Goal: Task Accomplishment & Management: Manage account settings

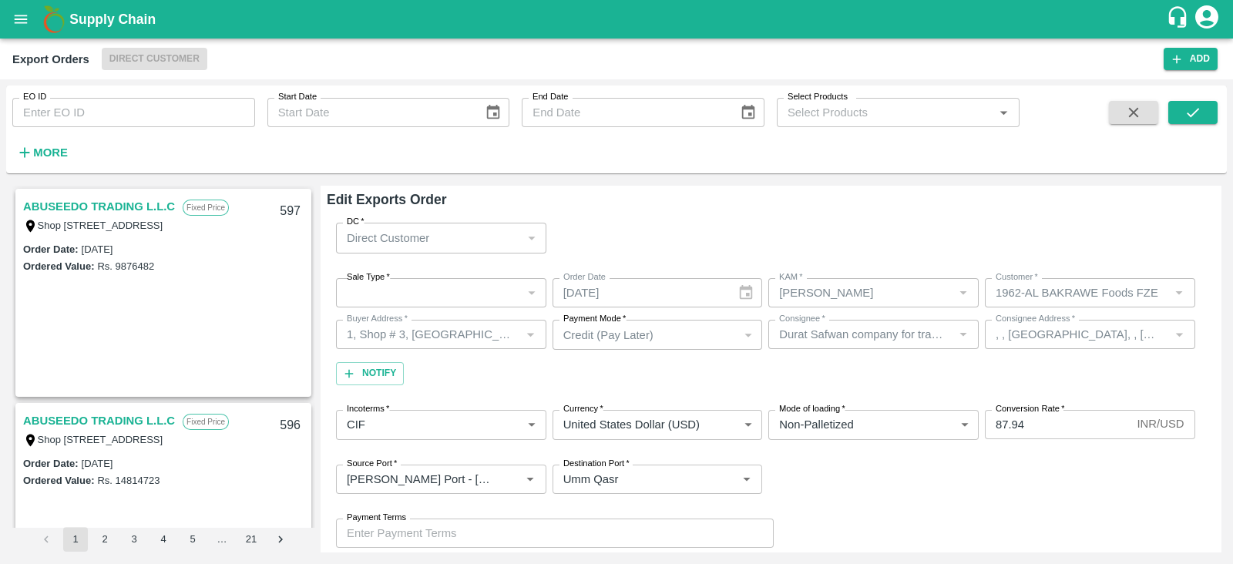
click at [138, 105] on input "EO ID" at bounding box center [133, 112] width 243 height 29
click at [1173, 106] on button "submit" at bounding box center [1193, 112] width 49 height 23
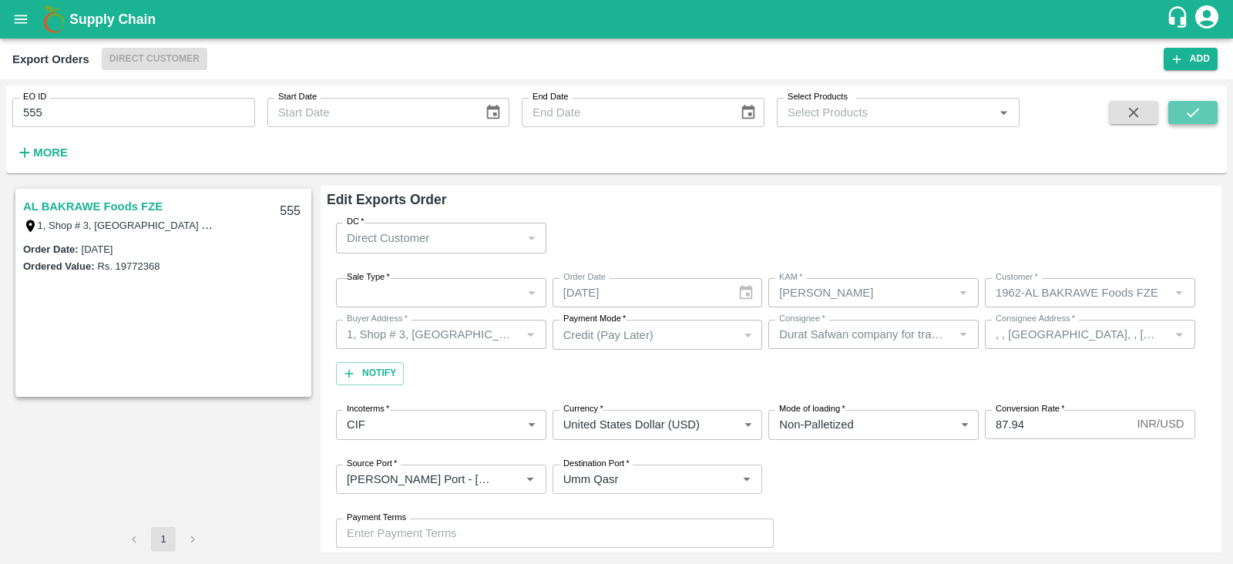
click at [1189, 108] on icon "submit" at bounding box center [1193, 112] width 17 height 17
click at [57, 203] on link "AL BAKRAWE Foods FZE" at bounding box center [93, 207] width 140 height 20
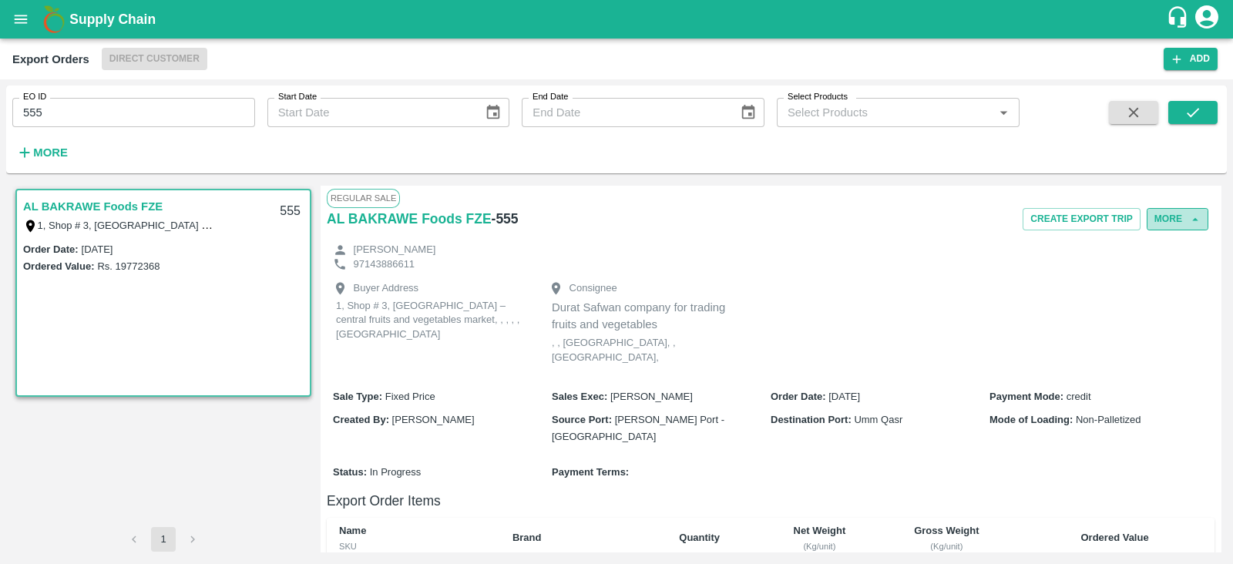
click at [1160, 221] on button "More" at bounding box center [1178, 219] width 62 height 22
click at [1166, 291] on span "Edit" at bounding box center [1179, 289] width 30 height 17
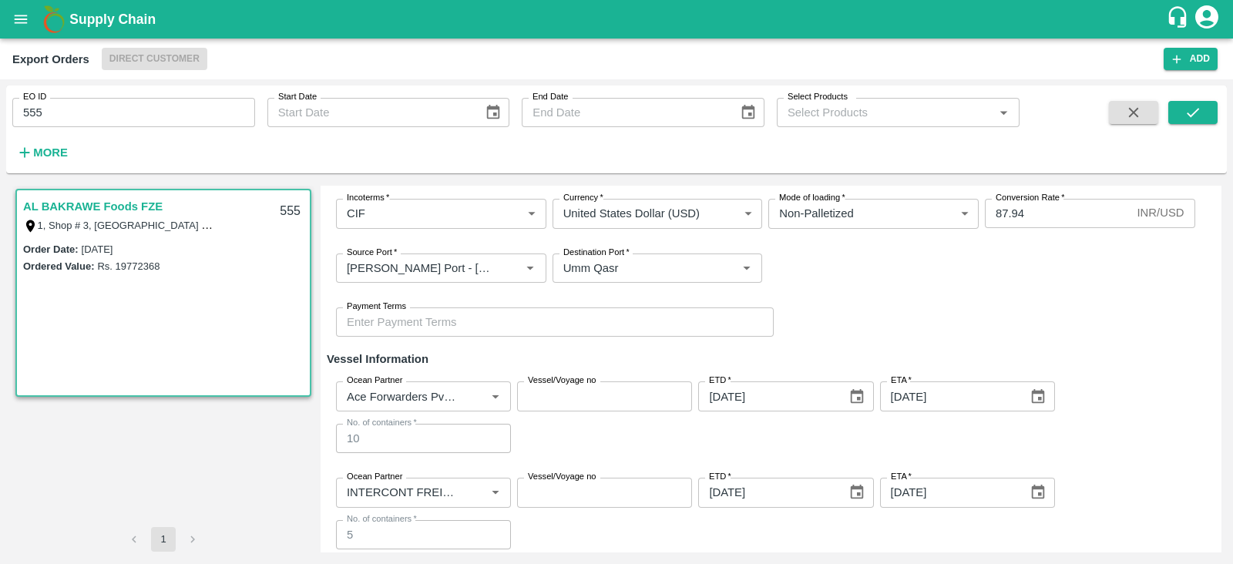
scroll to position [216, 0]
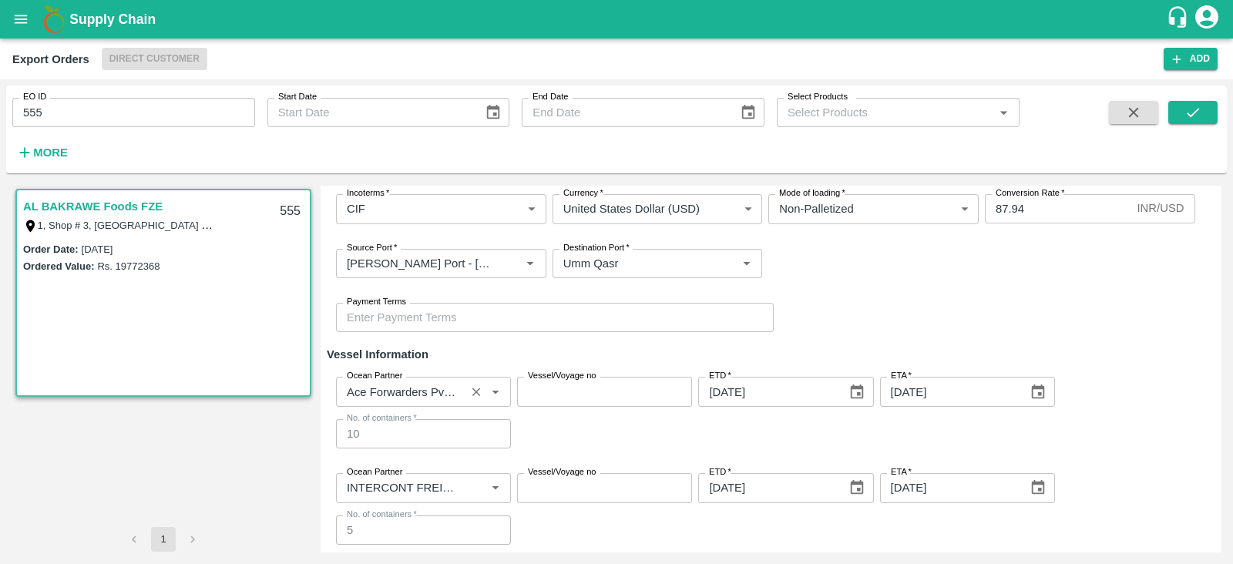
click at [434, 402] on div "Ocean Partner" at bounding box center [423, 391] width 175 height 29
click at [527, 417] on div "Ocean Partner Ocean Partner Vessel/Voyage no Vessel/Voyage no ETD   * 14/09/202…" at bounding box center [771, 413] width 888 height 96
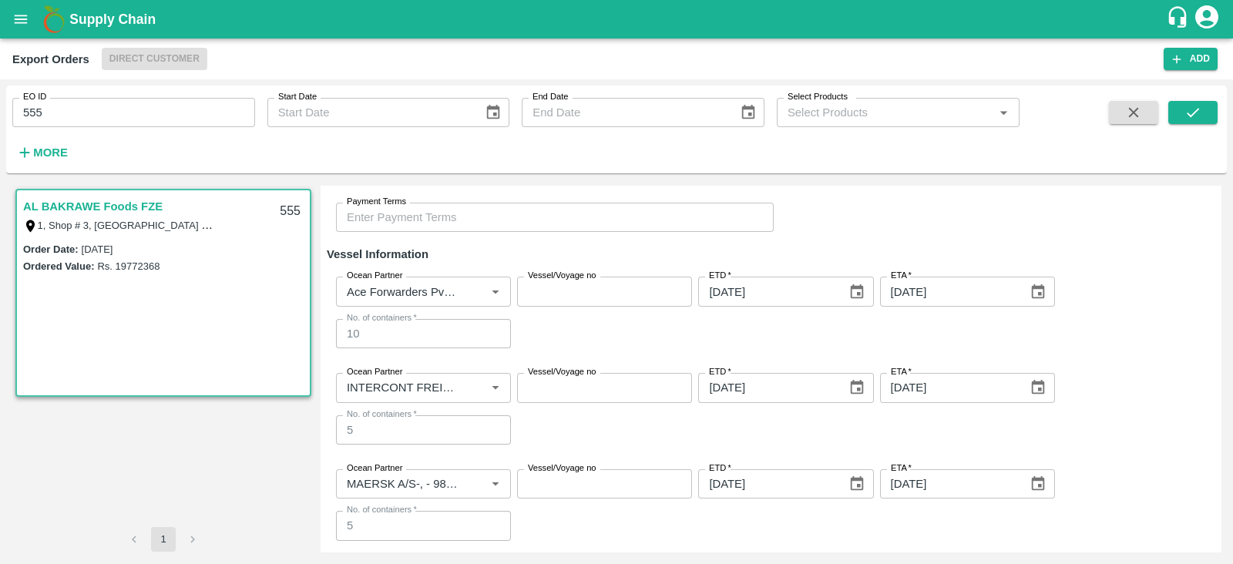
scroll to position [315, 0]
click at [201, 116] on input "555" at bounding box center [133, 112] width 243 height 29
type input "557"
click at [1178, 111] on button "submit" at bounding box center [1193, 112] width 49 height 23
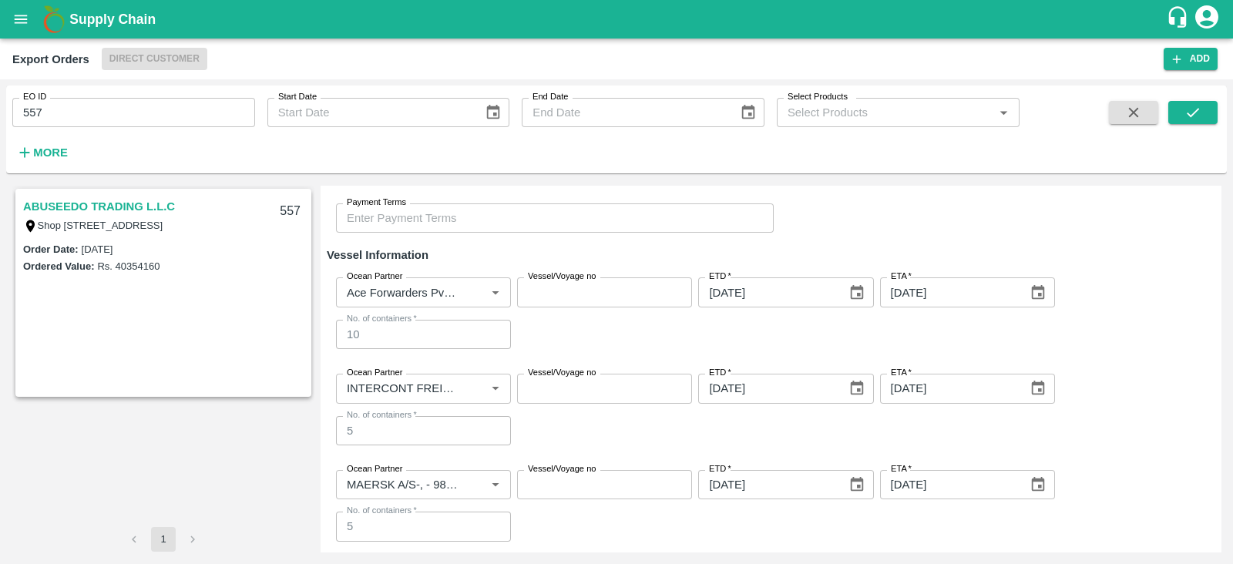
click at [89, 209] on link "ABUSEEDO TRADING L.L.C" at bounding box center [99, 207] width 152 height 20
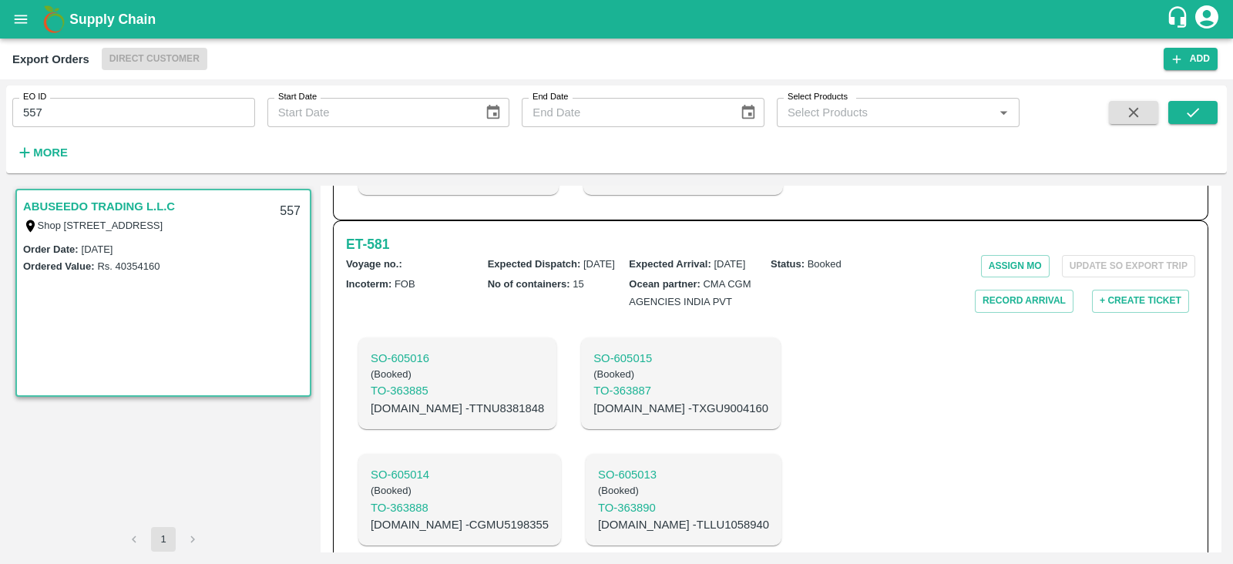
scroll to position [2164, 0]
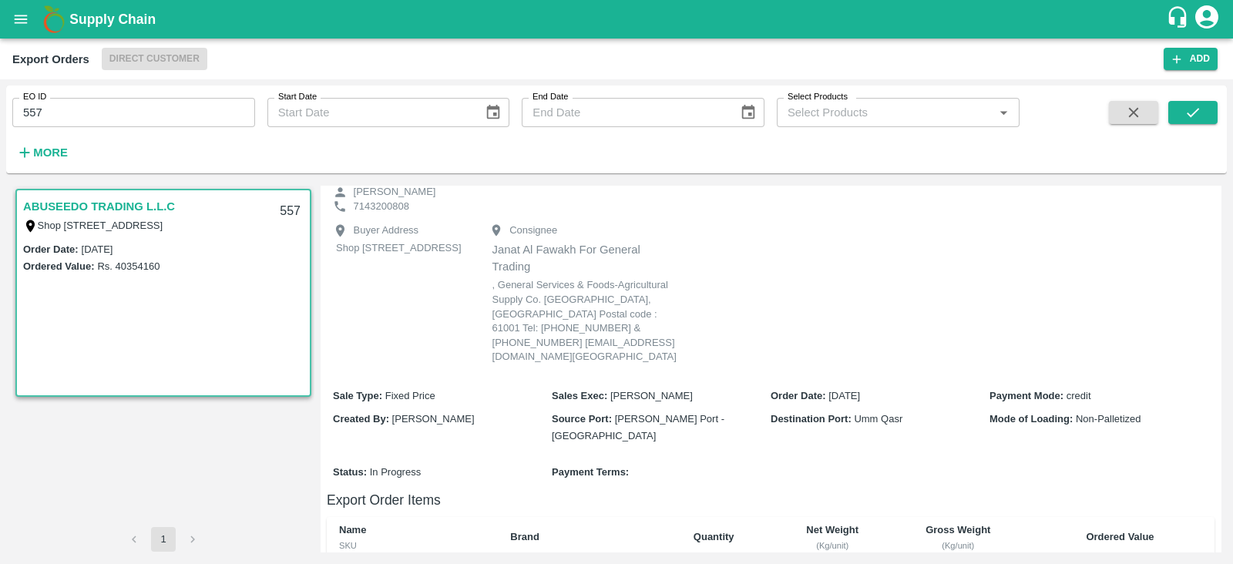
scroll to position [0, 0]
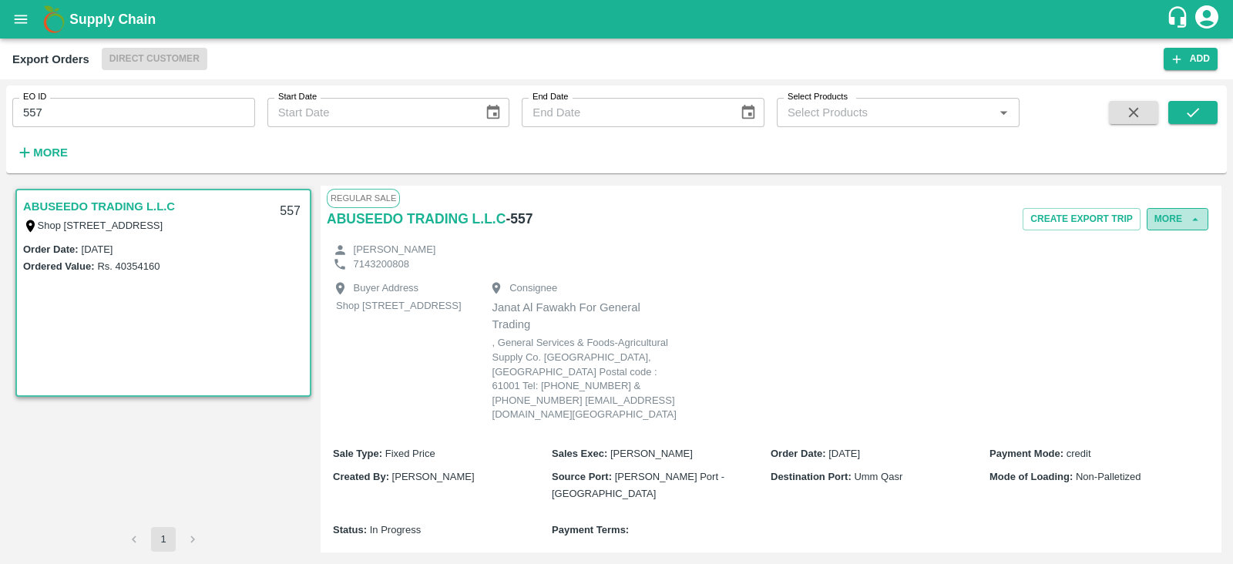
click at [1176, 225] on button "More" at bounding box center [1178, 219] width 62 height 22
click at [1180, 283] on span "Edit" at bounding box center [1179, 289] width 30 height 17
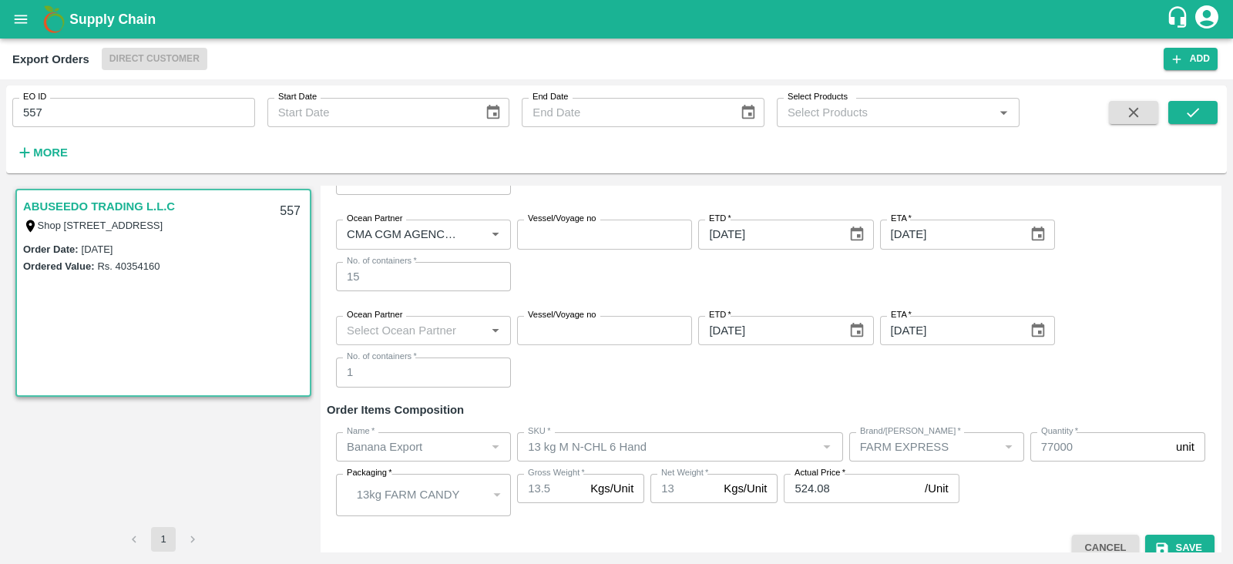
scroll to position [488, 0]
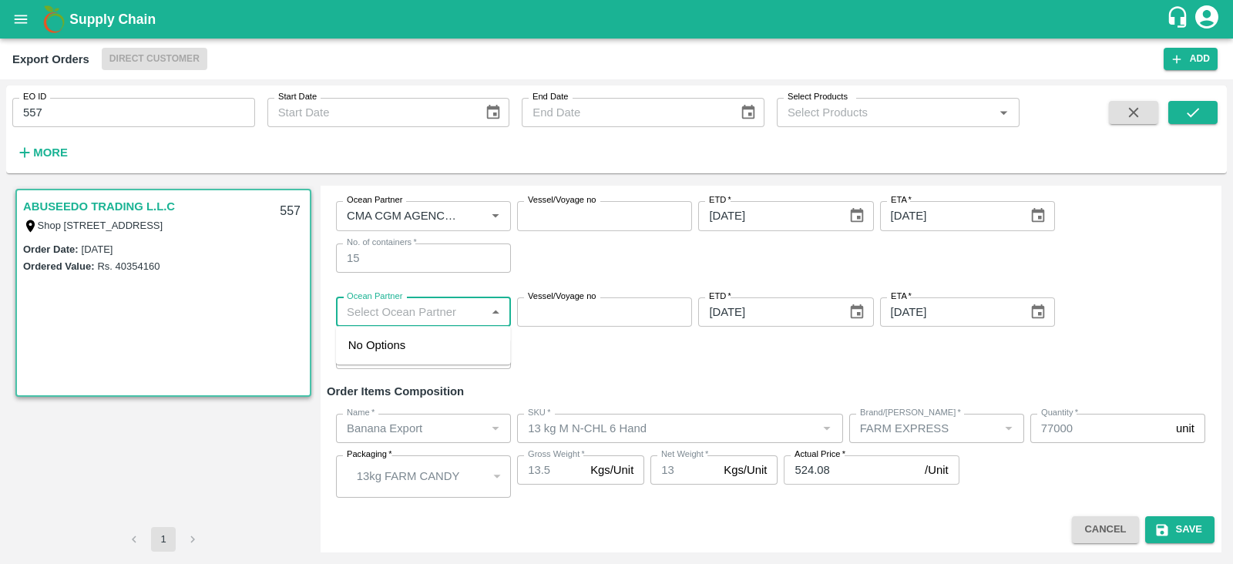
click at [461, 313] on input "Ocean Partner" at bounding box center [411, 312] width 140 height 20
type input "cma"
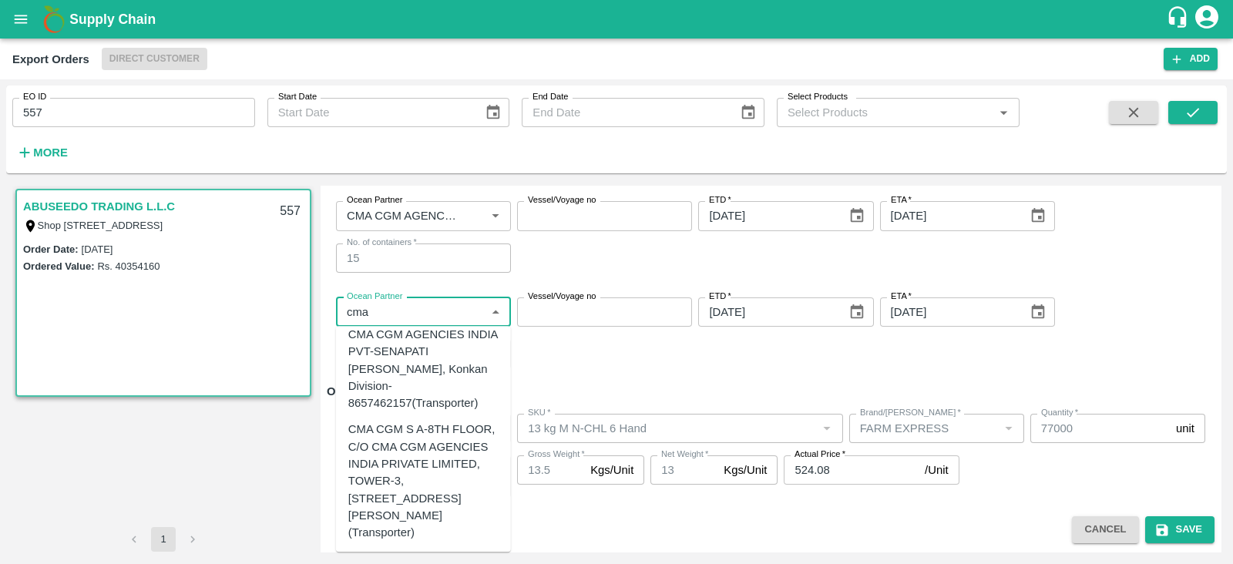
scroll to position [0, 0]
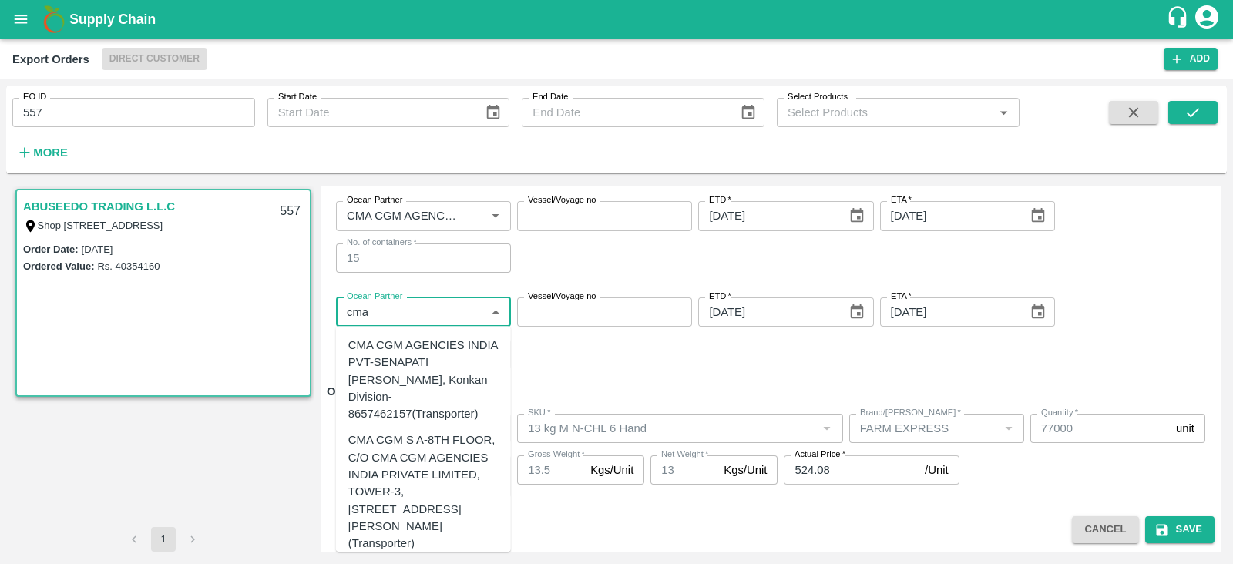
click at [432, 368] on div "CMA CGM AGENCIES INDIA PVT-SENAPATI BAPAT MARG, Konkan Division-8657462157(Tran…" at bounding box center [423, 380] width 150 height 86
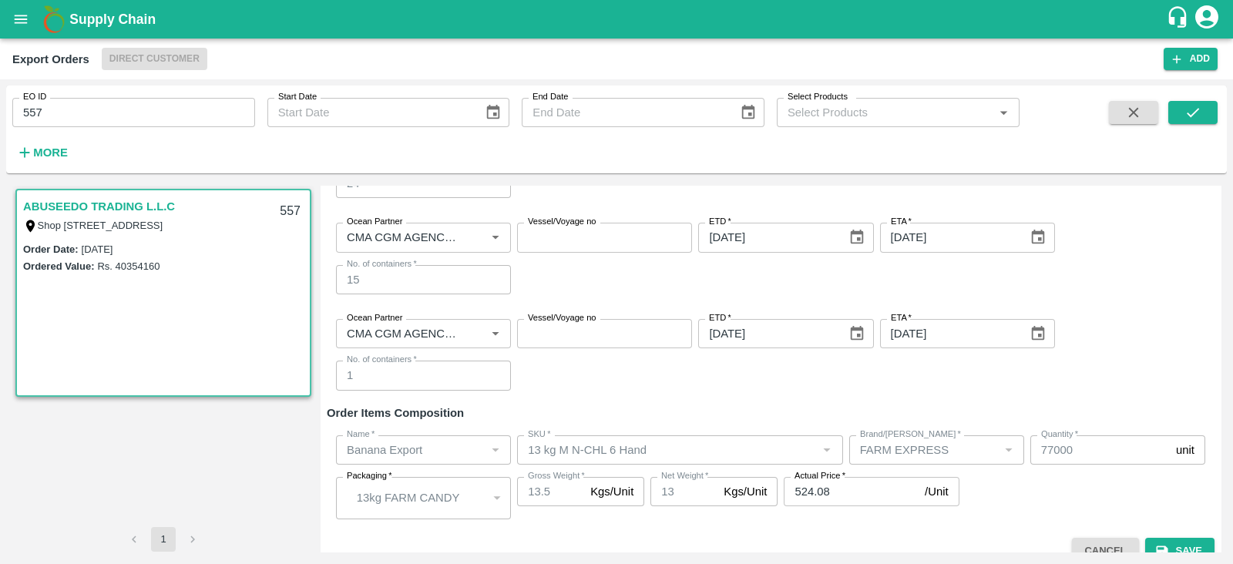
scroll to position [488, 0]
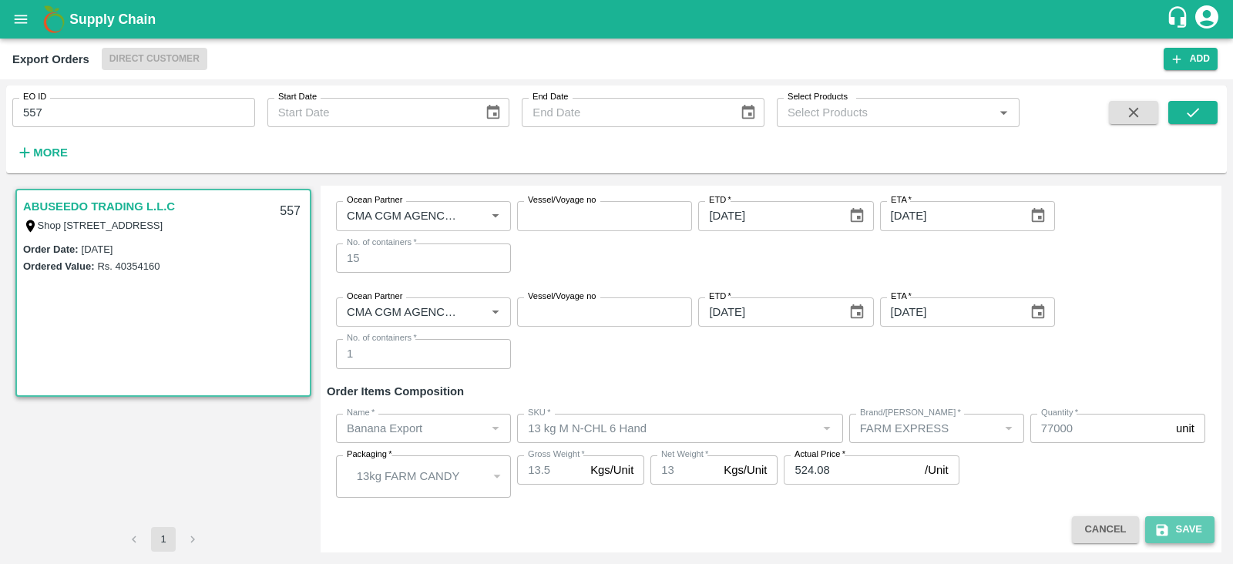
click at [1203, 528] on button "Save" at bounding box center [1180, 529] width 69 height 27
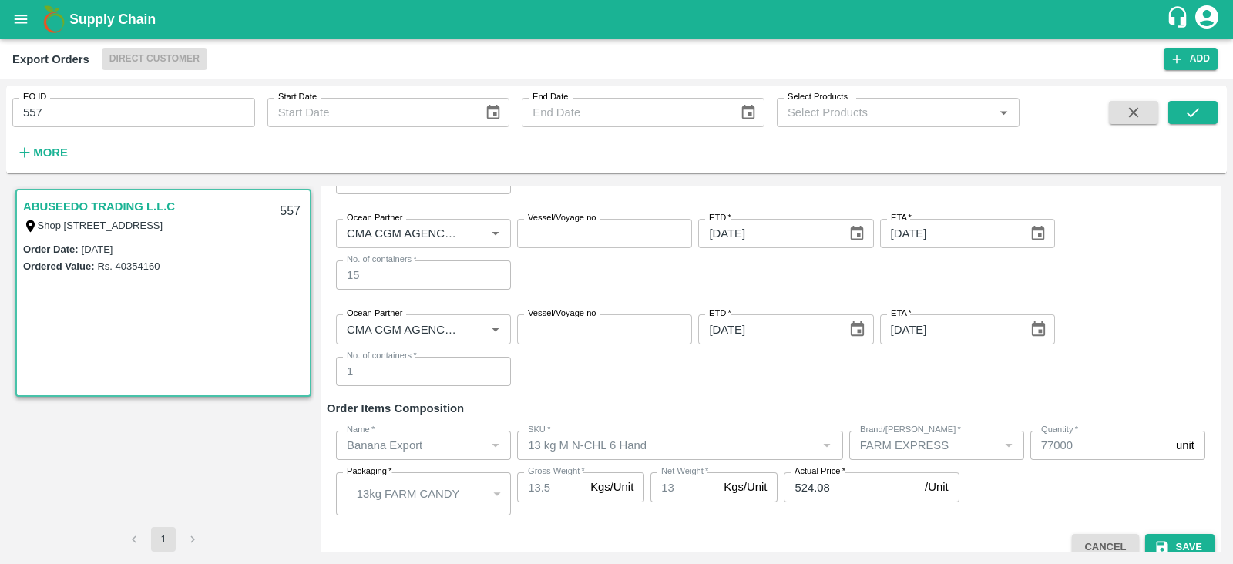
scroll to position [505, 0]
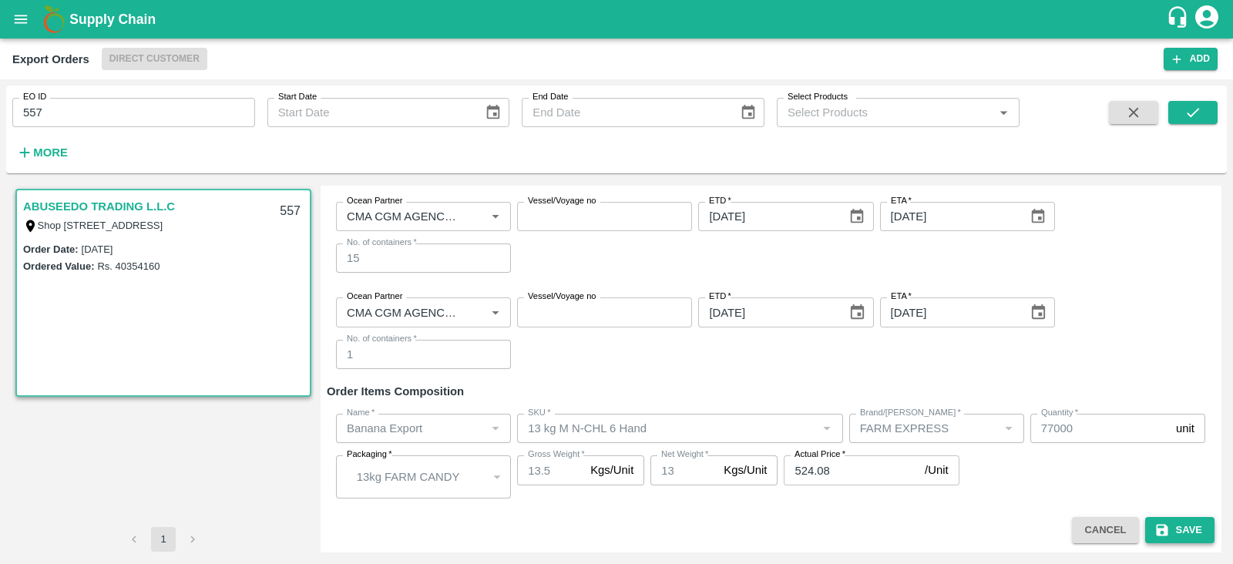
click at [1203, 528] on button "Save" at bounding box center [1180, 530] width 69 height 27
click at [1179, 523] on button "Save" at bounding box center [1180, 530] width 69 height 27
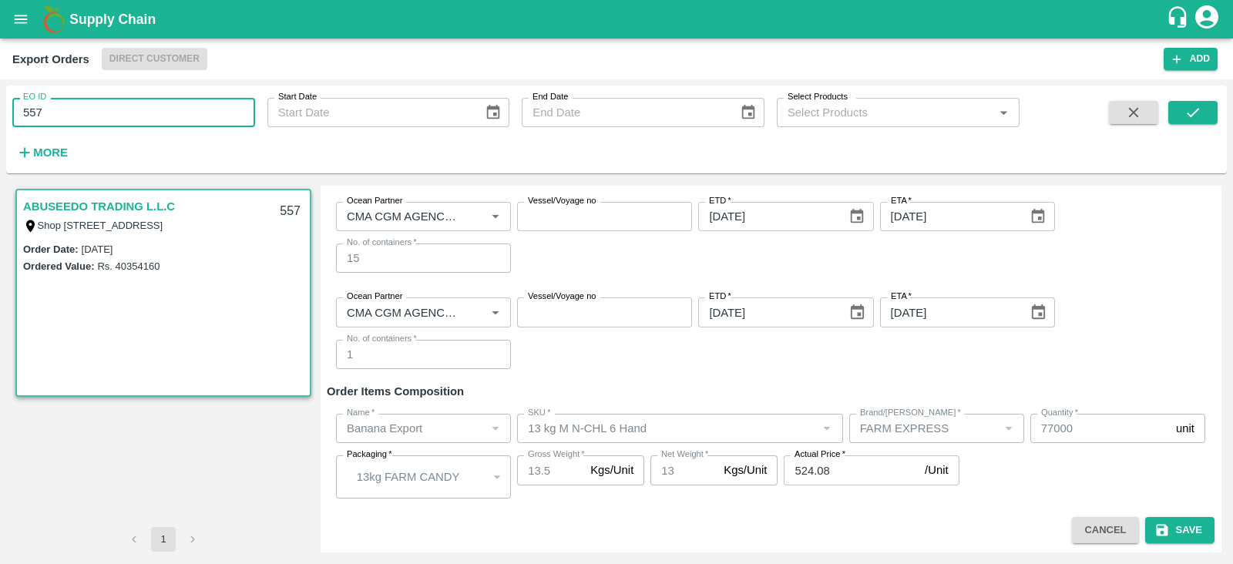
click at [216, 111] on input "557" at bounding box center [133, 112] width 243 height 29
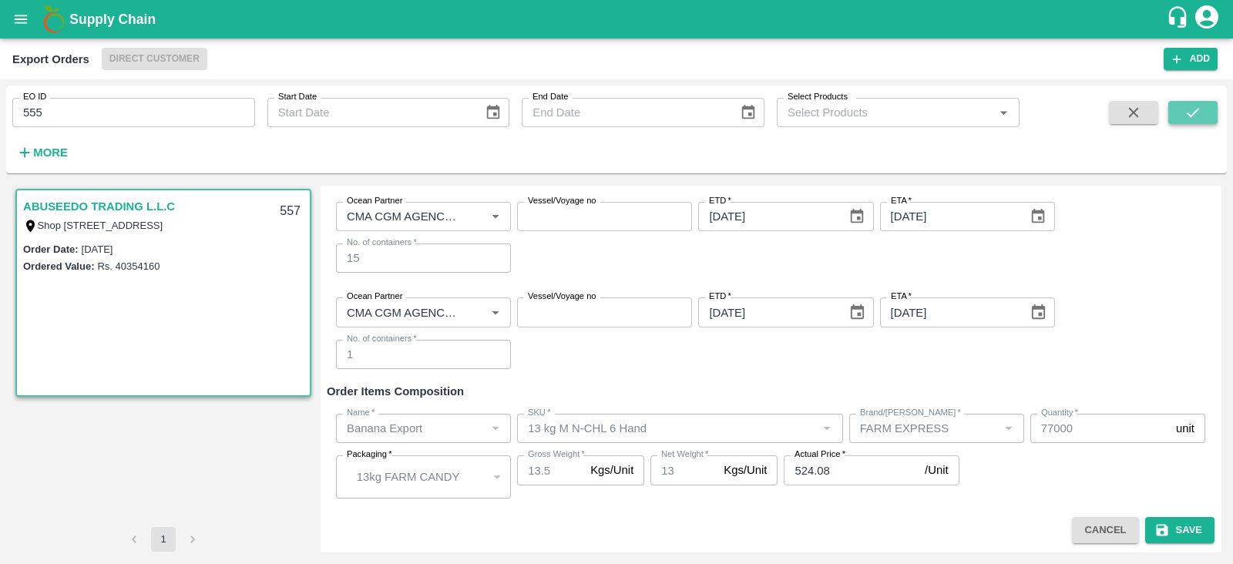
click at [1204, 102] on button "submit" at bounding box center [1193, 112] width 49 height 23
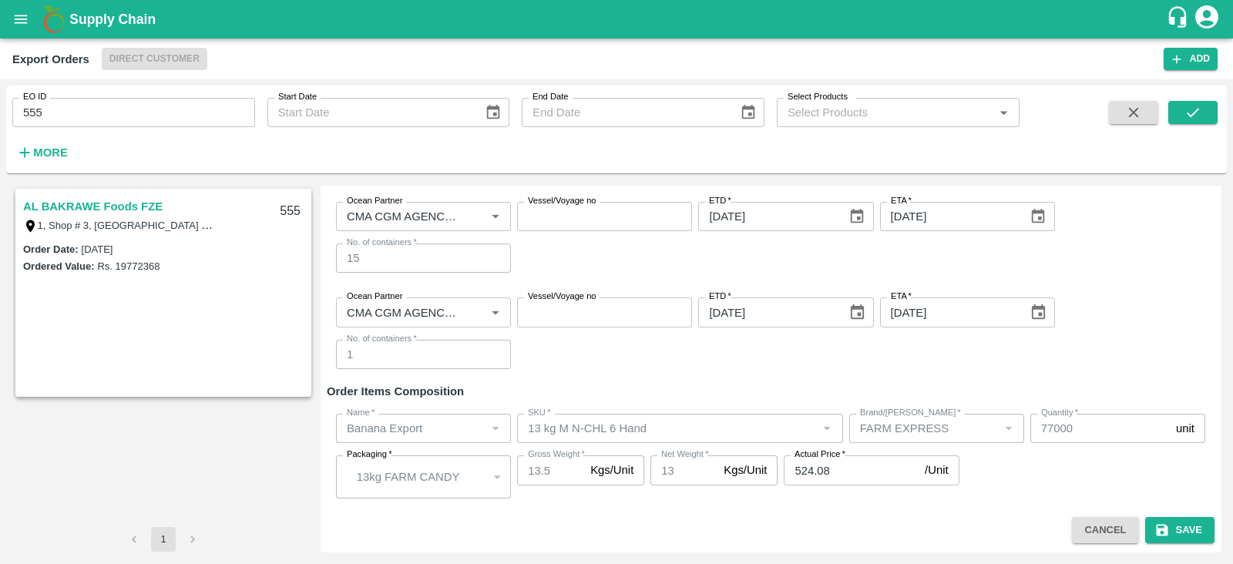
click at [129, 202] on link "AL BAKRAWE Foods FZE" at bounding box center [93, 207] width 140 height 20
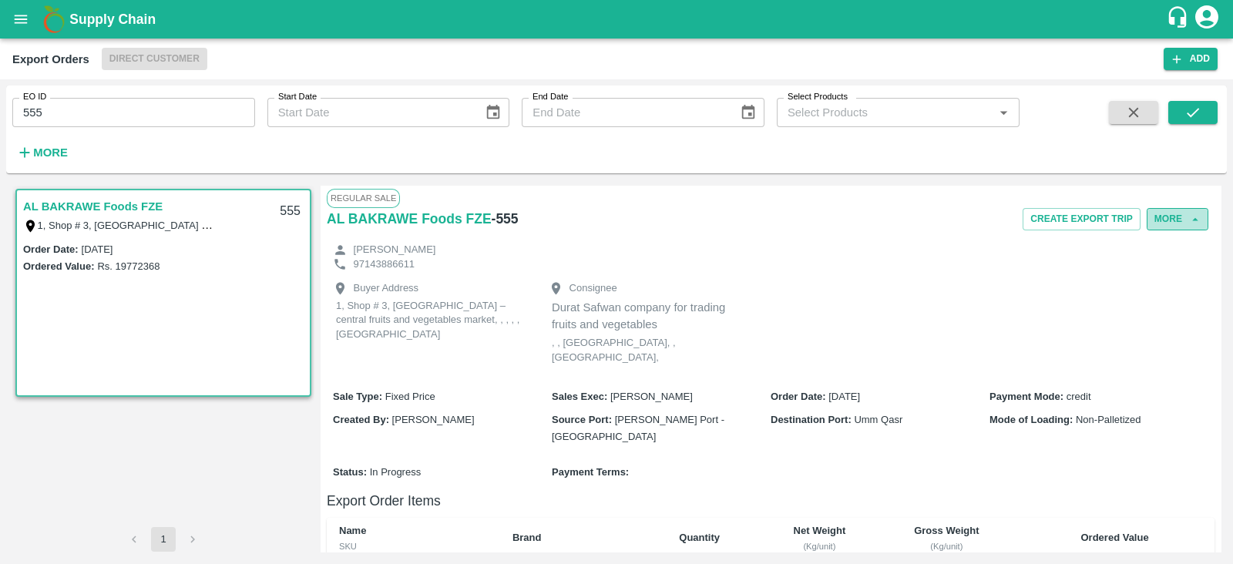
click at [1199, 218] on icon "button" at bounding box center [1196, 220] width 14 height 14
click at [1179, 228] on button "More" at bounding box center [1178, 219] width 62 height 22
click at [1172, 287] on span "Edit" at bounding box center [1179, 289] width 30 height 17
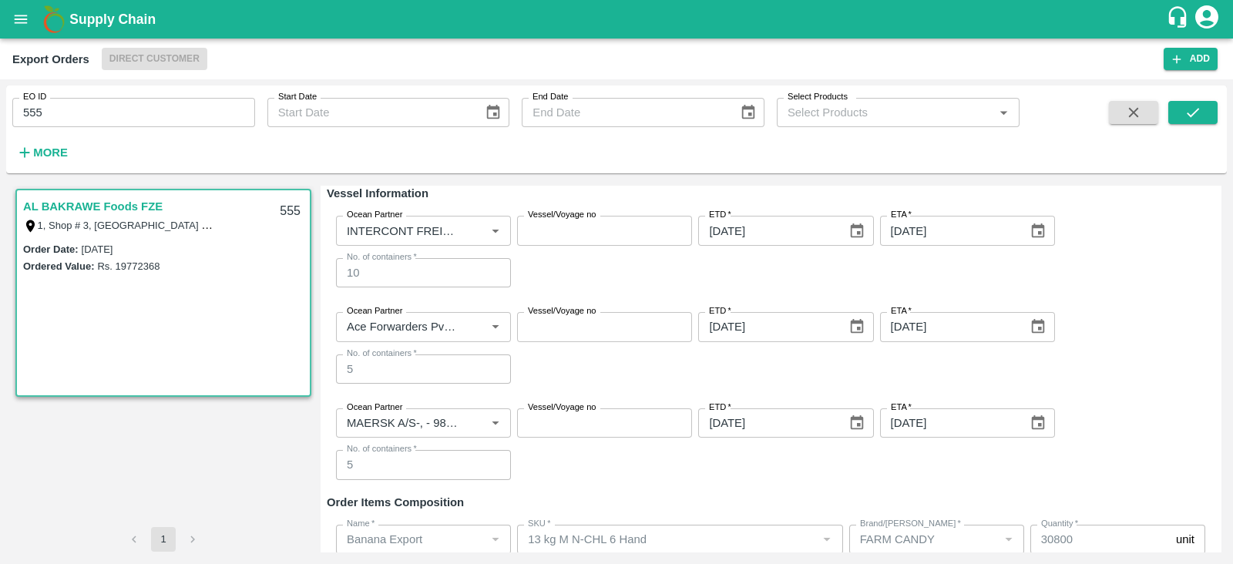
scroll to position [386, 0]
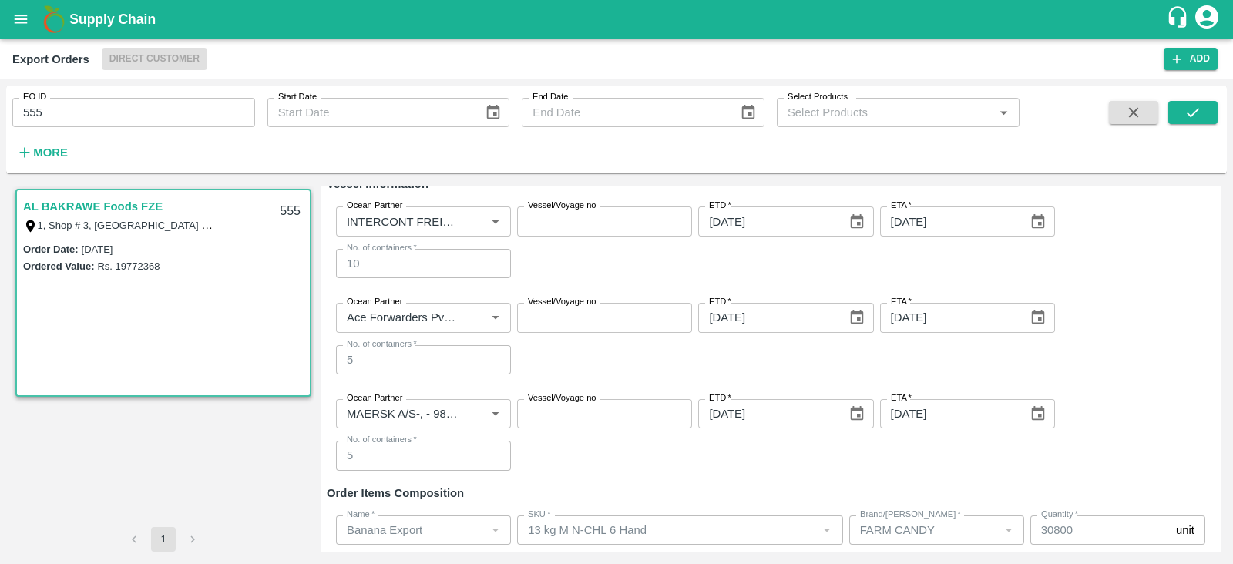
click at [621, 365] on div "Ocean Partner Ocean Partner Vessel/Voyage no Vessel/Voyage no ETD   * 14/09/202…" at bounding box center [771, 339] width 888 height 96
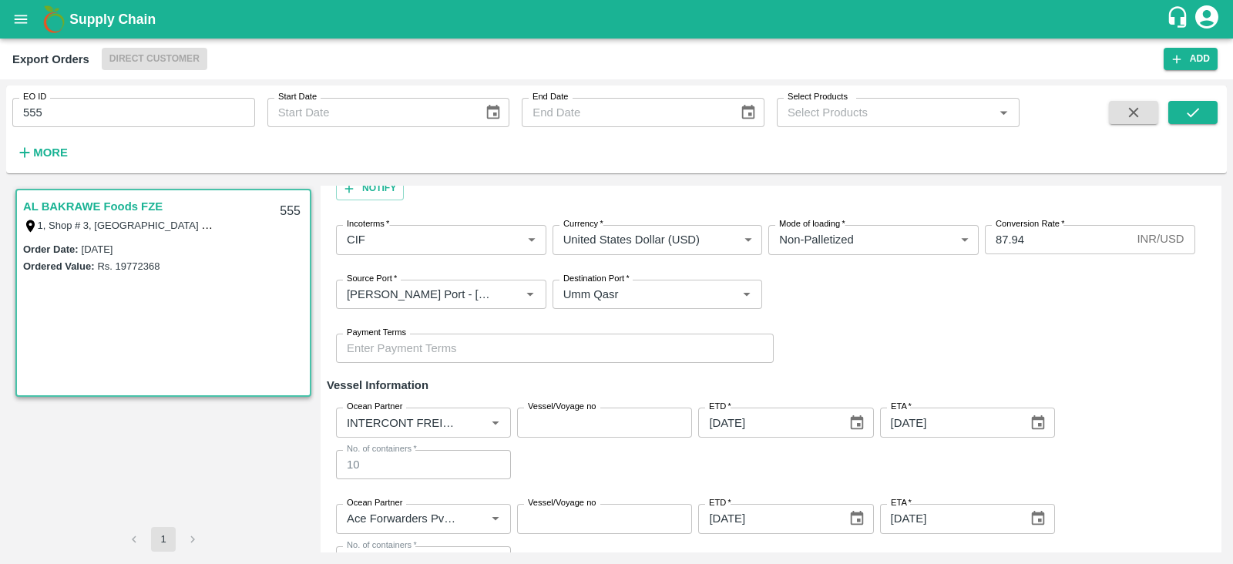
scroll to position [94, 0]
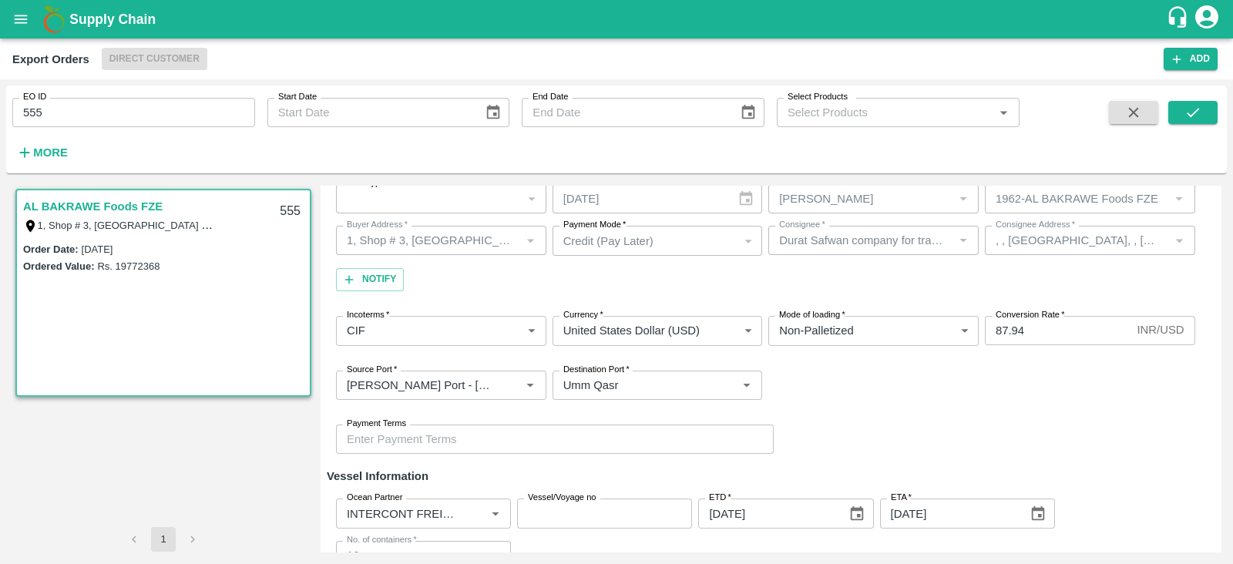
click at [141, 206] on link "AL BAKRAWE Foods FZE" at bounding box center [93, 207] width 140 height 20
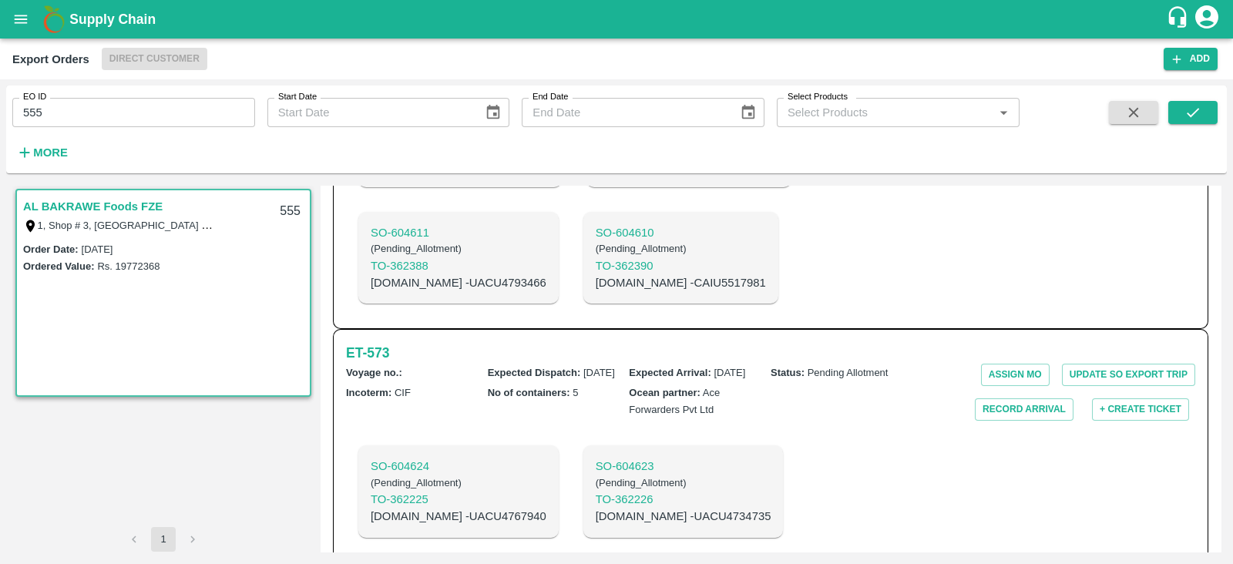
scroll to position [1013, 0]
copy p "HLBU9581410"
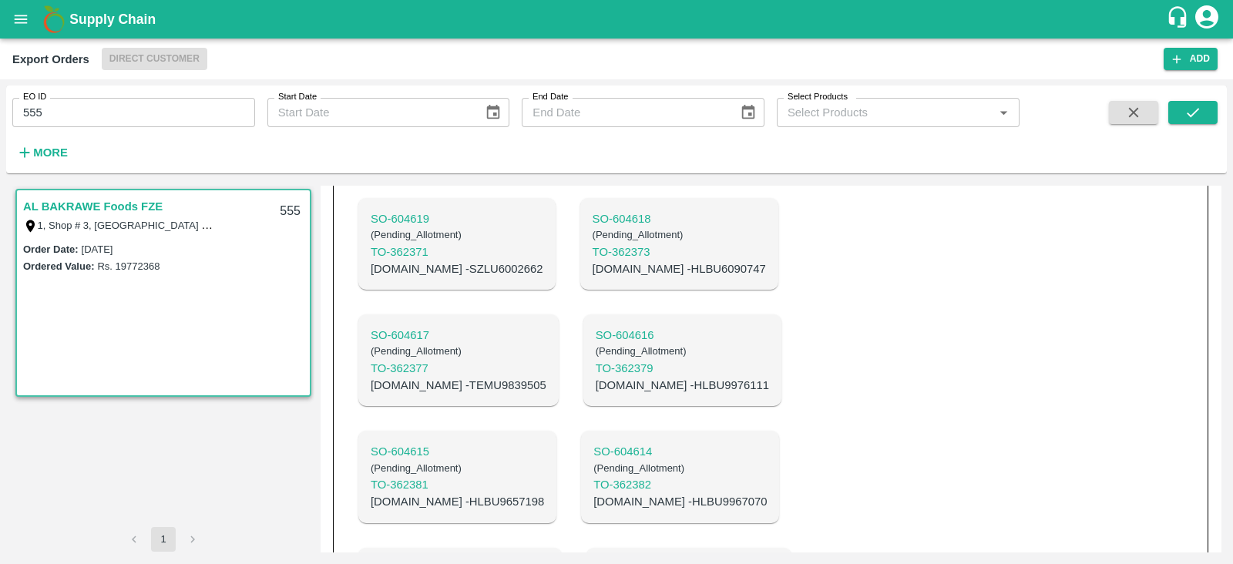
scroll to position [560, 0]
click at [597, 264] on p "C.No - HLBU6090747" at bounding box center [679, 270] width 173 height 17
copy p "HLBU6090747"
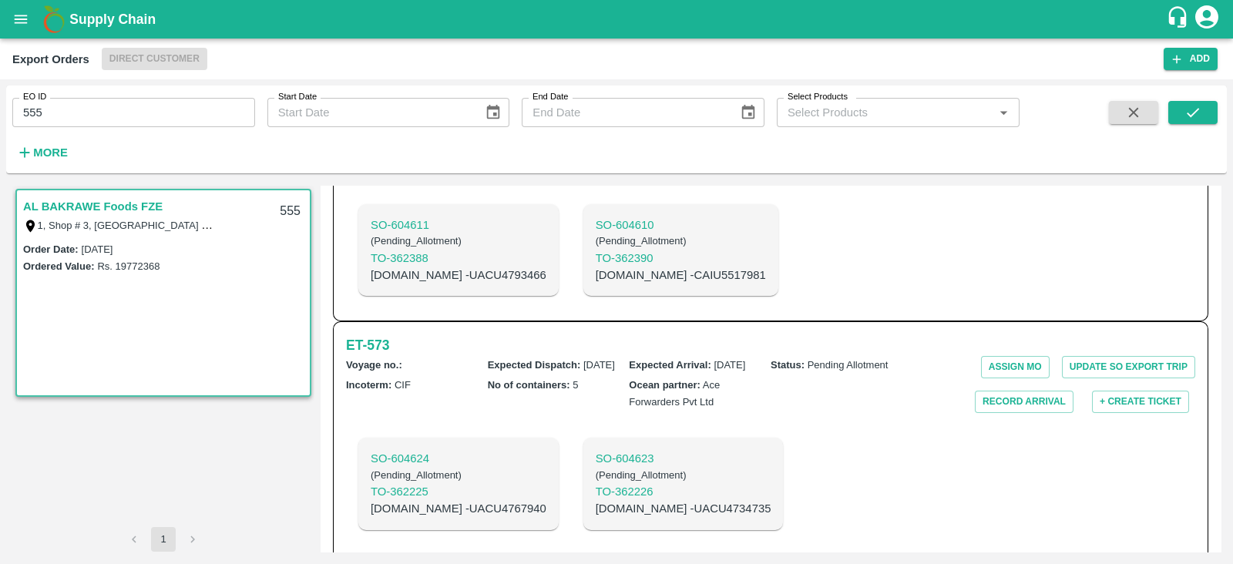
scroll to position [1001, 0]
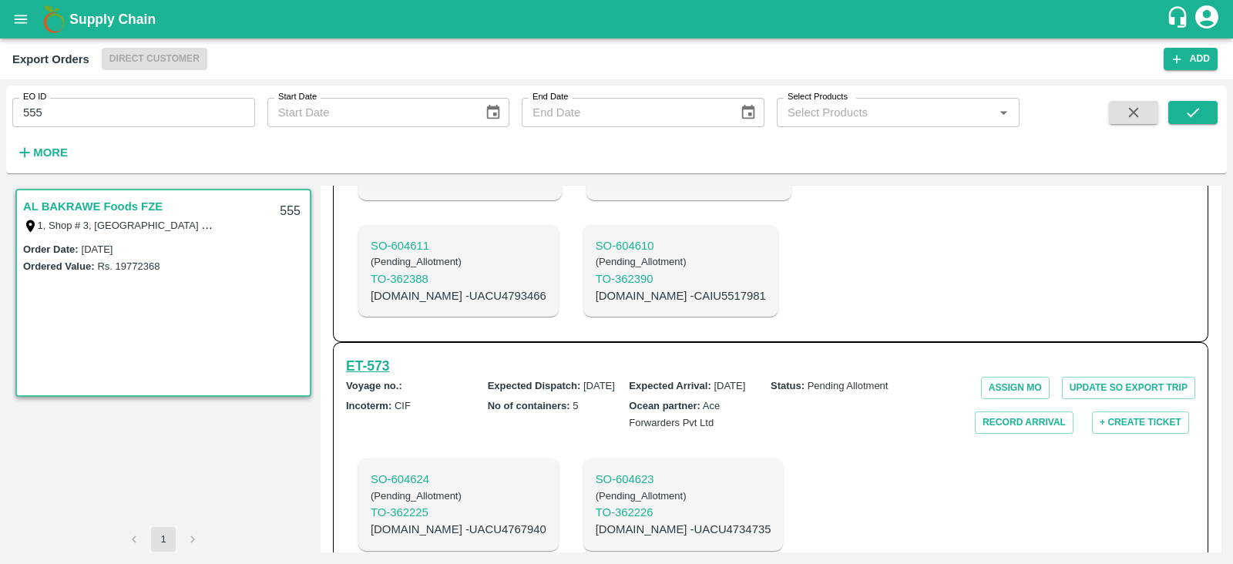
click at [389, 355] on h6 "ET- 573" at bounding box center [367, 366] width 43 height 22
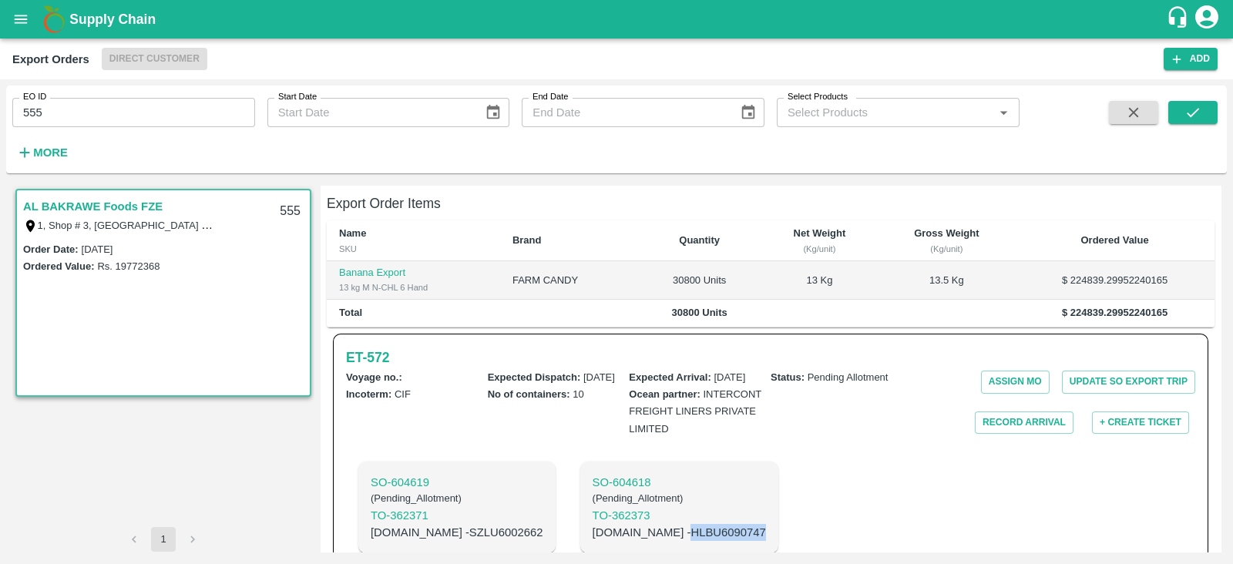
scroll to position [298, 0]
click at [449, 368] on div "Voyage no. :" at bounding box center [417, 376] width 142 height 17
click at [385, 347] on h6 "ET- 572" at bounding box center [367, 358] width 43 height 22
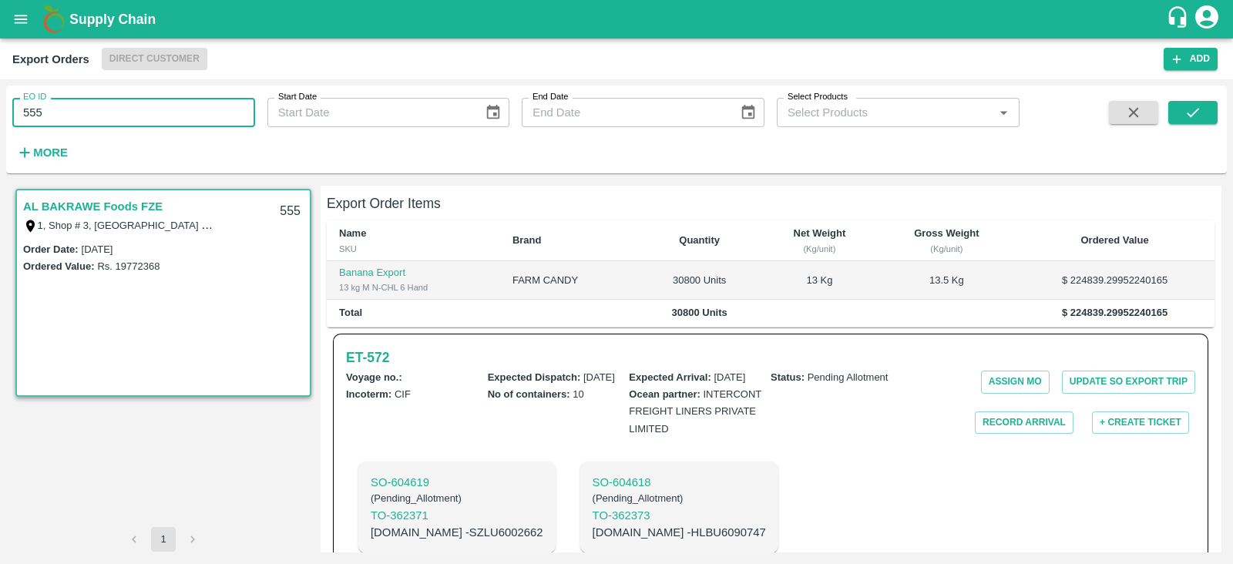
click at [166, 113] on input "555" at bounding box center [133, 112] width 243 height 29
type input "536"
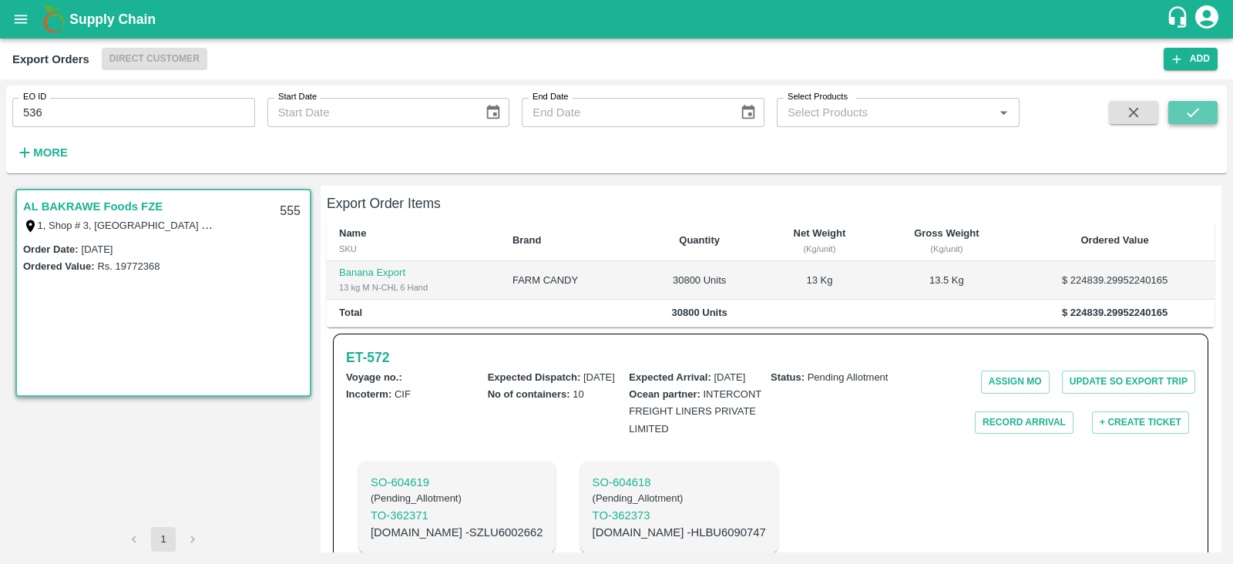
click at [1186, 119] on icon "submit" at bounding box center [1193, 112] width 17 height 17
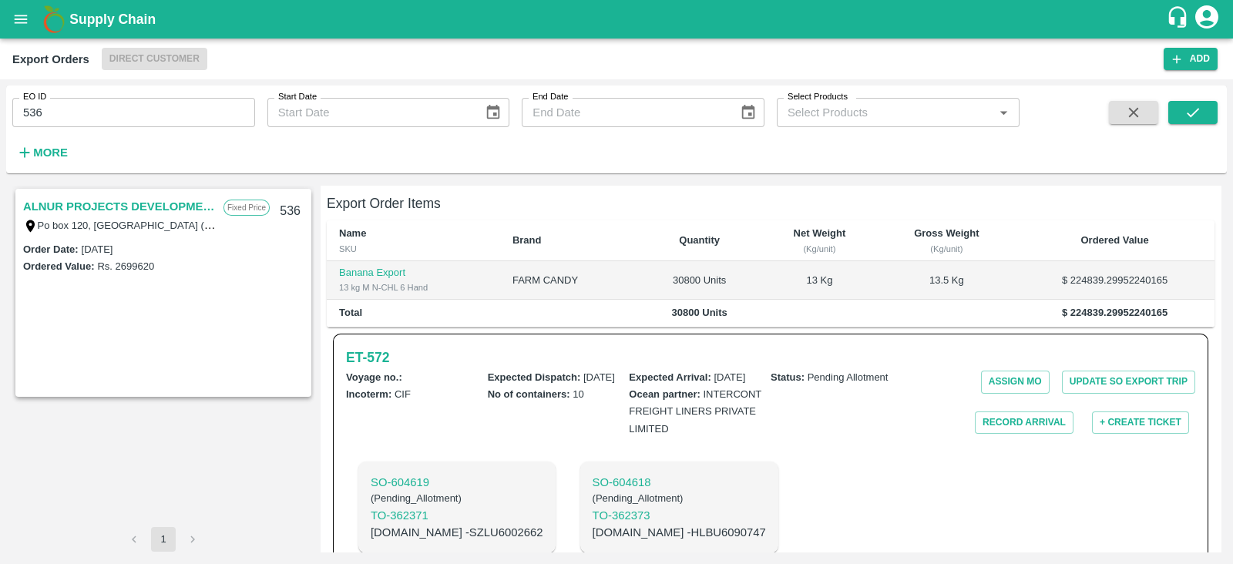
click at [186, 205] on link "ALNUR PROJECTS DEVELOPMENT" at bounding box center [119, 207] width 193 height 20
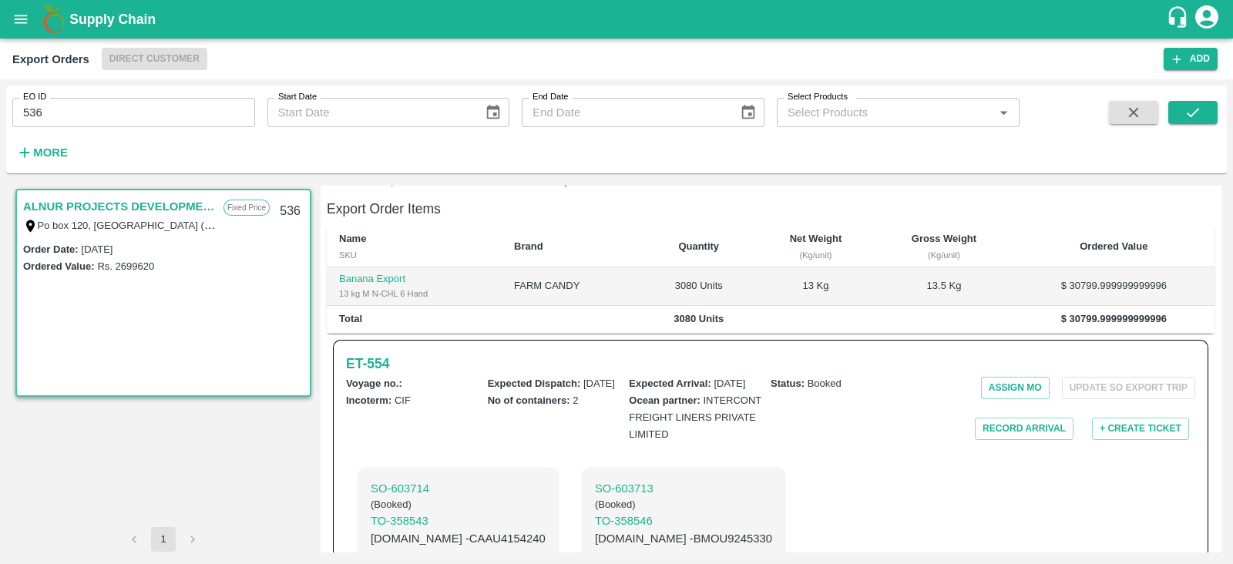
scroll to position [349, 0]
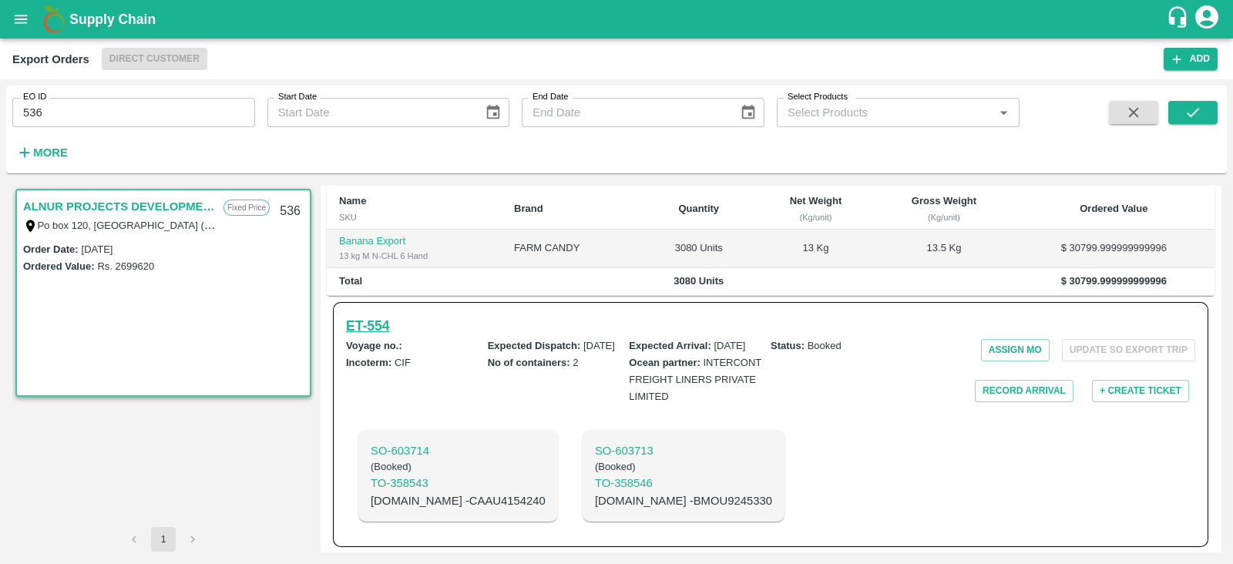
click at [368, 315] on h6 "ET- 554" at bounding box center [367, 326] width 43 height 22
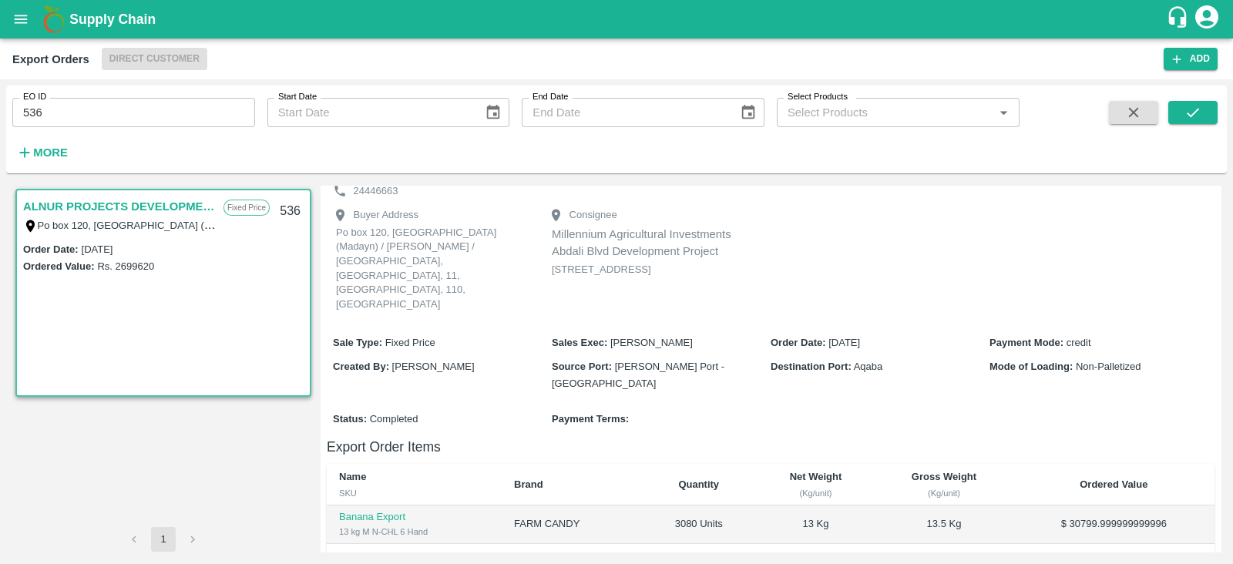
scroll to position [0, 0]
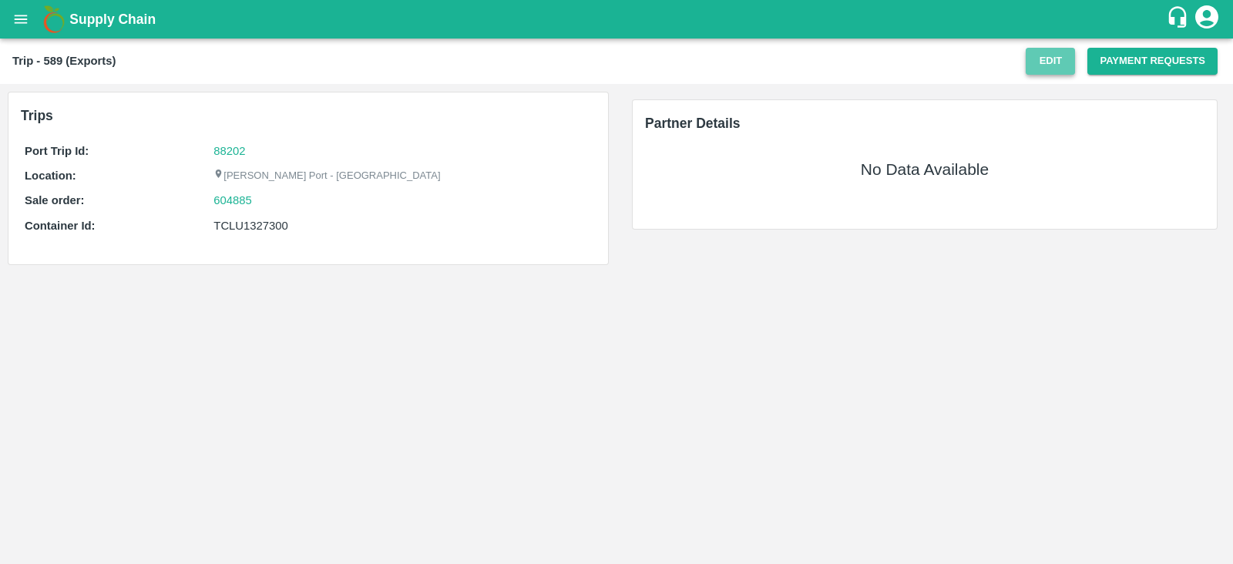
click at [1050, 66] on button "Edit" at bounding box center [1050, 61] width 49 height 27
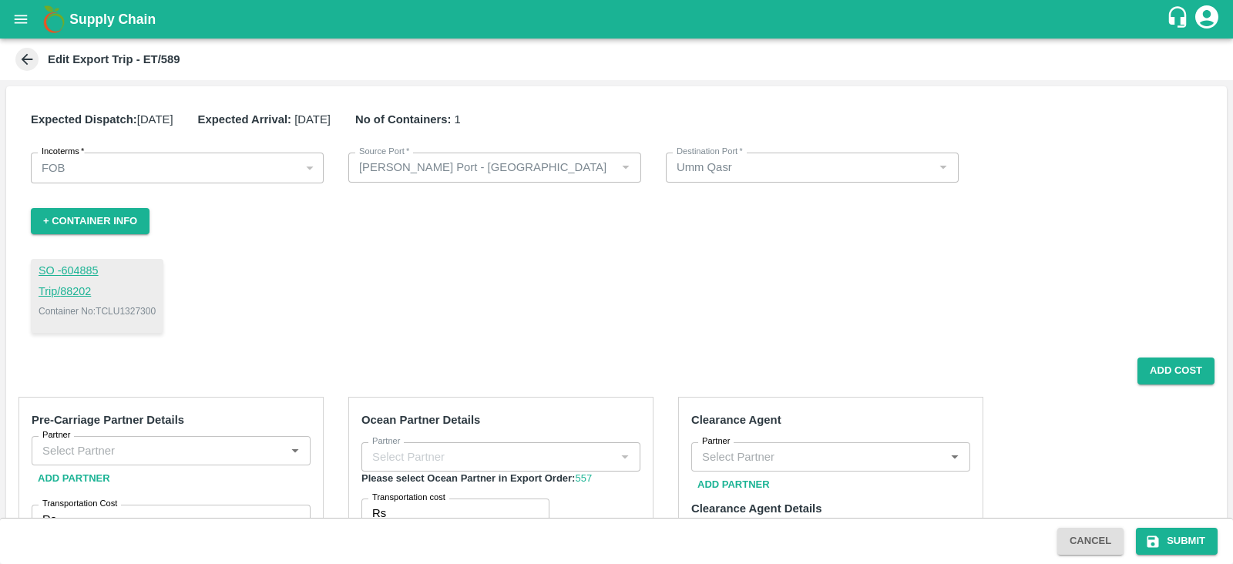
click at [24, 58] on icon at bounding box center [28, 60] width 12 height 12
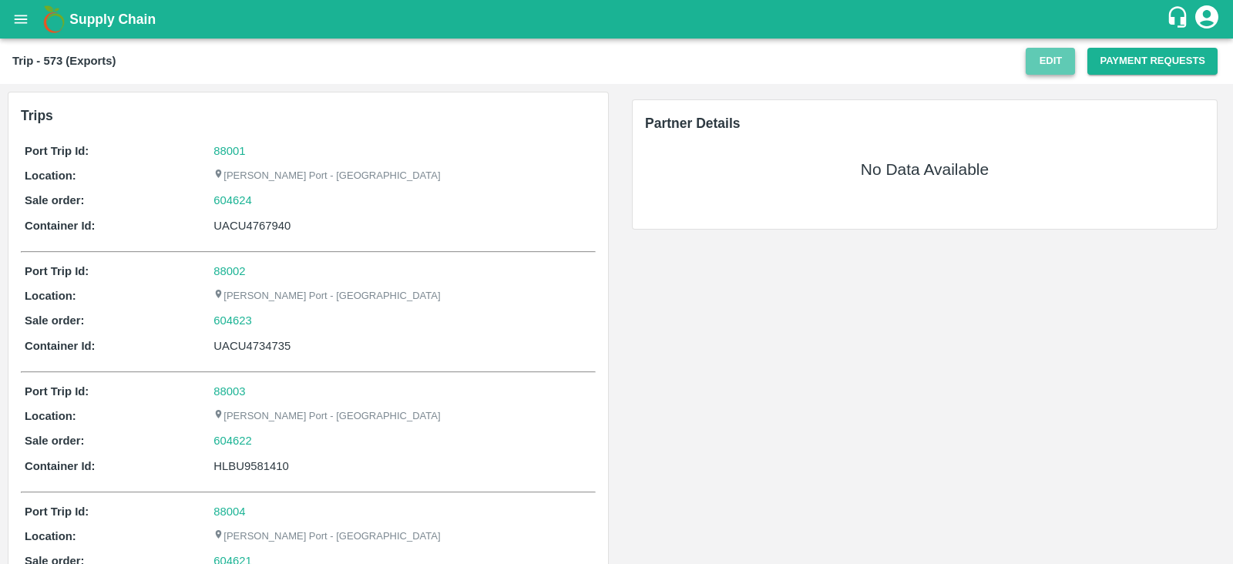
click at [1035, 68] on button "Edit" at bounding box center [1050, 61] width 49 height 27
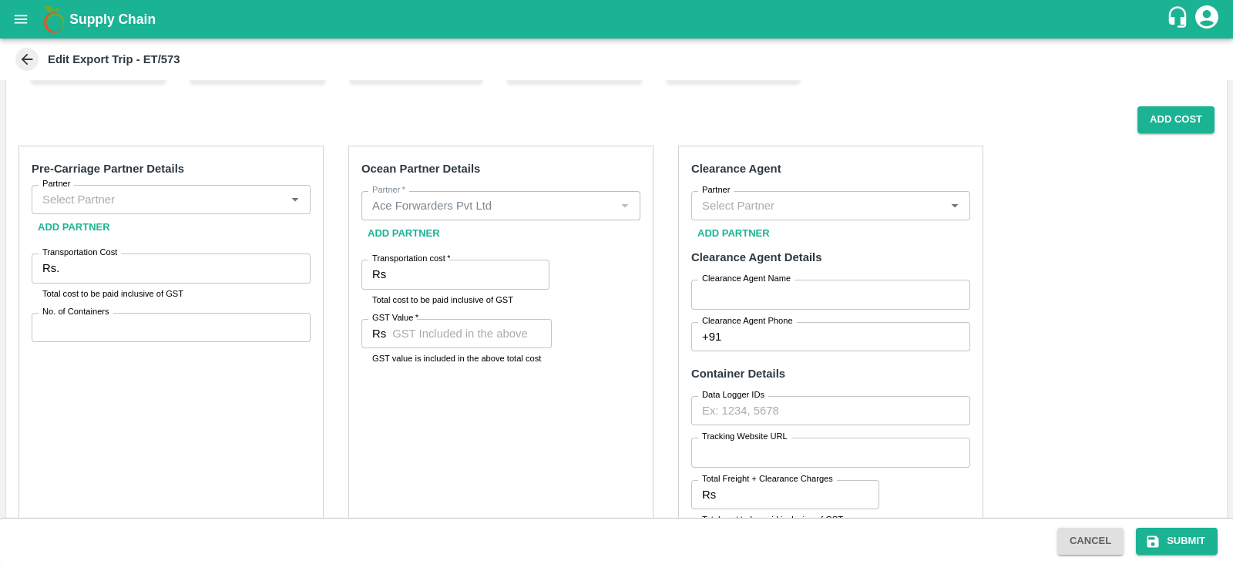
scroll to position [252, 0]
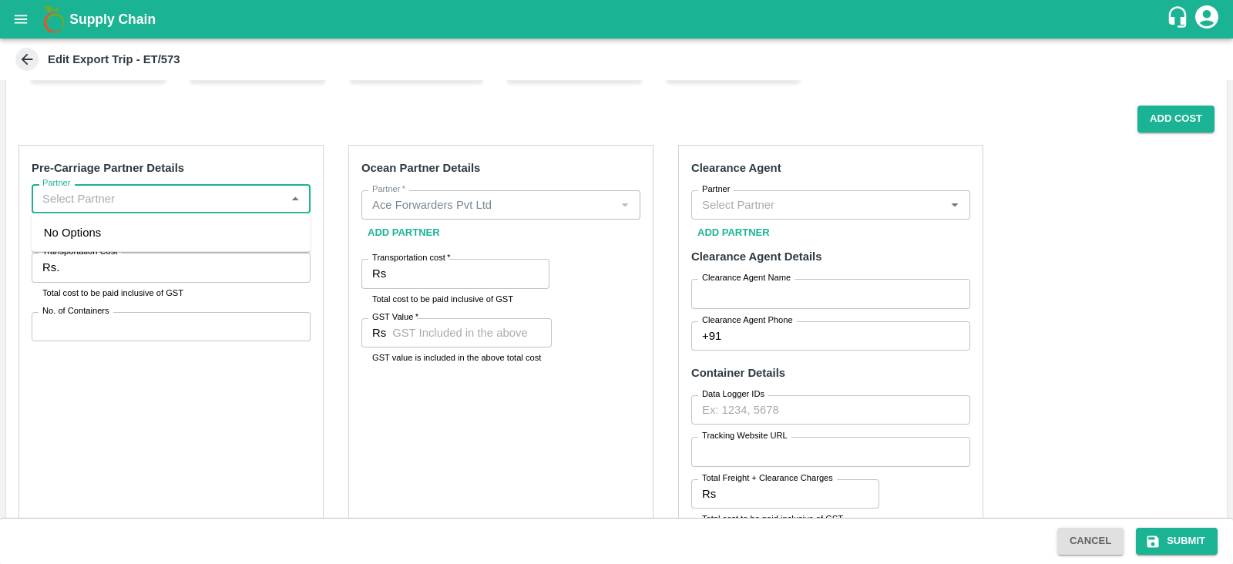
click at [264, 199] on input "Partner" at bounding box center [158, 199] width 244 height 20
click at [127, 230] on div "Yes three movers-, - 97687 26676(Transporter, Other)" at bounding box center [171, 241] width 254 height 35
click at [718, 192] on label "Partner" at bounding box center [716, 189] width 29 height 12
type input "Yes three movers-, - 97687 26676(Transporter, Other)"
click at [718, 195] on input "Partner" at bounding box center [818, 205] width 244 height 20
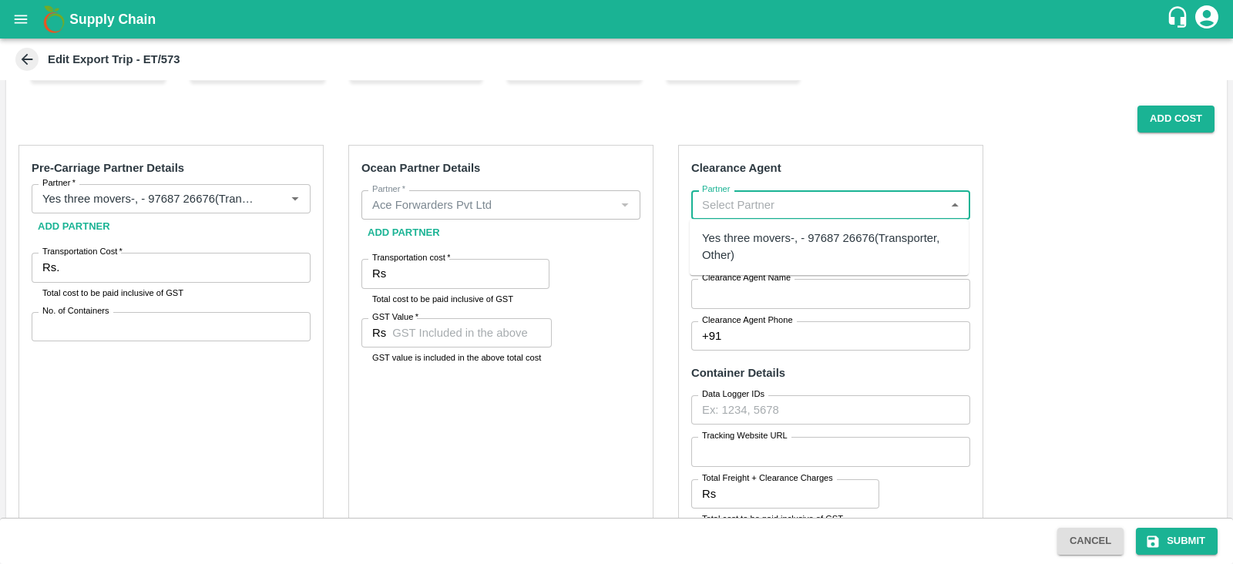
click at [714, 200] on input "Partner" at bounding box center [818, 205] width 244 height 20
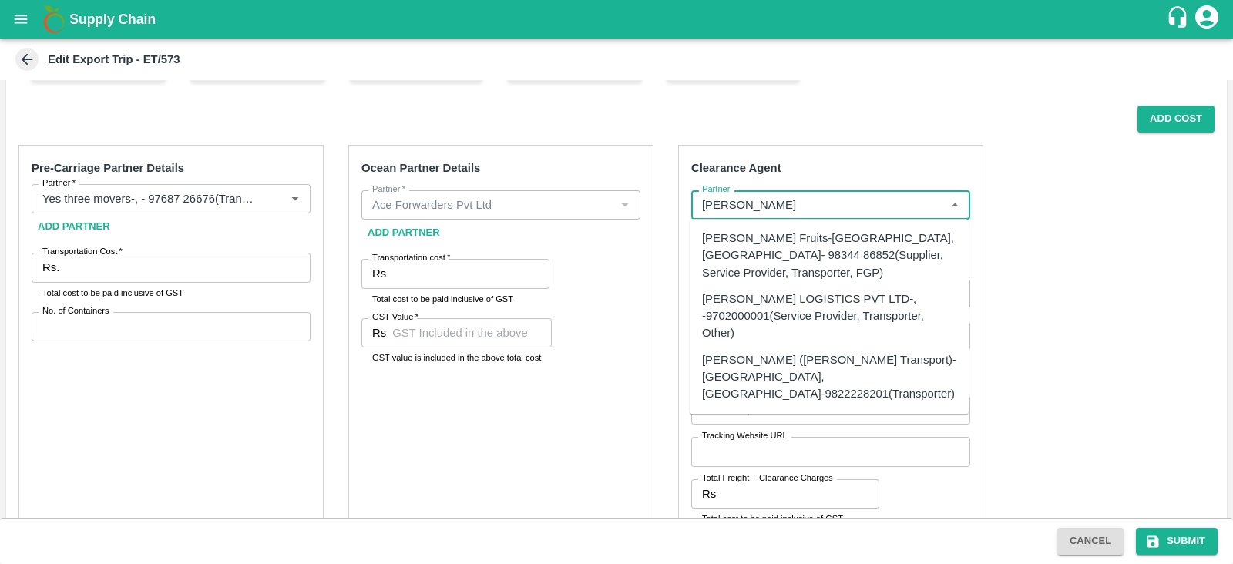
click at [823, 298] on div "SAIRAJ LOGISTICS PVT LTD-, -9702000001(Service Provider, Transporter, Other)" at bounding box center [829, 317] width 254 height 52
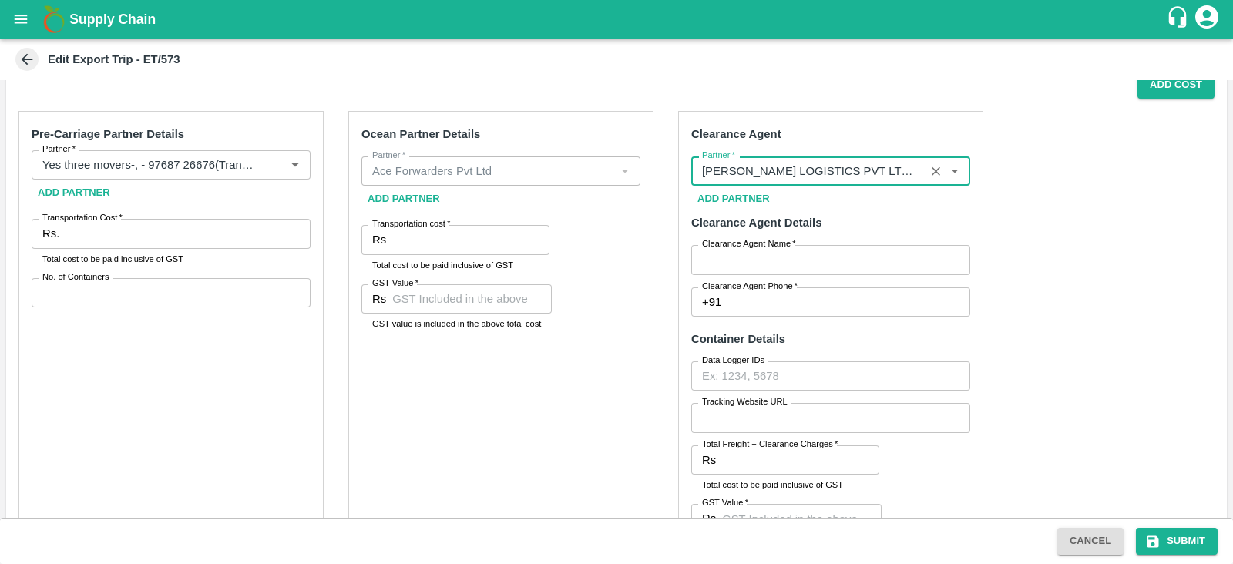
scroll to position [287, 0]
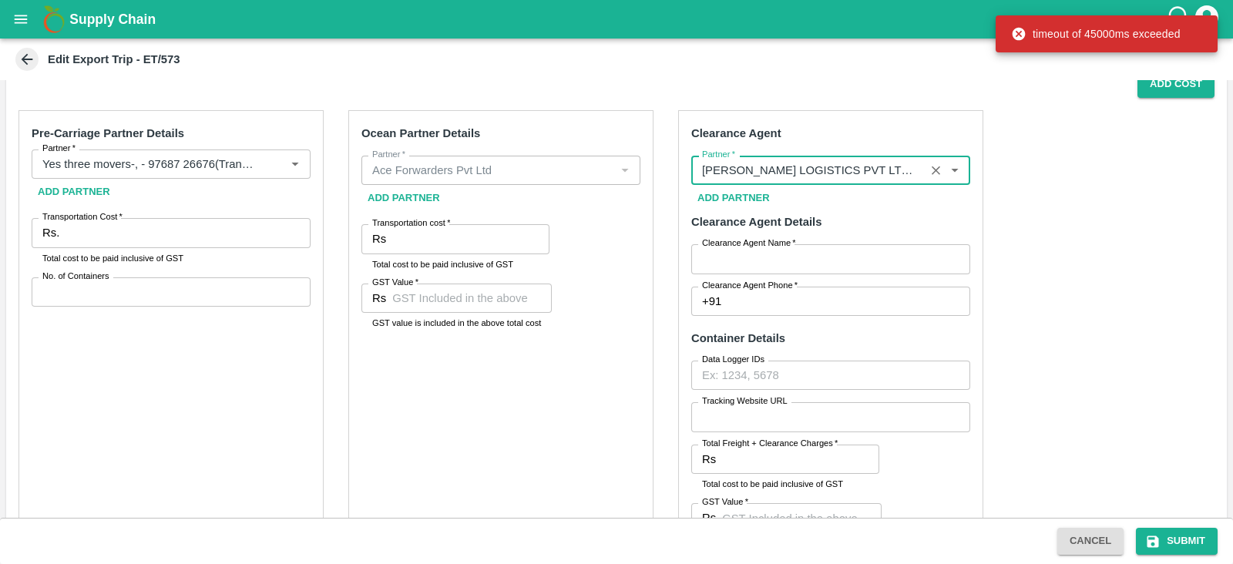
type input "SAIRAJ LOGISTICS PVT LTD-, -9702000001(Service Provider, Transporter, Other)"
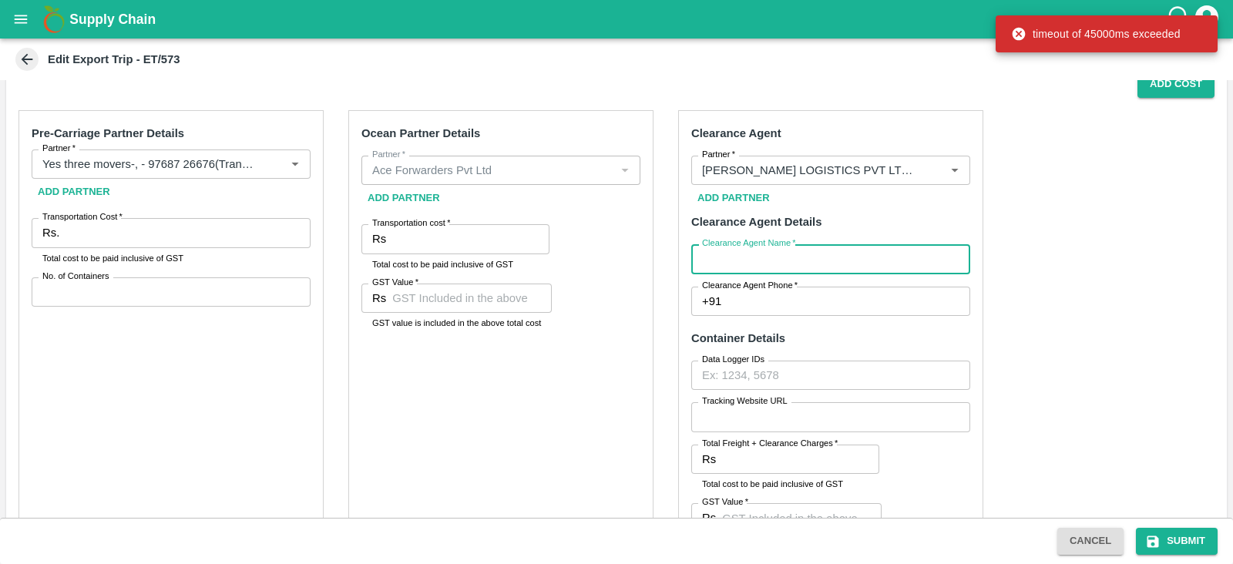
click at [776, 267] on input "Clearance Agent Name   *" at bounding box center [830, 258] width 279 height 29
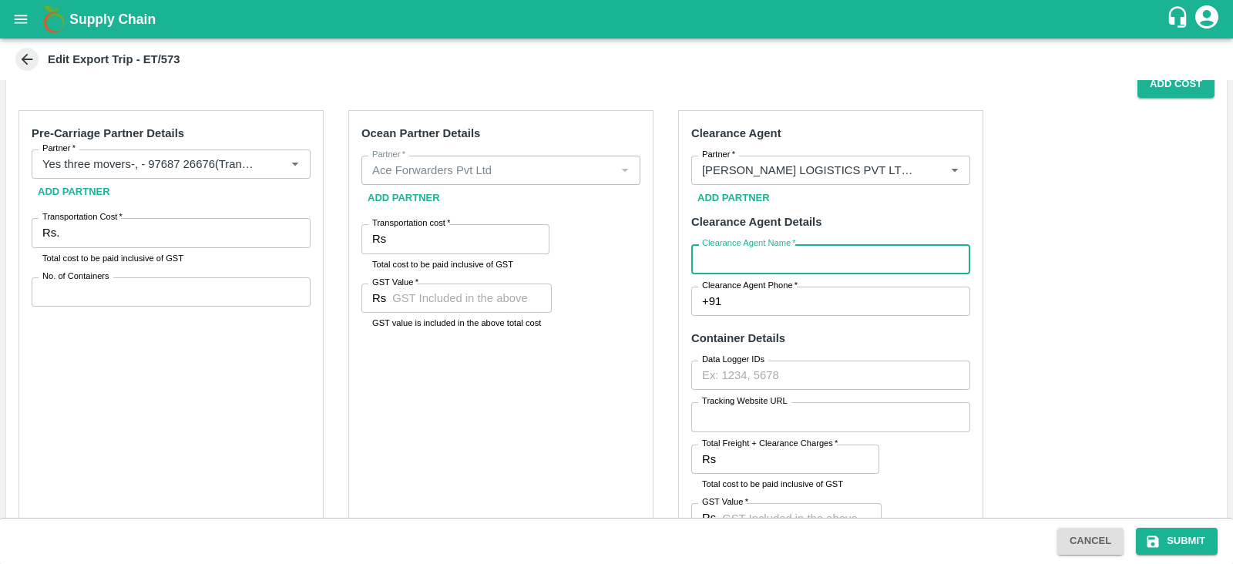
type input "Sairaj"
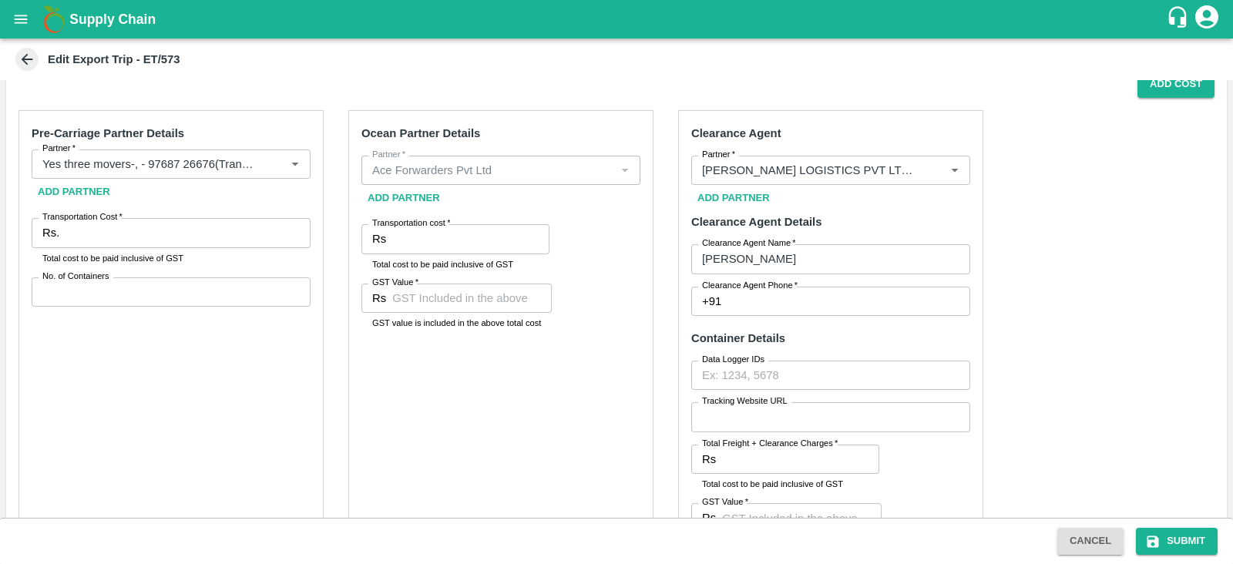
click at [890, 318] on div "Clearance Agent Partner   * Partner   * Add Partner Clearance Agent Details Cle…" at bounding box center [830, 343] width 305 height 466
click at [858, 302] on input "Clearance Agent Phone   *" at bounding box center [849, 301] width 243 height 29
type input "9702000001"
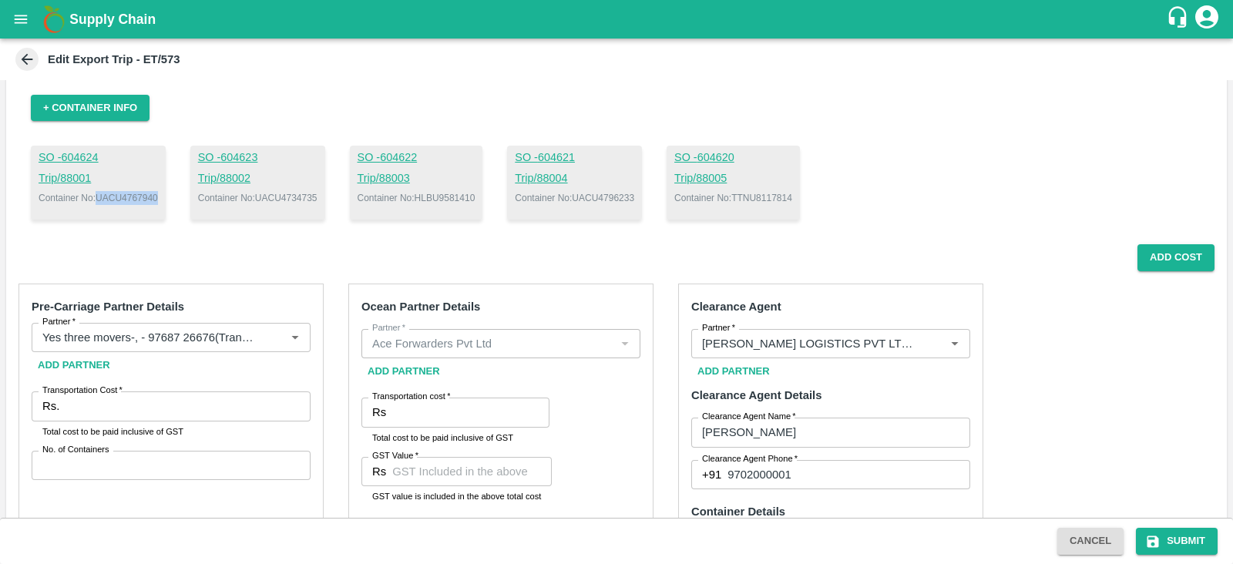
scroll to position [305, 0]
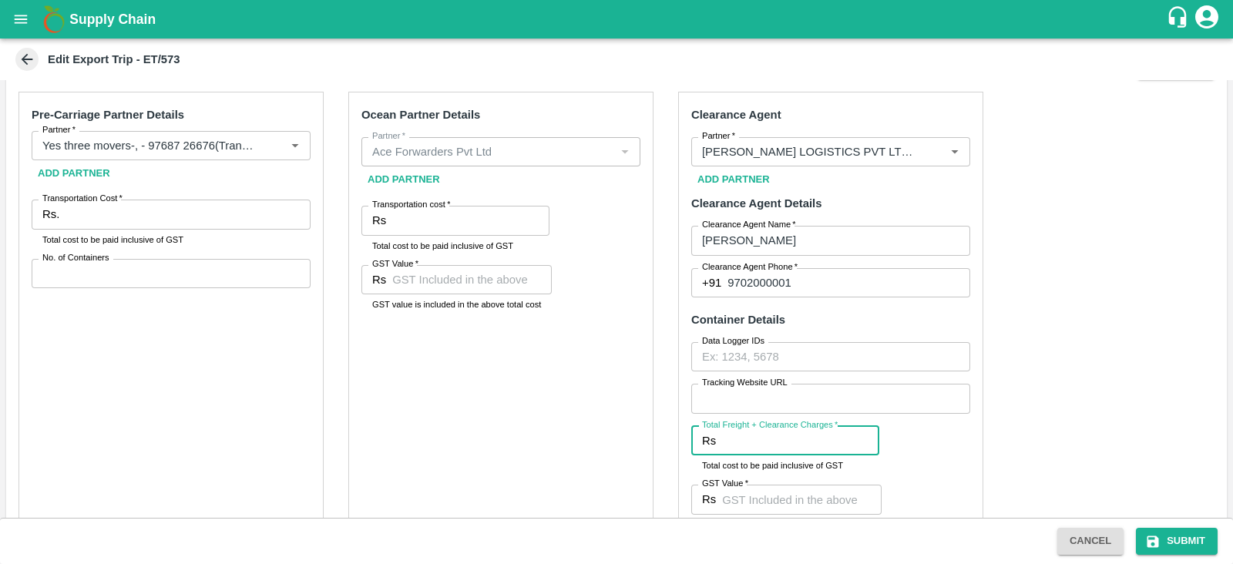
click at [755, 444] on input "Total Freight + Clearance Charges   *" at bounding box center [800, 440] width 157 height 29
paste input "25075.00"
type input "25075.00"
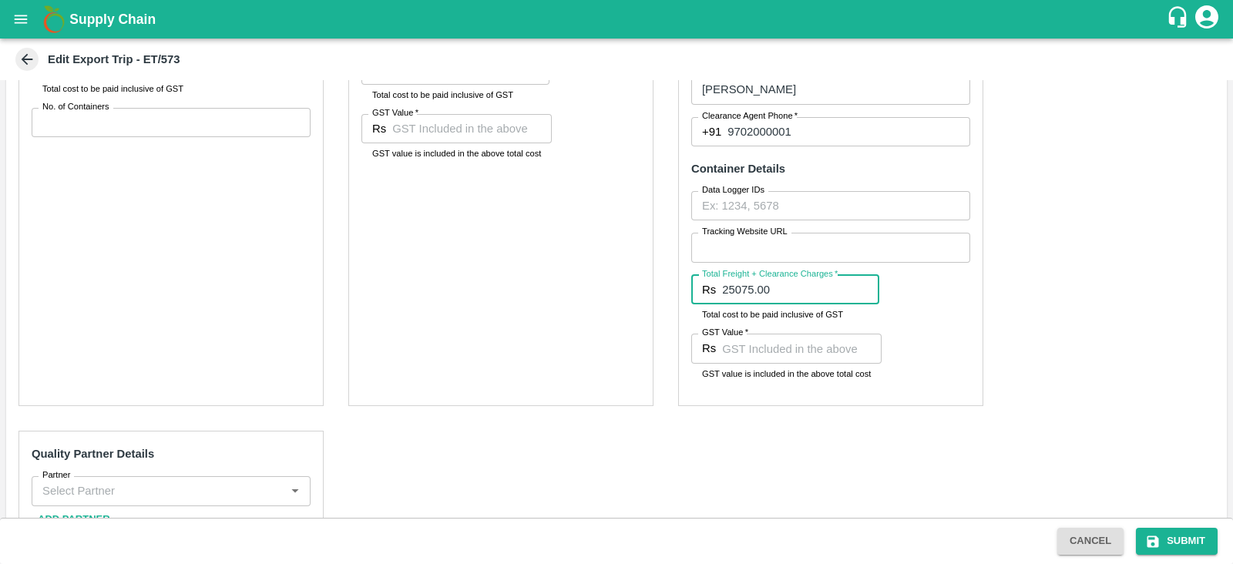
scroll to position [458, 0]
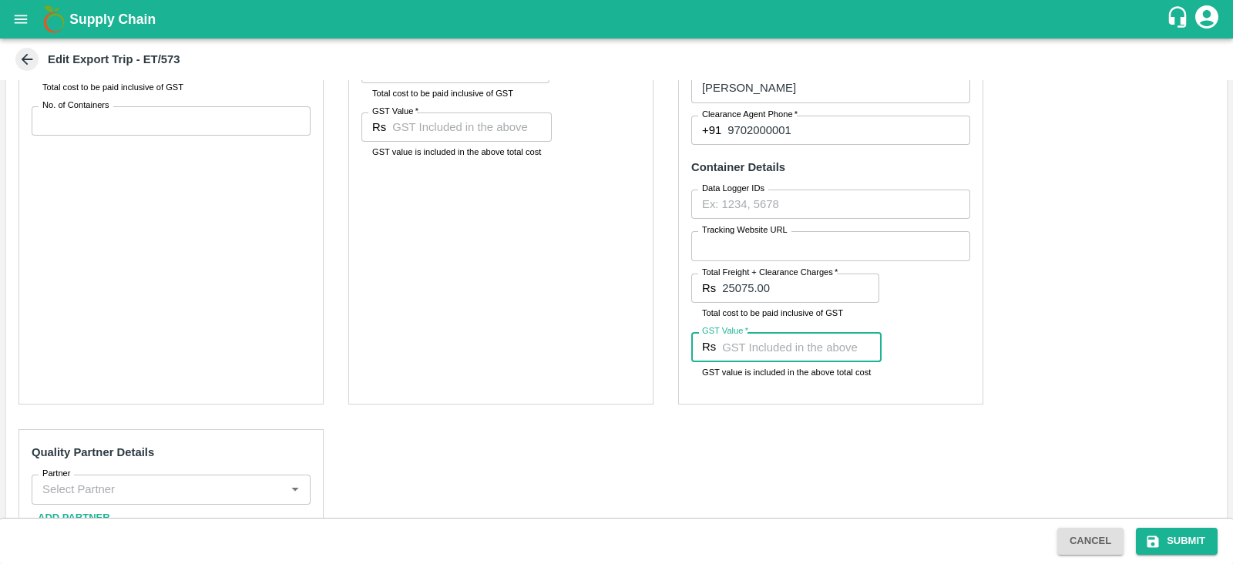
click at [732, 354] on input "GST Value   *" at bounding box center [802, 346] width 160 height 29
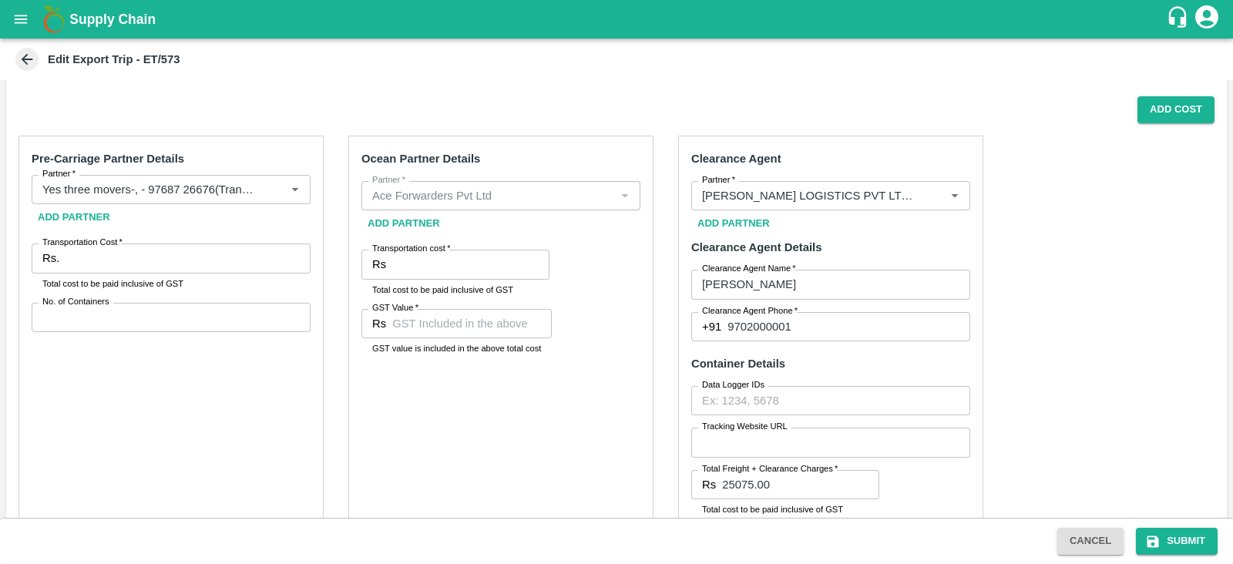
scroll to position [259, 0]
type input "3825"
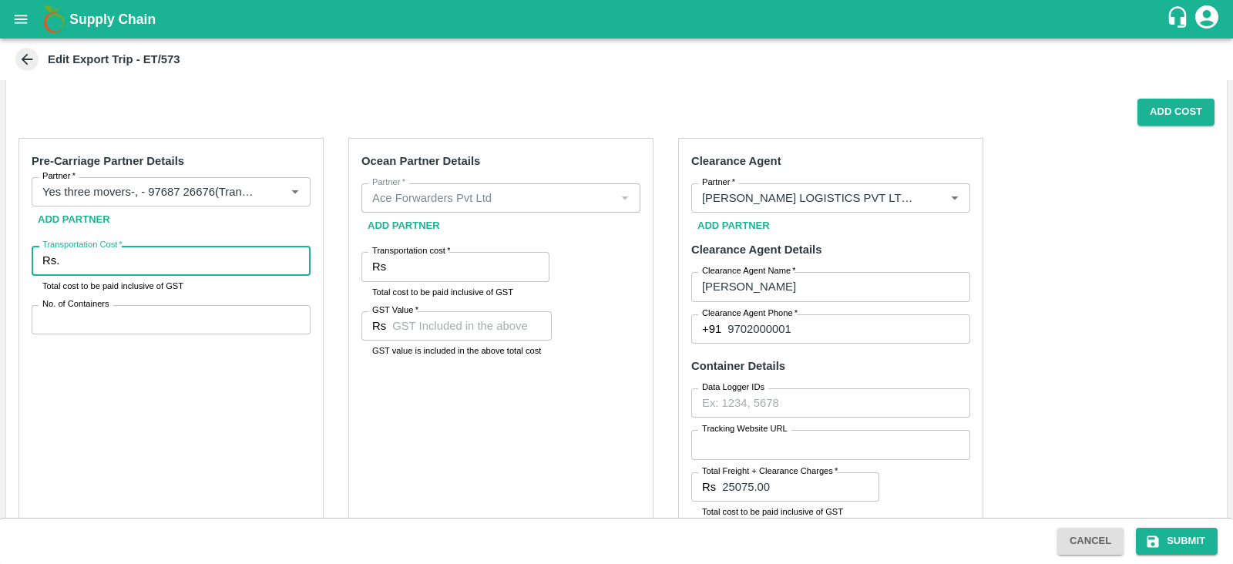
click at [216, 257] on input "Transportation Cost   *" at bounding box center [188, 260] width 245 height 29
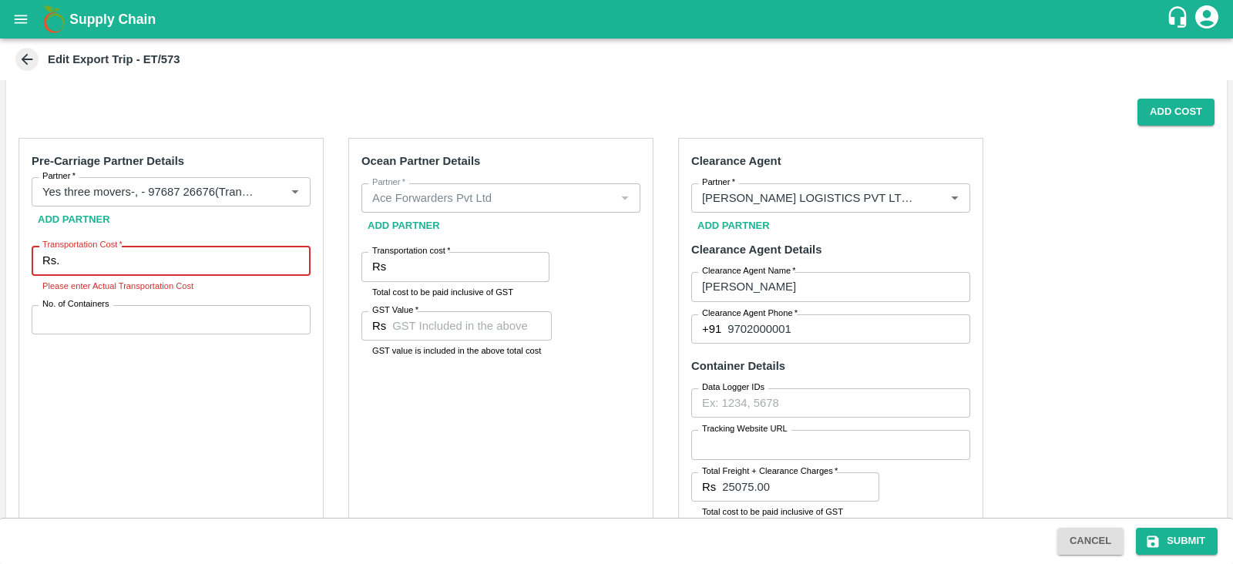
paste input "228950.00"
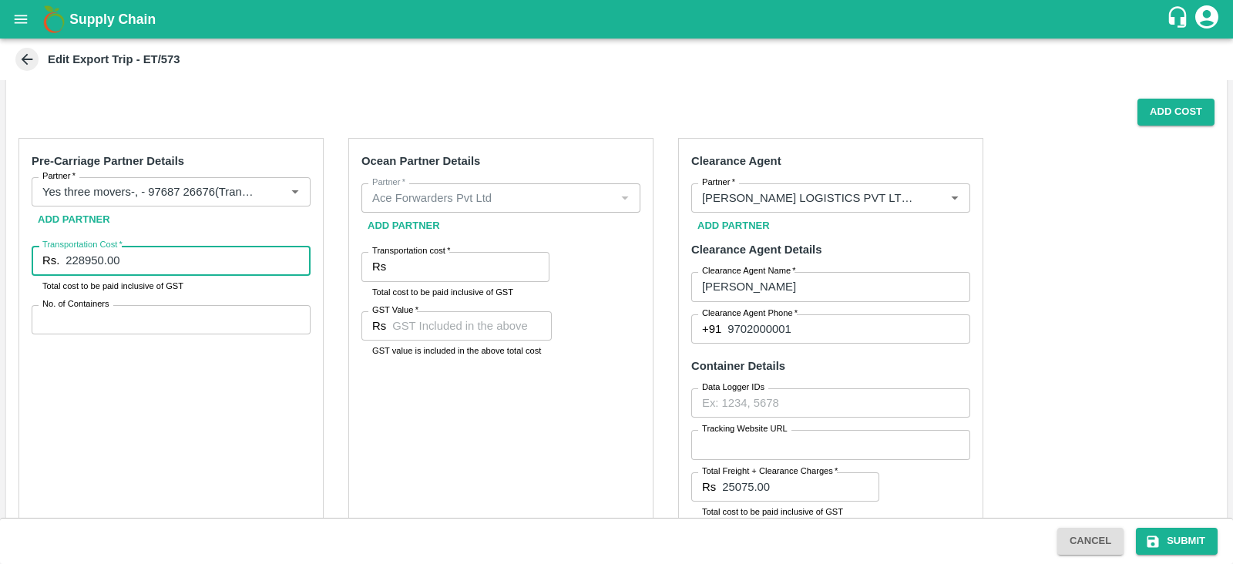
type input "228950.00"
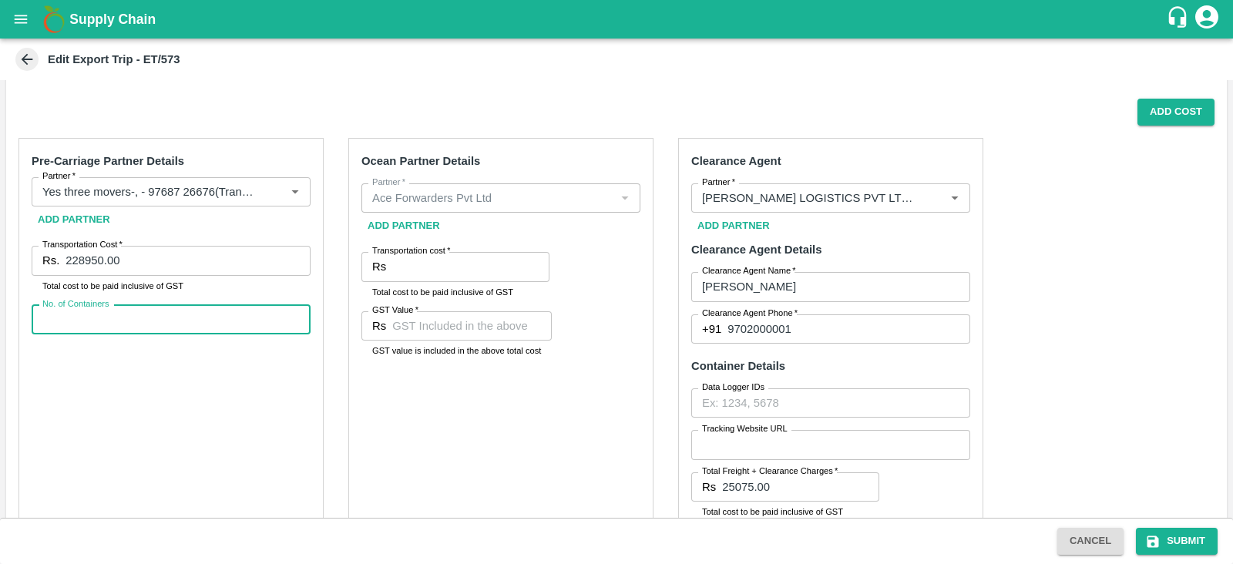
click at [189, 310] on input "No. of Containers" at bounding box center [171, 319] width 279 height 29
type input "5"
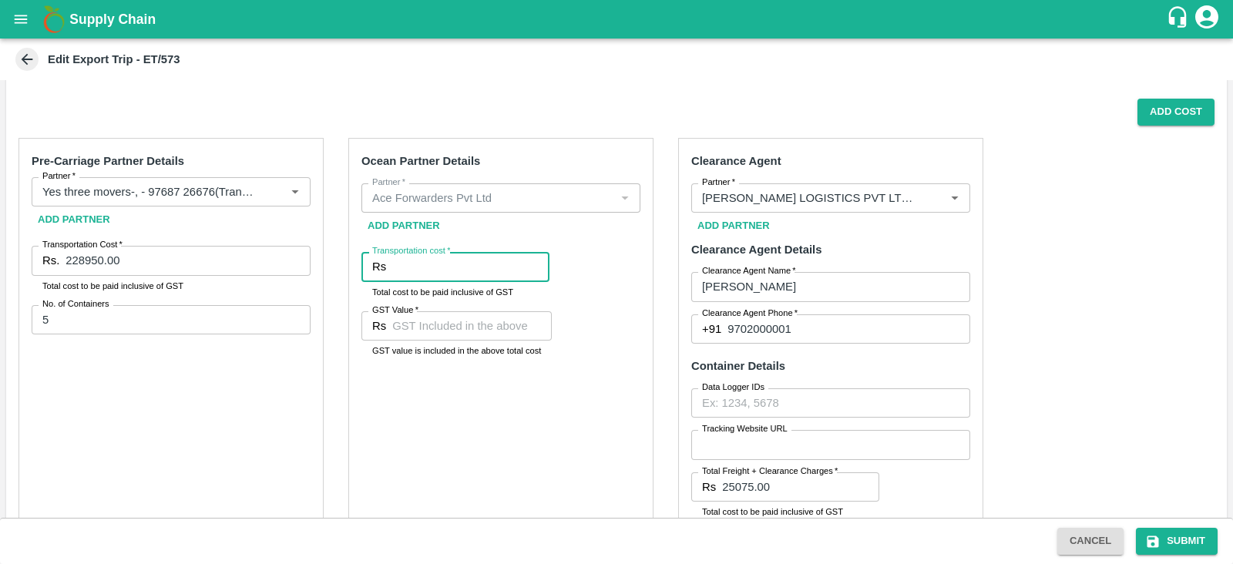
click at [463, 282] on div "Transportation cost   * Rs Transportation cost Total cost to be paid inclusive …" at bounding box center [456, 275] width 188 height 47
paste input "995567.20"
type input "995567.20"
click at [470, 374] on div "Ocean Partner Details Partner   * Partner   * Add Partner Transportation cost  …" at bounding box center [500, 371] width 305 height 466
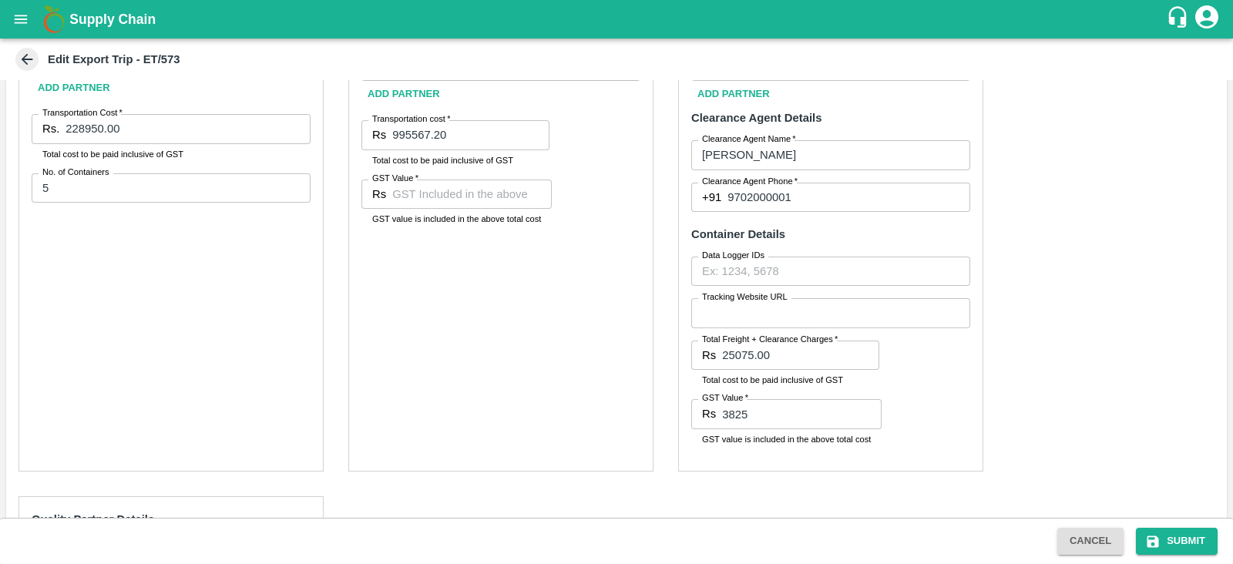
click at [527, 335] on div "Ocean Partner Details Partner   * Partner   * Add Partner Transportation cost  …" at bounding box center [500, 239] width 305 height 466
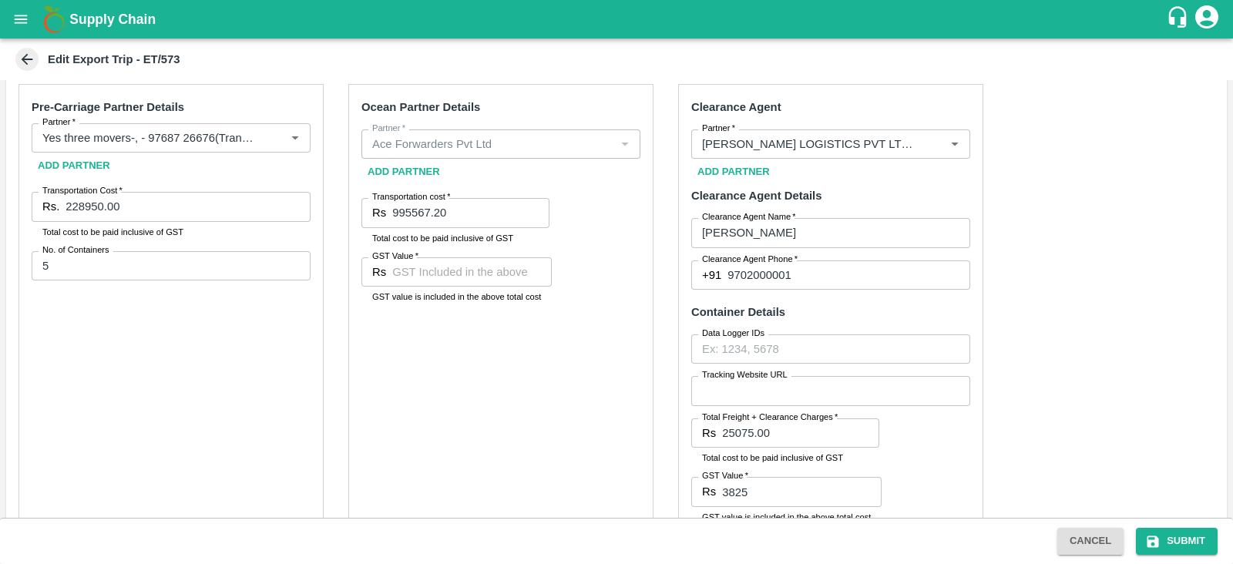
scroll to position [298, 0]
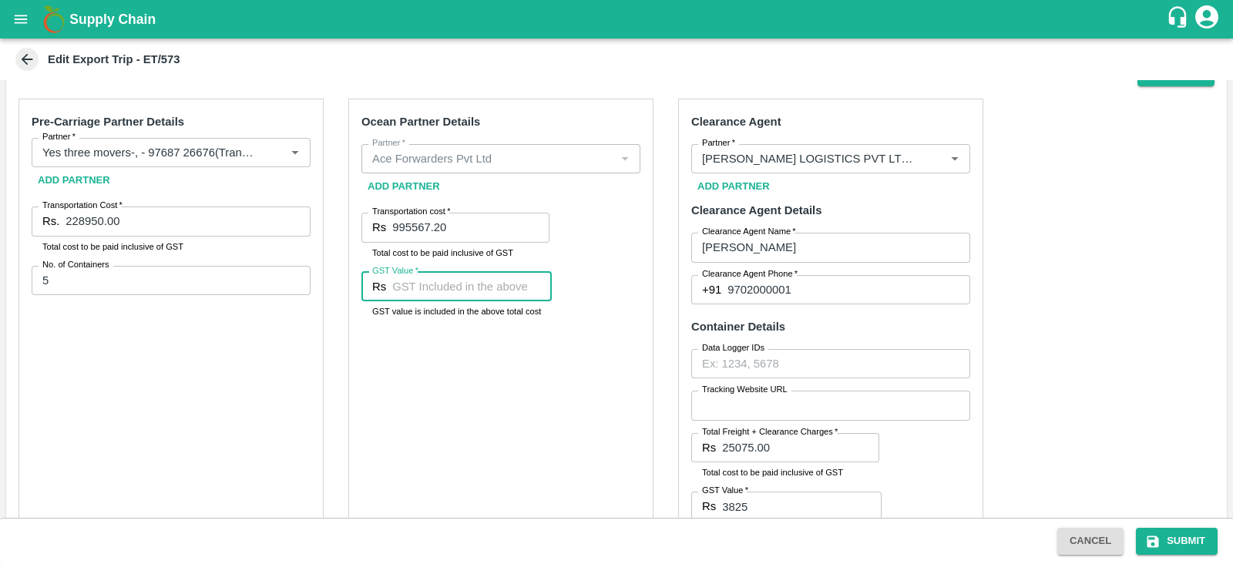
click at [468, 291] on input "GST Value   *" at bounding box center [472, 286] width 160 height 29
type input "71017.20"
click at [584, 317] on div "Ocean Partner Details Partner   * Partner   * Add Partner Transportation cost  …" at bounding box center [500, 332] width 305 height 466
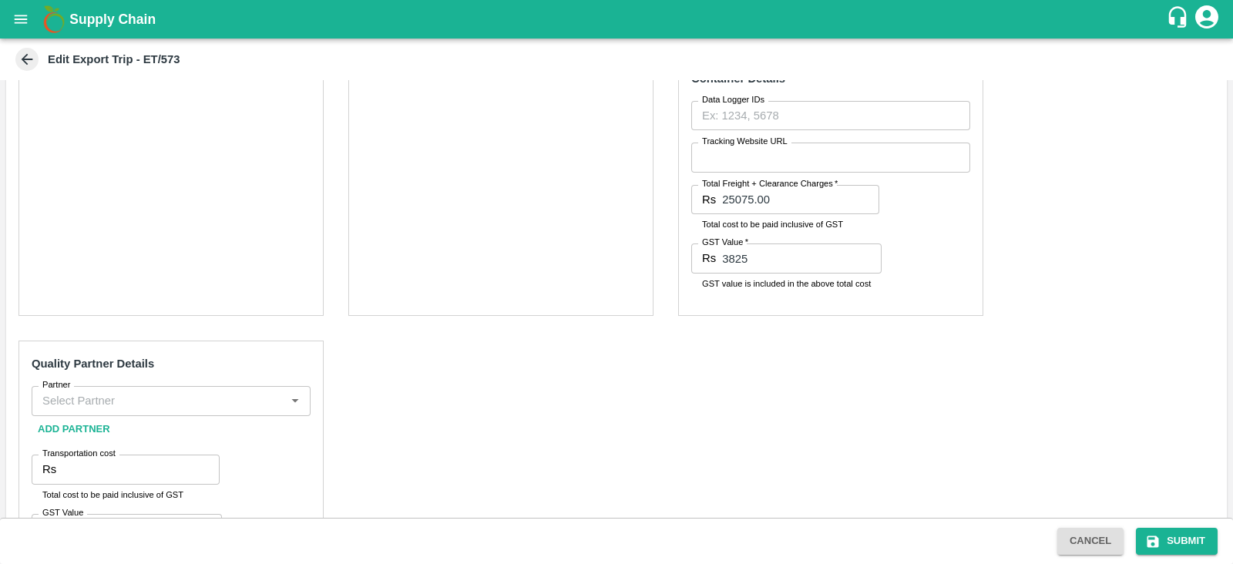
scroll to position [631, 0]
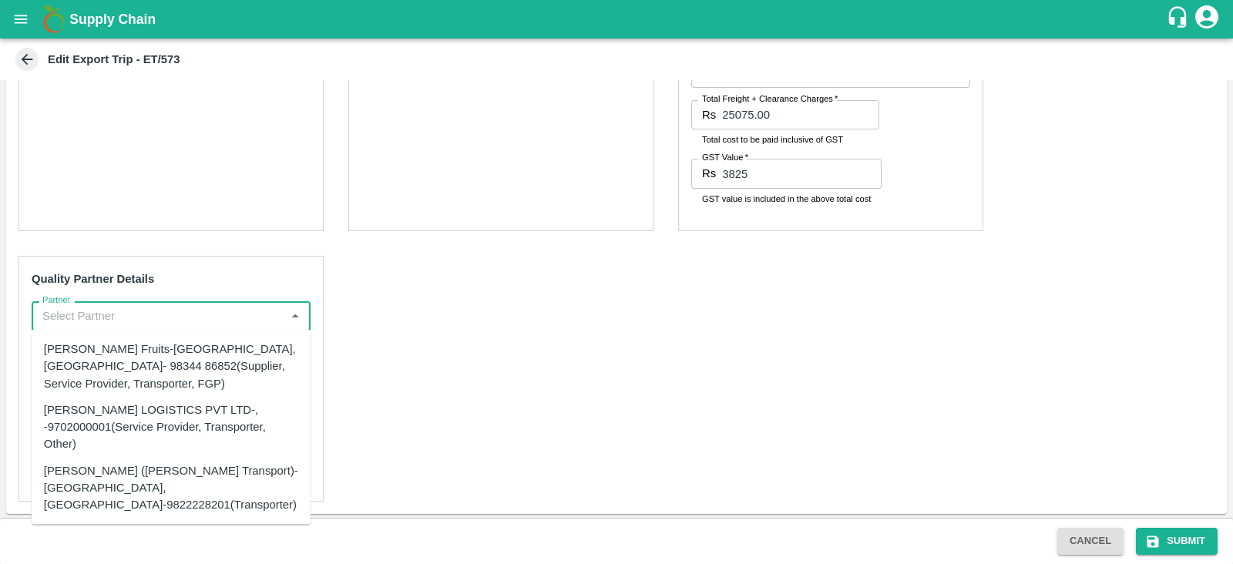
click at [185, 310] on input "Partner" at bounding box center [158, 316] width 244 height 20
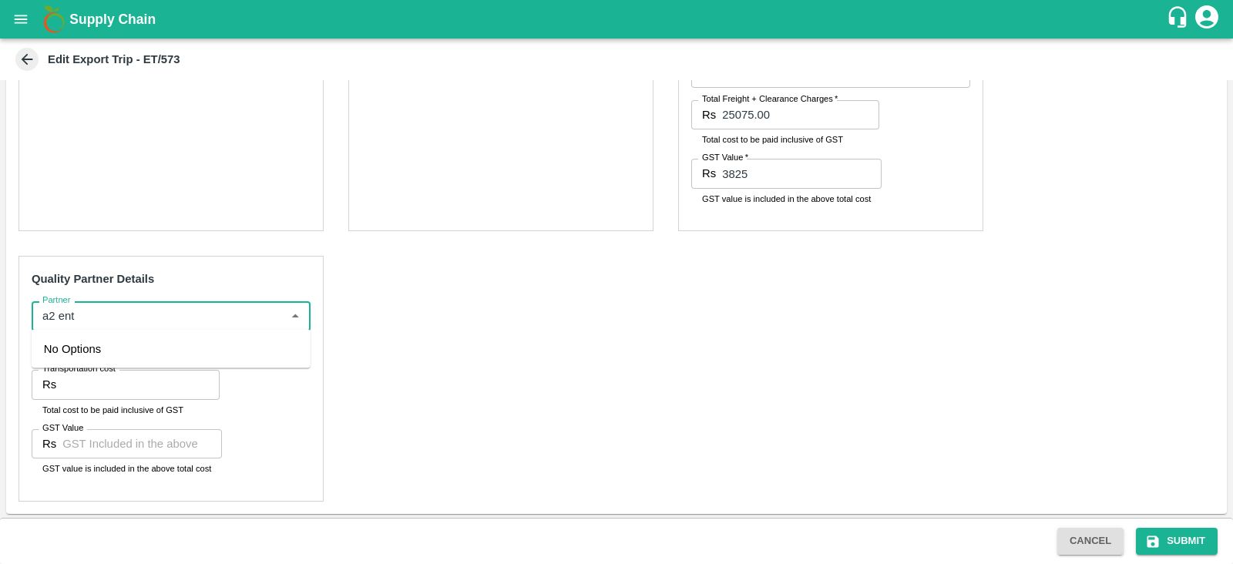
click at [132, 351] on div "No Options" at bounding box center [171, 349] width 279 height 39
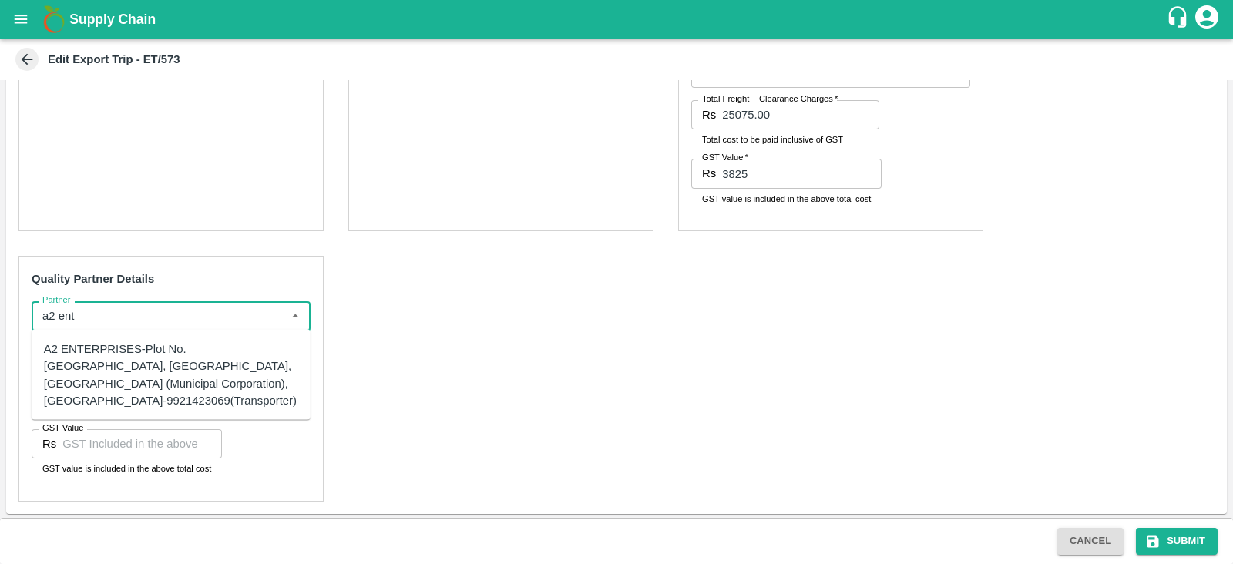
click at [133, 352] on div "A2 ENTERPRISES-Plot No.16 Devikanandan Apartment, Mahadev Bagh, Near Godavari C…" at bounding box center [171, 375] width 254 height 69
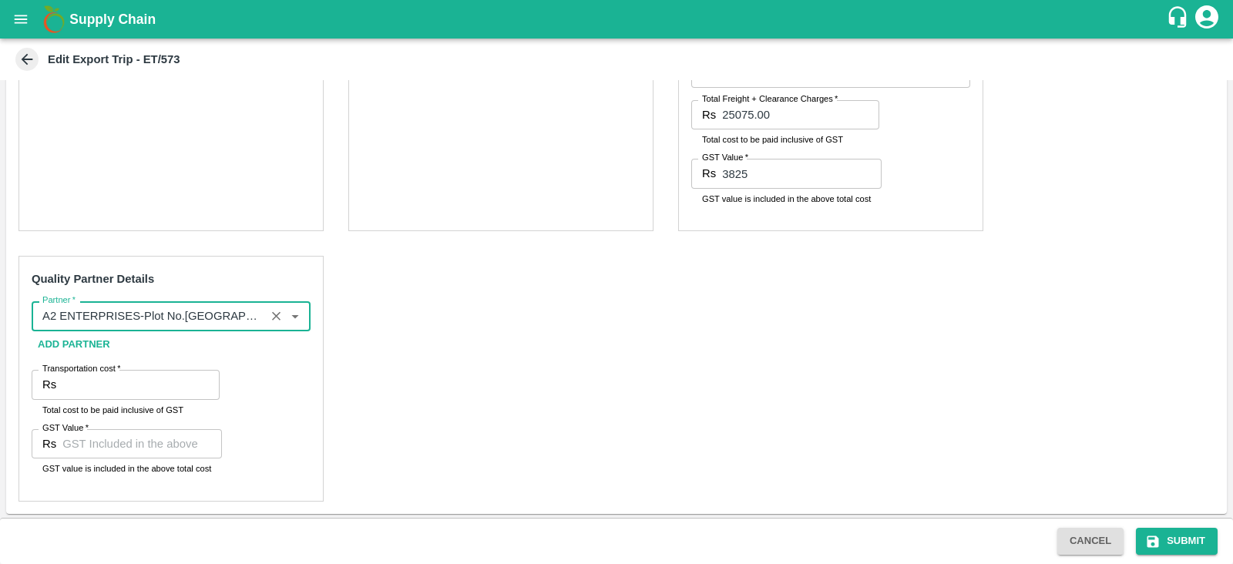
type input "A2 ENTERPRISES-Plot No.16 Devikanandan Apartment, Mahadev Bagh, Near Godavari C…"
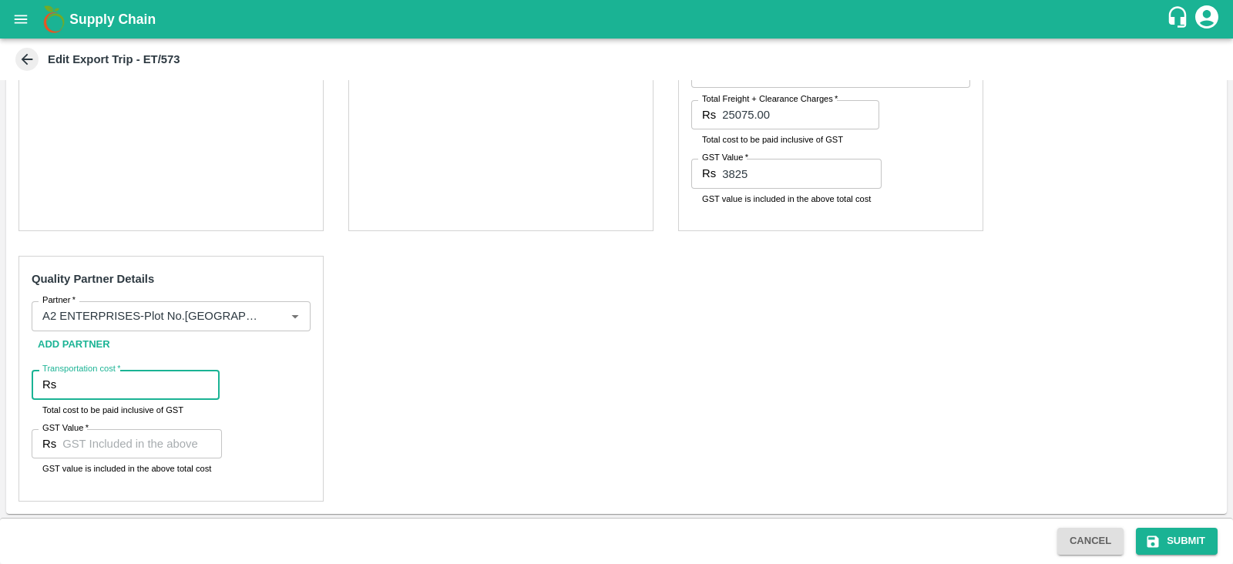
click at [103, 382] on input "Transportation cost   *" at bounding box center [140, 384] width 157 height 29
type input "3300"
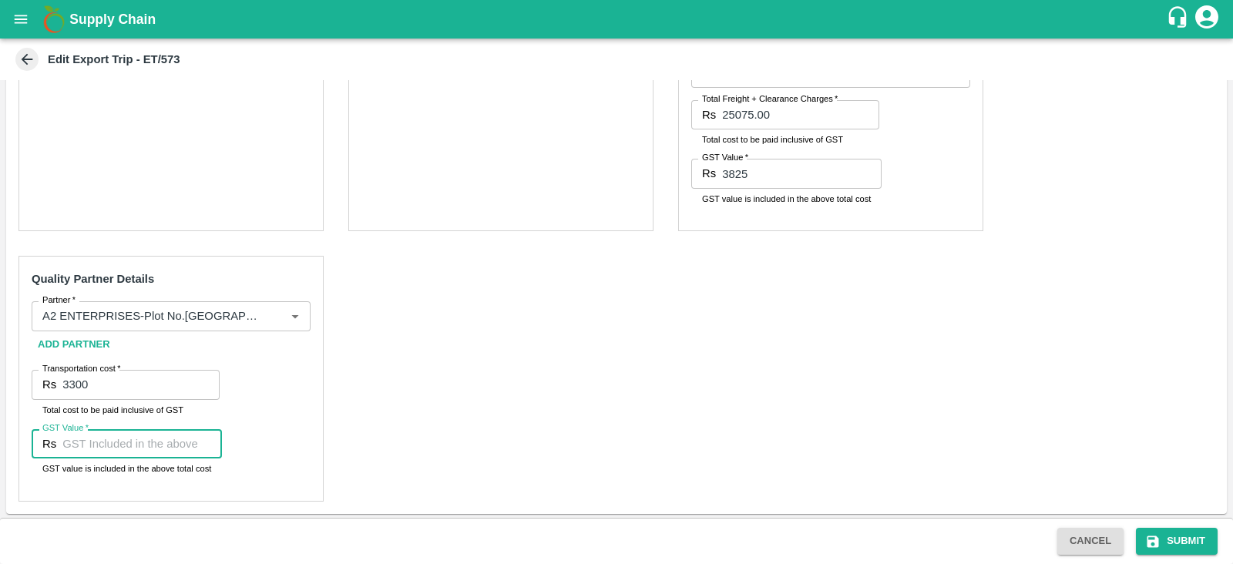
click at [116, 441] on input "GST Value   *" at bounding box center [142, 443] width 160 height 29
type input "00"
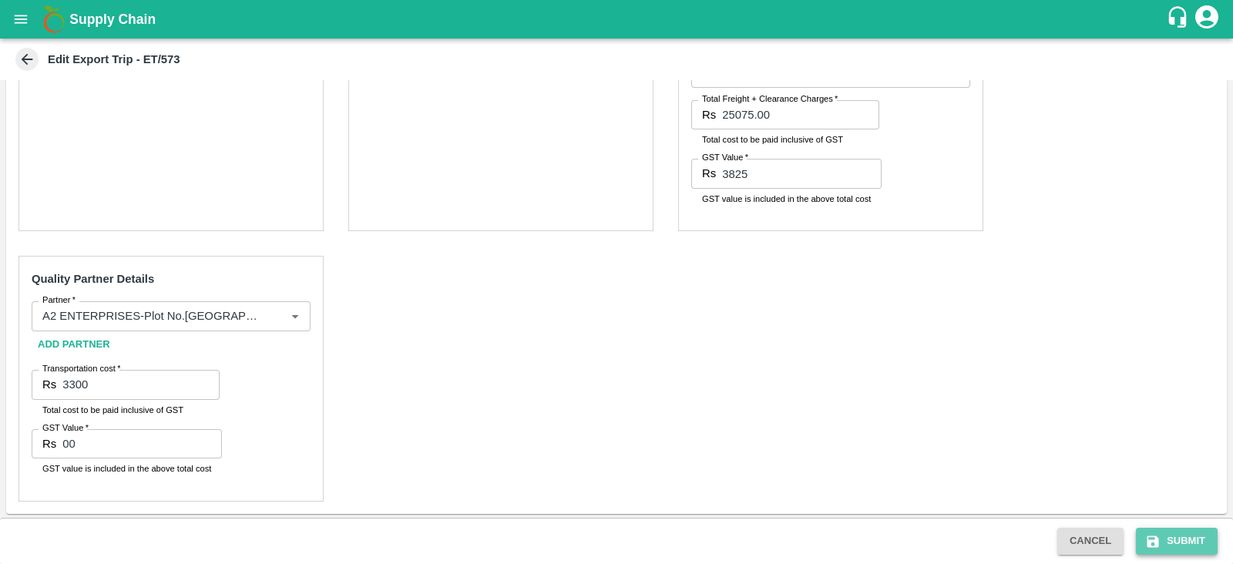
click at [1176, 537] on button "Submit" at bounding box center [1177, 541] width 82 height 27
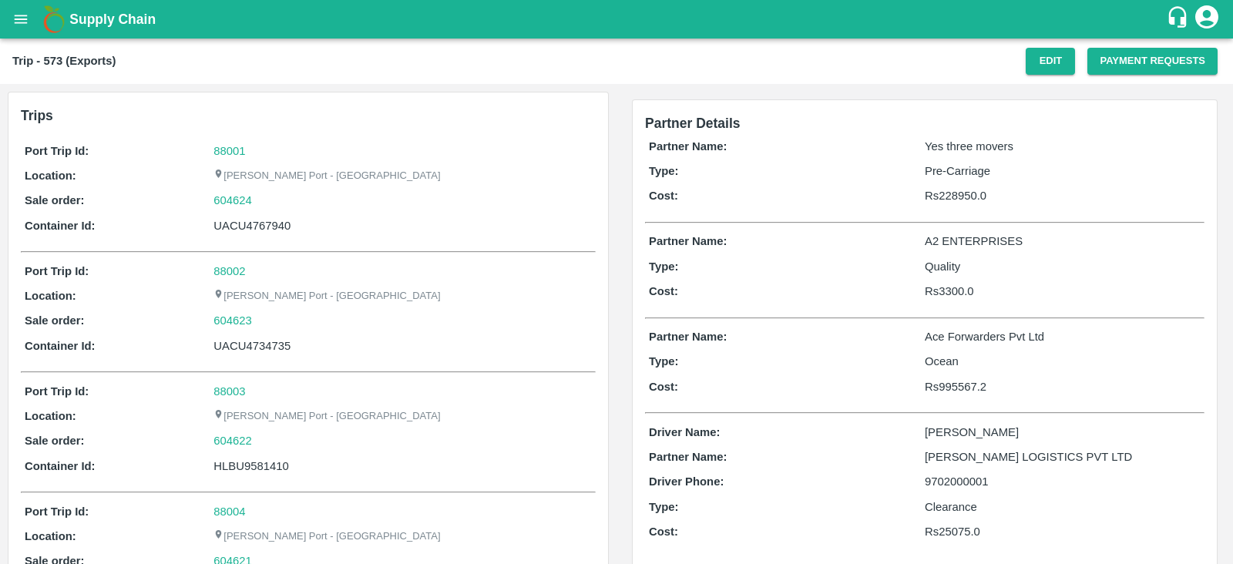
scroll to position [188, 0]
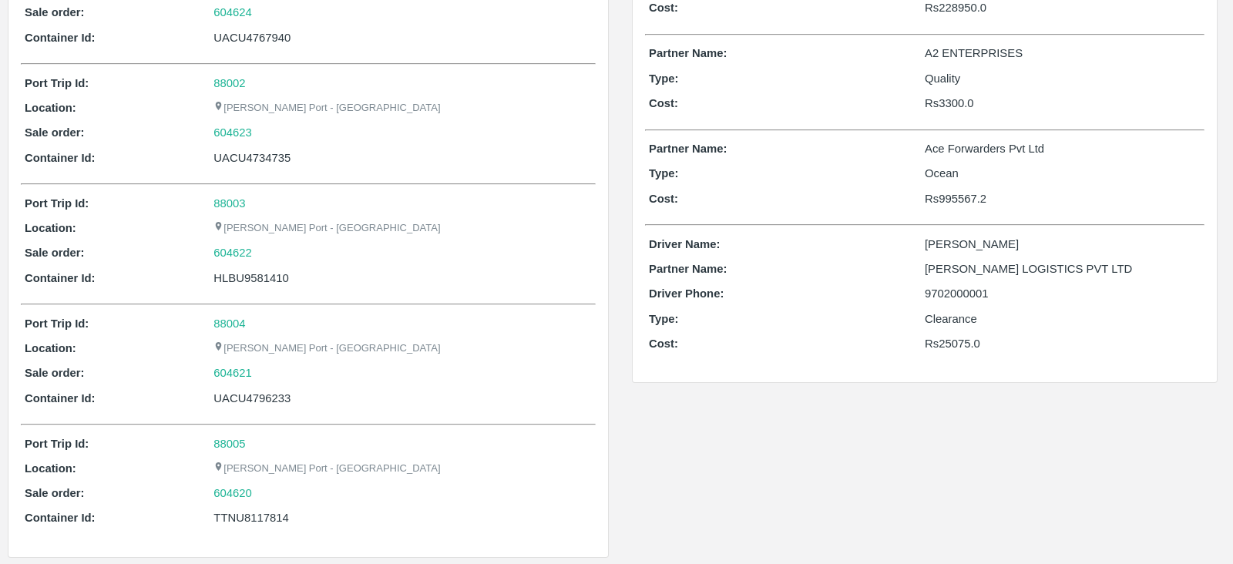
click at [278, 394] on div "UACU4796233" at bounding box center [403, 398] width 379 height 17
copy div "UACU4796233"
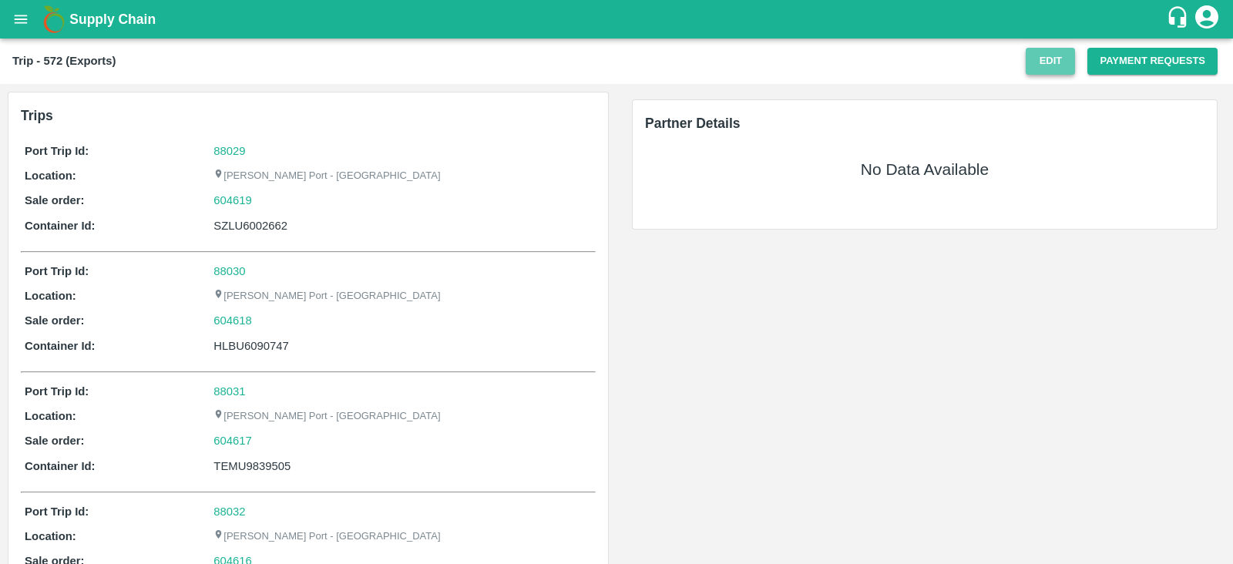
click at [1031, 63] on button "Edit" at bounding box center [1050, 61] width 49 height 27
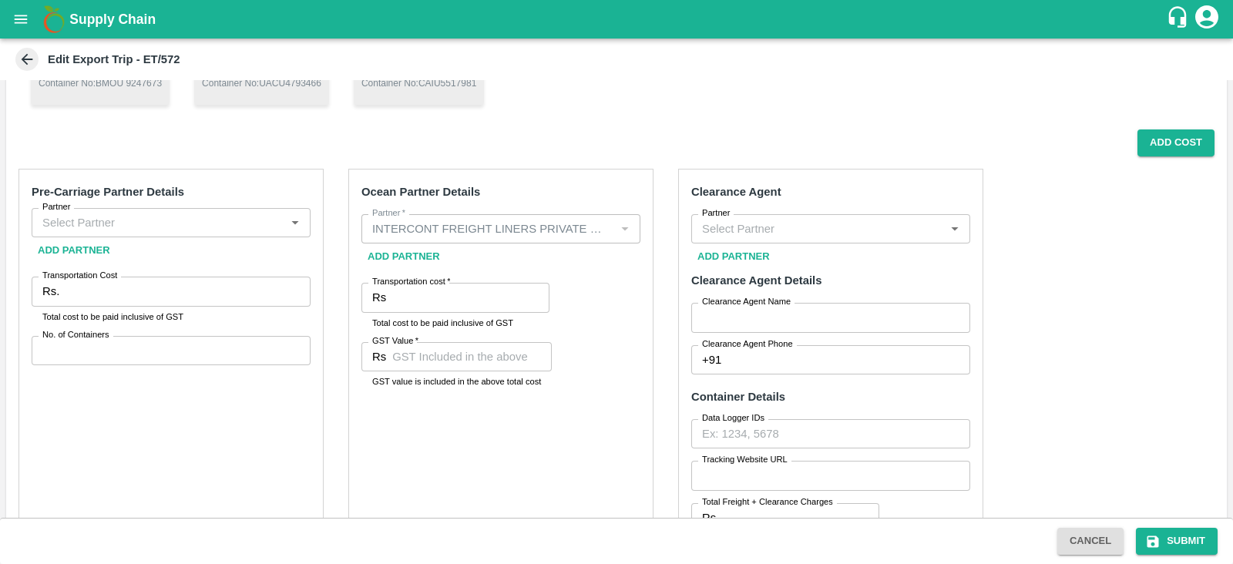
scroll to position [413, 0]
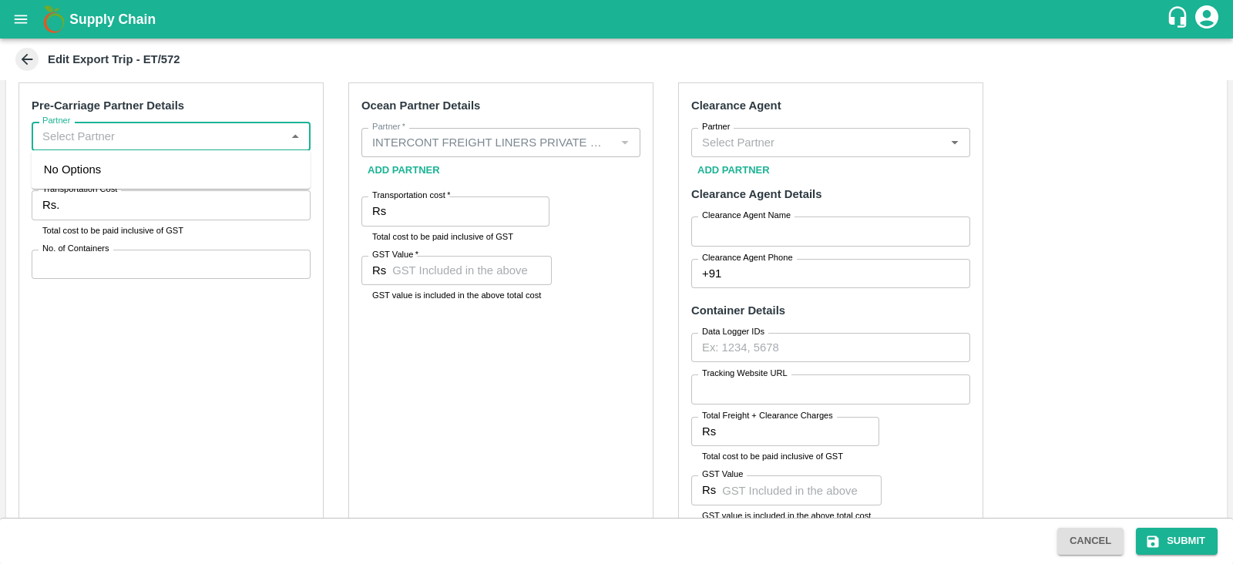
click at [220, 133] on input "Partner" at bounding box center [158, 136] width 244 height 20
click at [243, 136] on input "Partner" at bounding box center [158, 136] width 244 height 20
click at [146, 175] on div "INTERCONT FREIGHT LINERS PRIVATE LIMITED-, -9673819490(Transporter)" at bounding box center [171, 178] width 254 height 35
type input "INTERCONT FREIGHT LINERS PRIVATE LIMITED-, -9673819490(Transporter)"
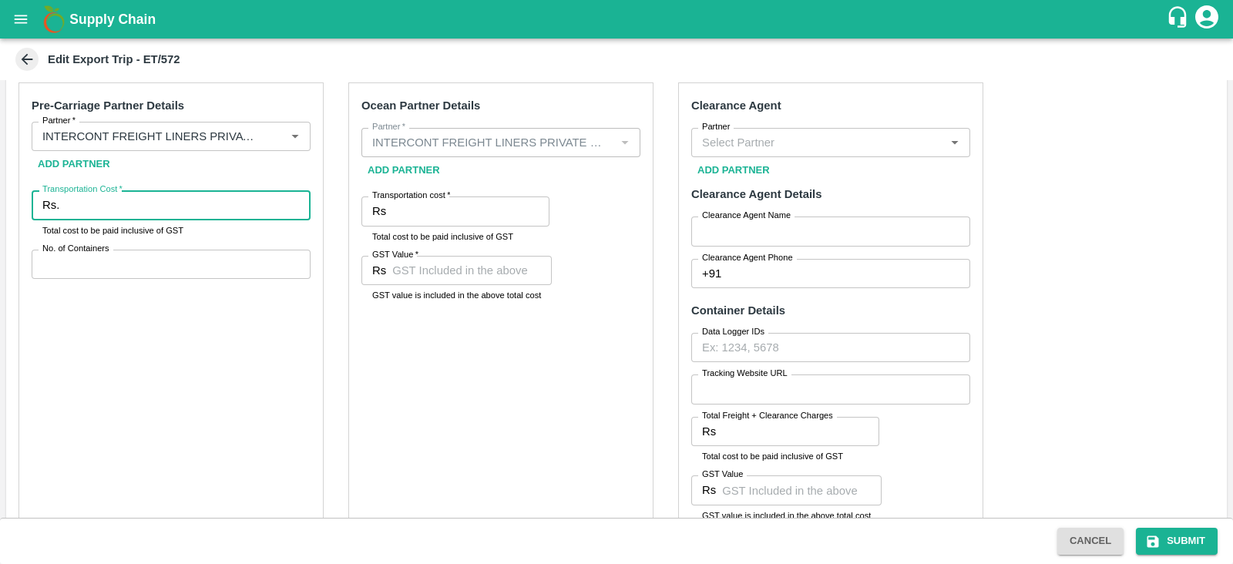
click at [189, 201] on input "Transportation Cost   *" at bounding box center [188, 204] width 245 height 29
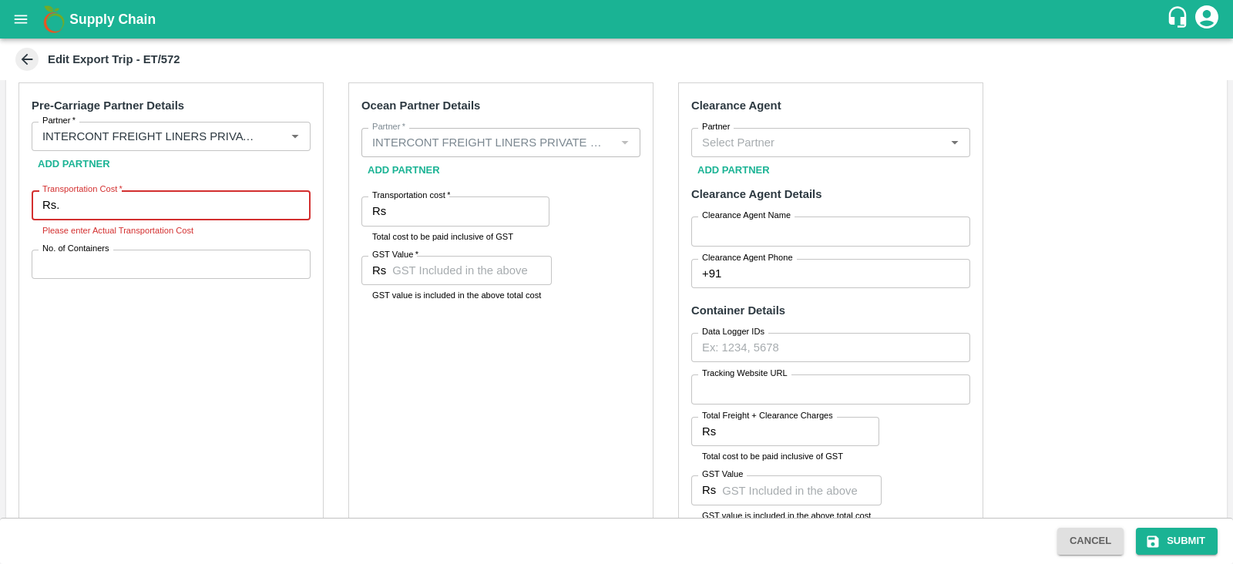
paste input "202950.00"
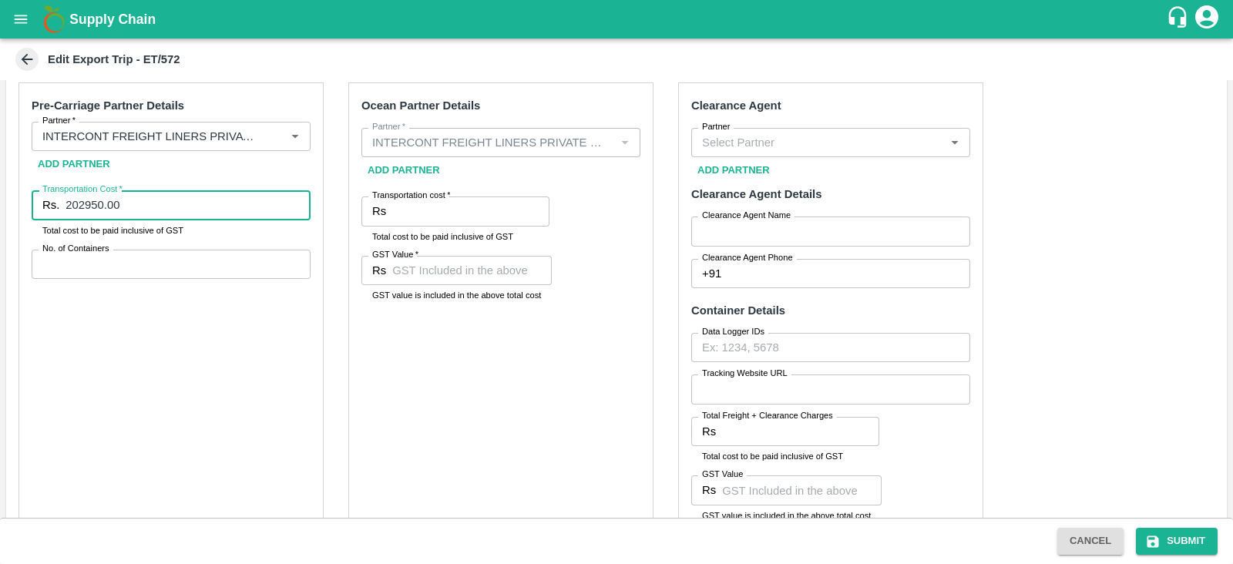
type input "202950.00"
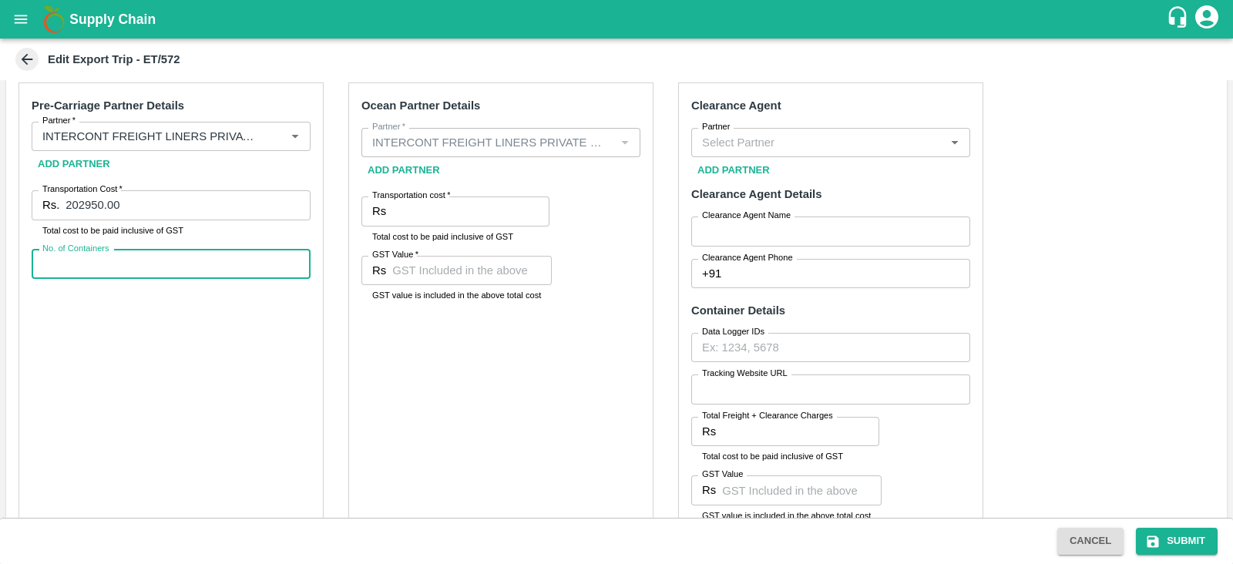
click at [177, 265] on input "No. of Containers" at bounding box center [171, 264] width 279 height 29
type input "5"
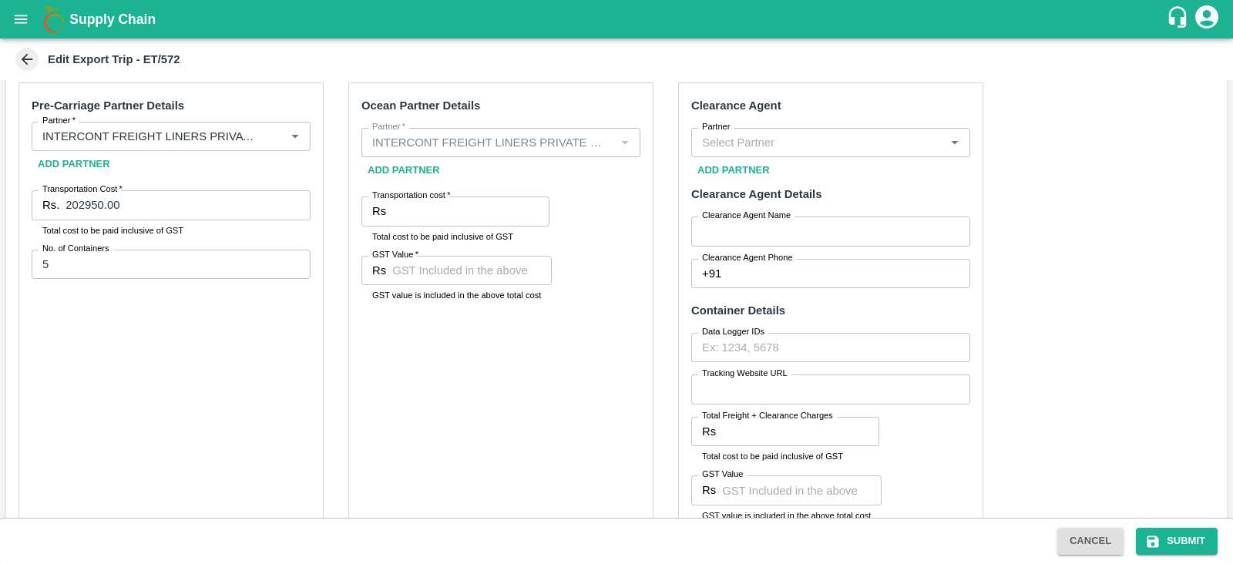
click at [594, 304] on div "Ocean Partner Details Partner   * Partner   * Add Partner Transportation cost  …" at bounding box center [500, 315] width 305 height 466
click at [794, 144] on input "Partner" at bounding box center [818, 143] width 244 height 20
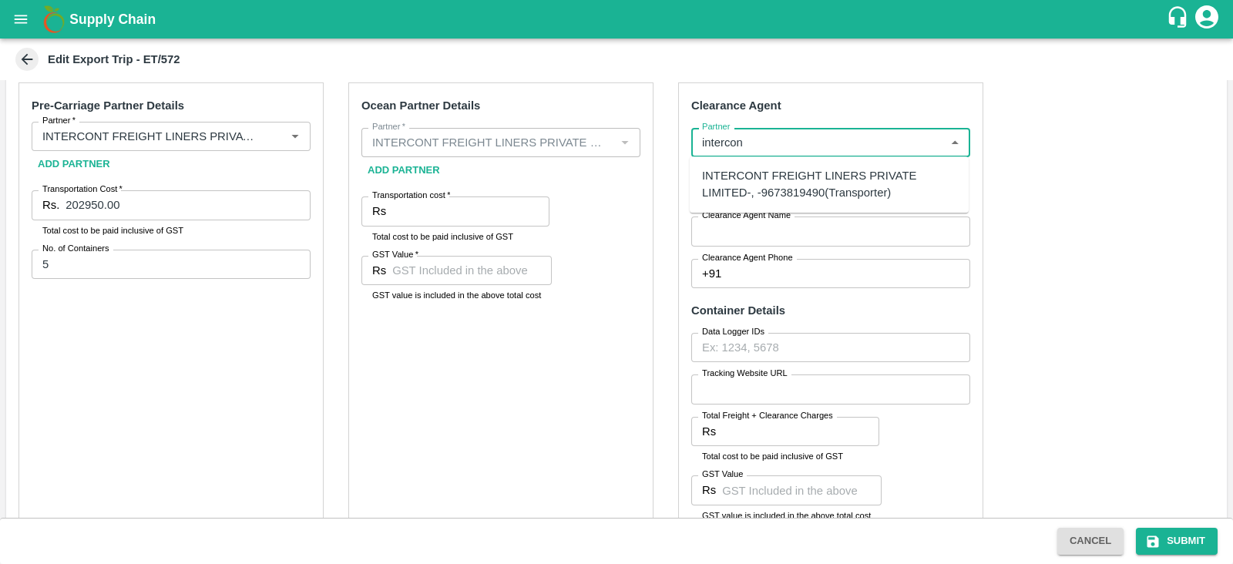
click at [798, 183] on div "INTERCONT FREIGHT LINERS PRIVATE LIMITED-, -9673819490(Transporter)" at bounding box center [829, 184] width 254 height 35
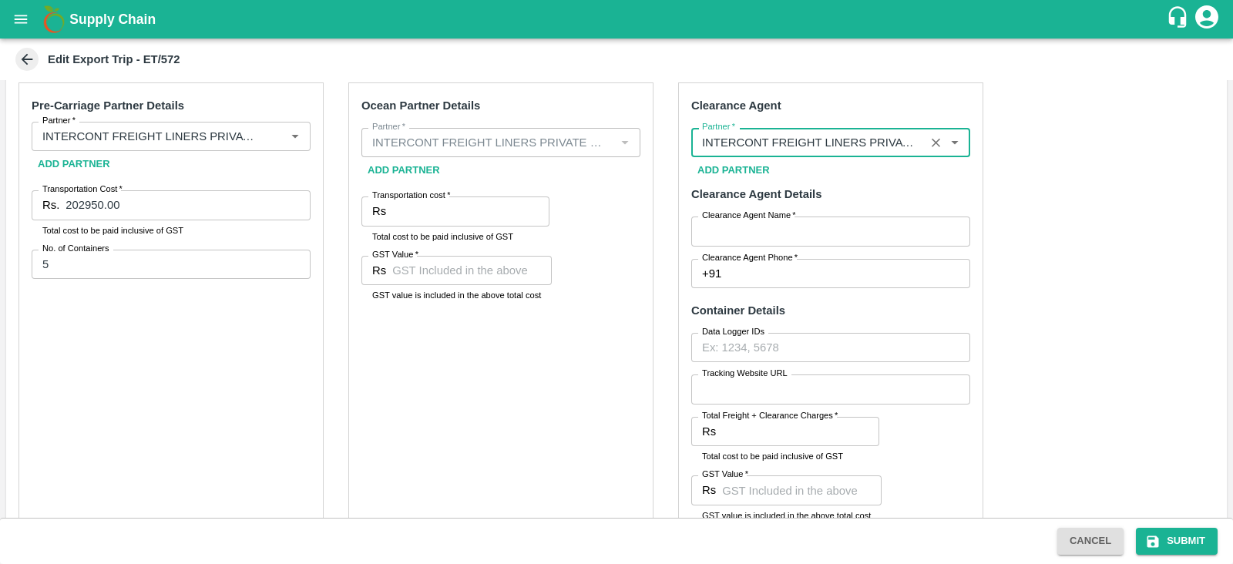
type input "INTERCONT FREIGHT LINERS PRIVATE LIMITED-, -9673819490(Transporter)"
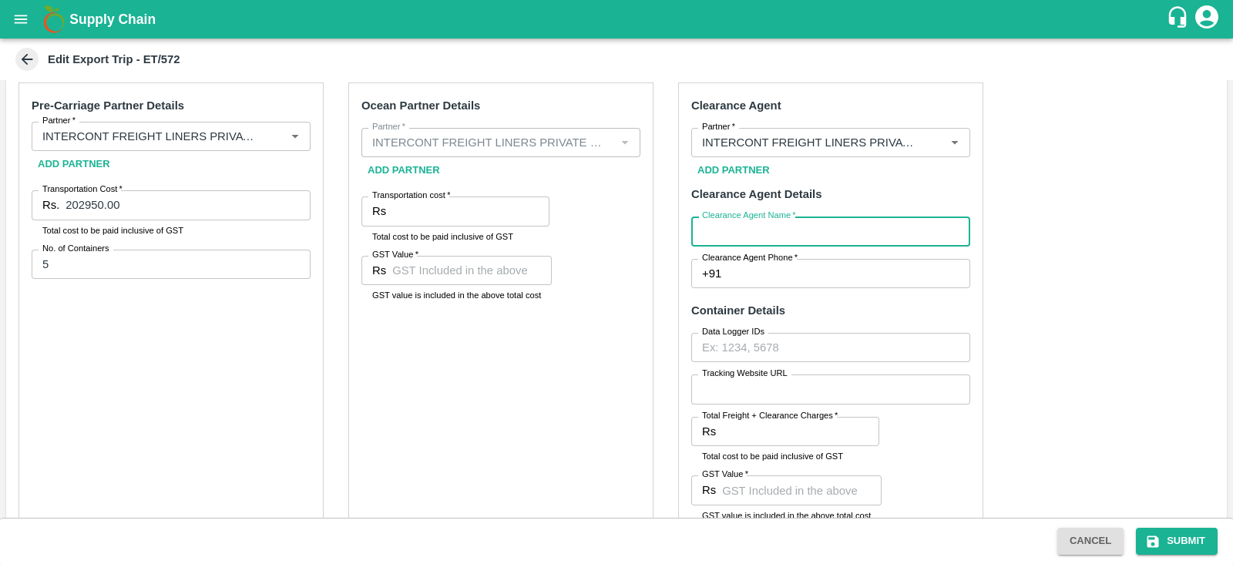
click at [787, 227] on input "Clearance Agent Name   *" at bounding box center [830, 231] width 279 height 29
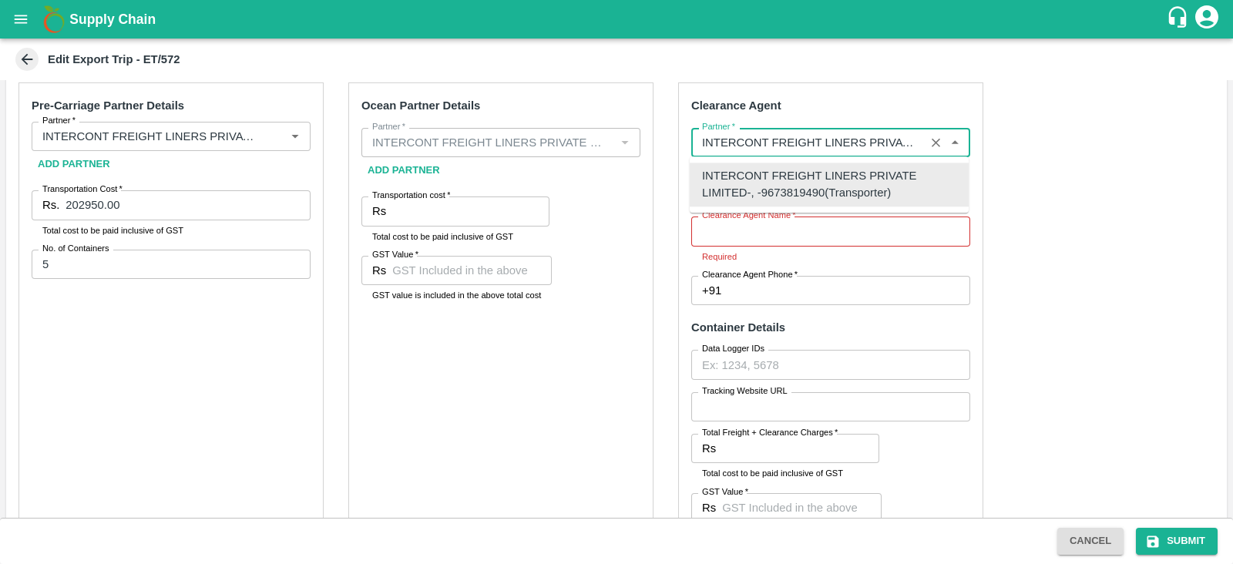
drag, startPoint x: 698, startPoint y: 143, endPoint x: 768, endPoint y: 143, distance: 70.1
click at [768, 143] on input "Partner   *" at bounding box center [808, 143] width 224 height 20
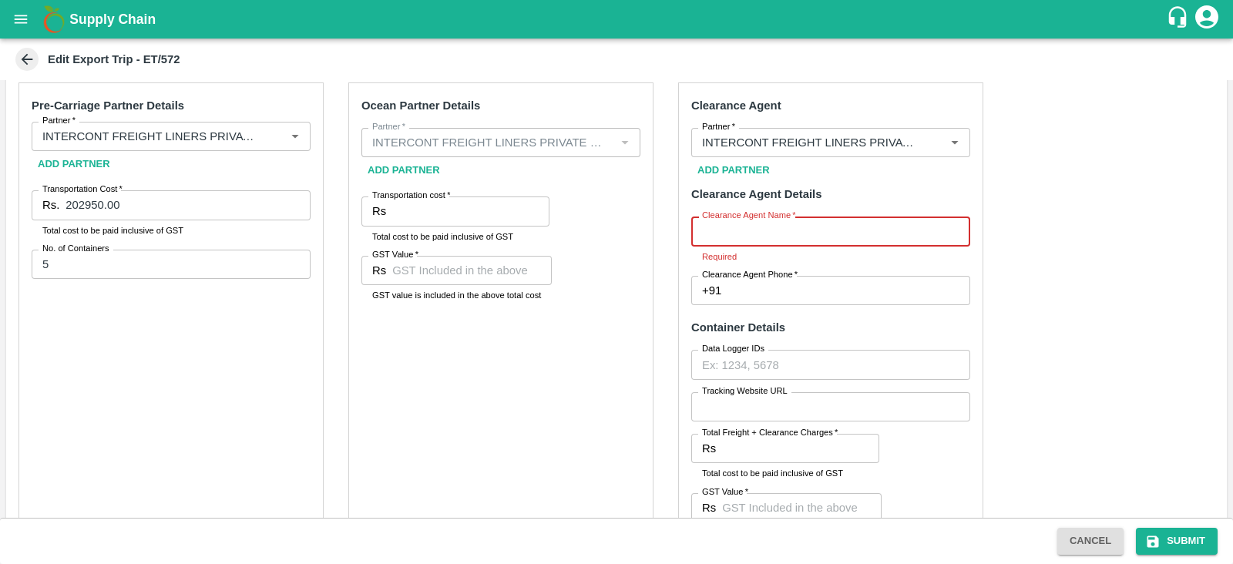
click at [745, 228] on input "Clearance Agent Name   *" at bounding box center [830, 231] width 279 height 29
paste input "INTERCONT"
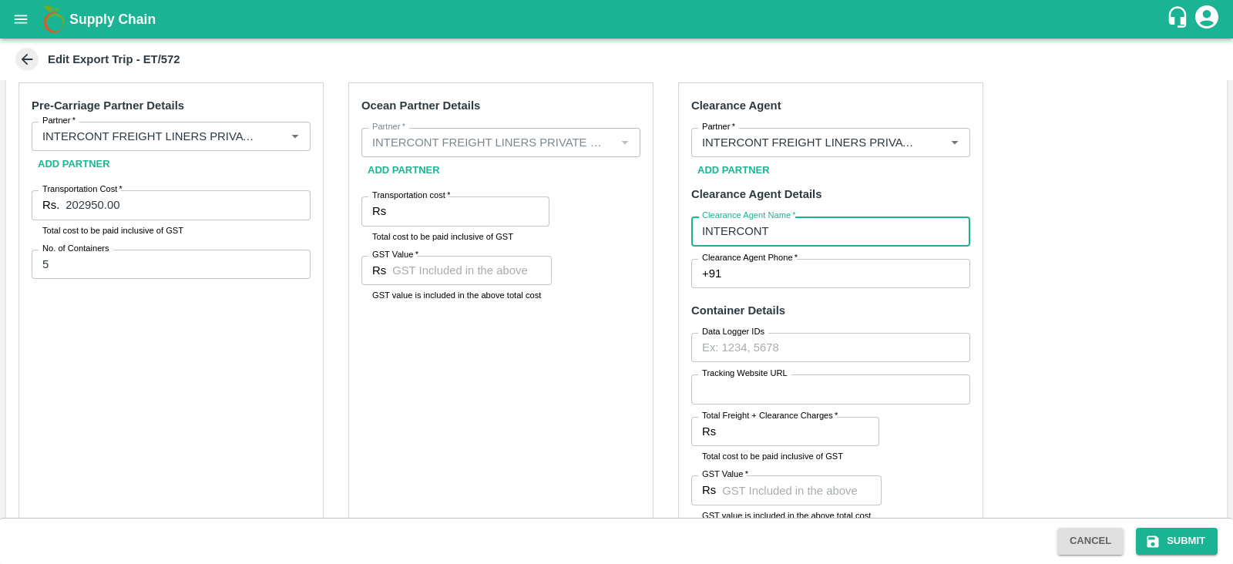
type input "INTERCONT"
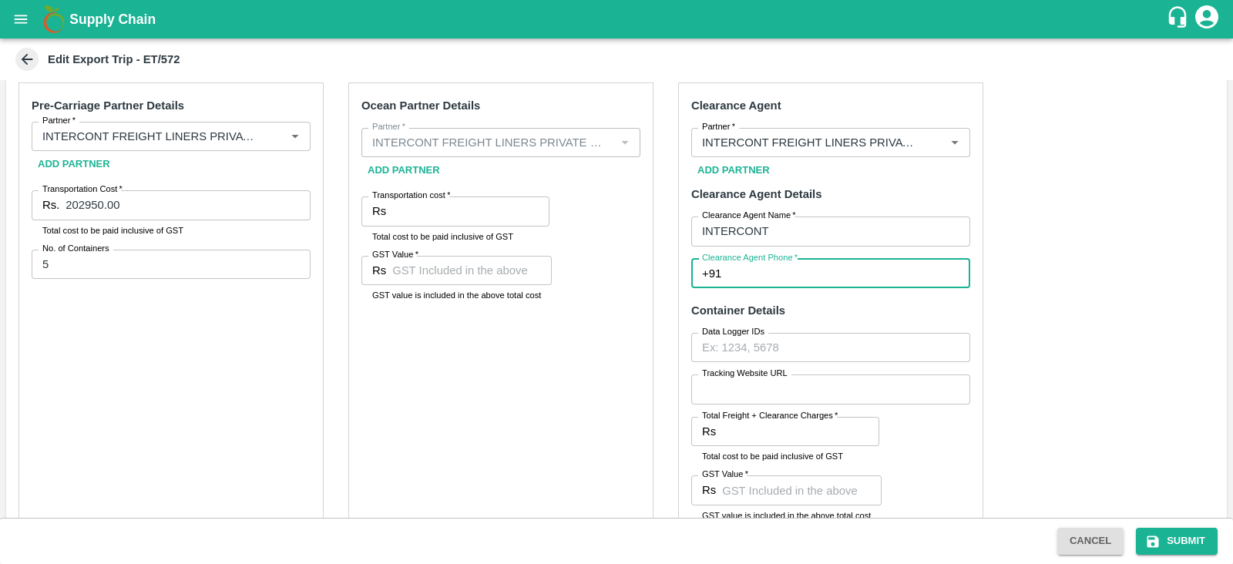
click at [733, 268] on input "Clearance Agent Phone   *" at bounding box center [849, 273] width 243 height 29
click at [840, 141] on input "Partner   *" at bounding box center [808, 143] width 224 height 20
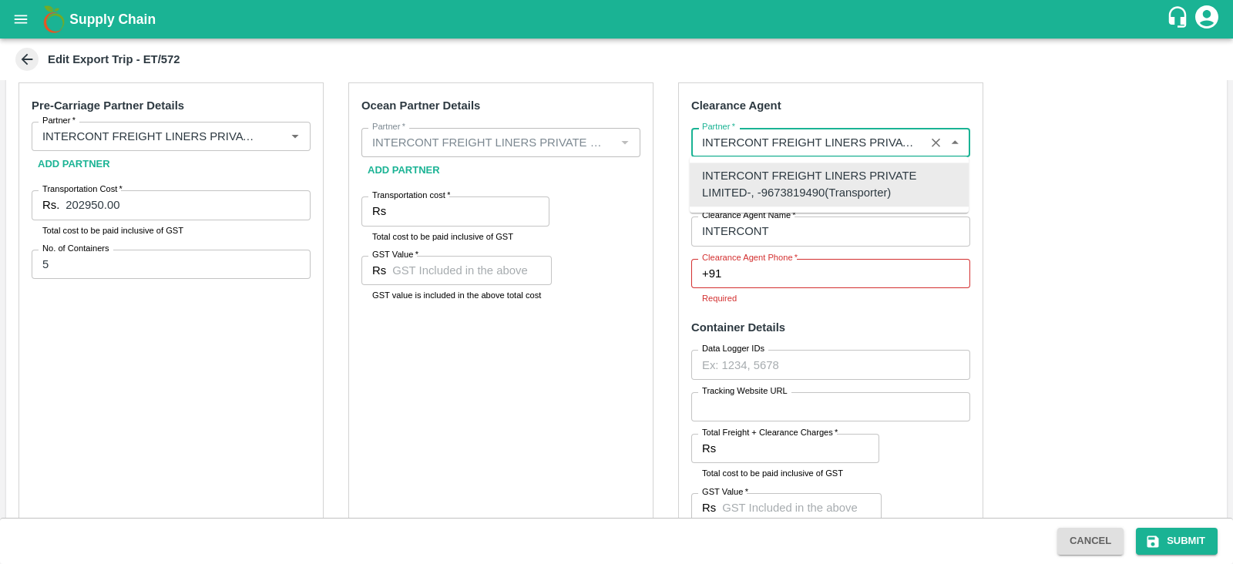
drag, startPoint x: 765, startPoint y: 194, endPoint x: 787, endPoint y: 190, distance: 22.1
click at [787, 190] on div "INTERCONT FREIGHT LINERS PRIVATE LIMITED-, -9673819490(Transporter)" at bounding box center [829, 184] width 254 height 35
click at [853, 137] on input "Partner   *" at bounding box center [808, 143] width 224 height 20
drag, startPoint x: 784, startPoint y: 143, endPoint x: 846, endPoint y: 144, distance: 62.5
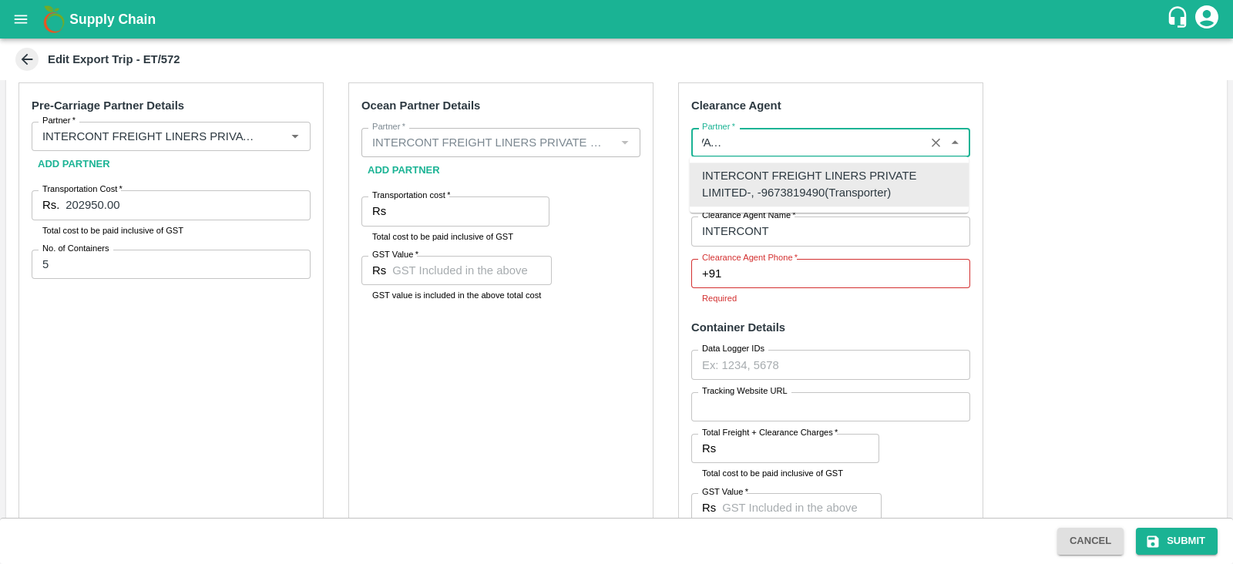
click at [846, 144] on input "Partner   *" at bounding box center [808, 143] width 224 height 20
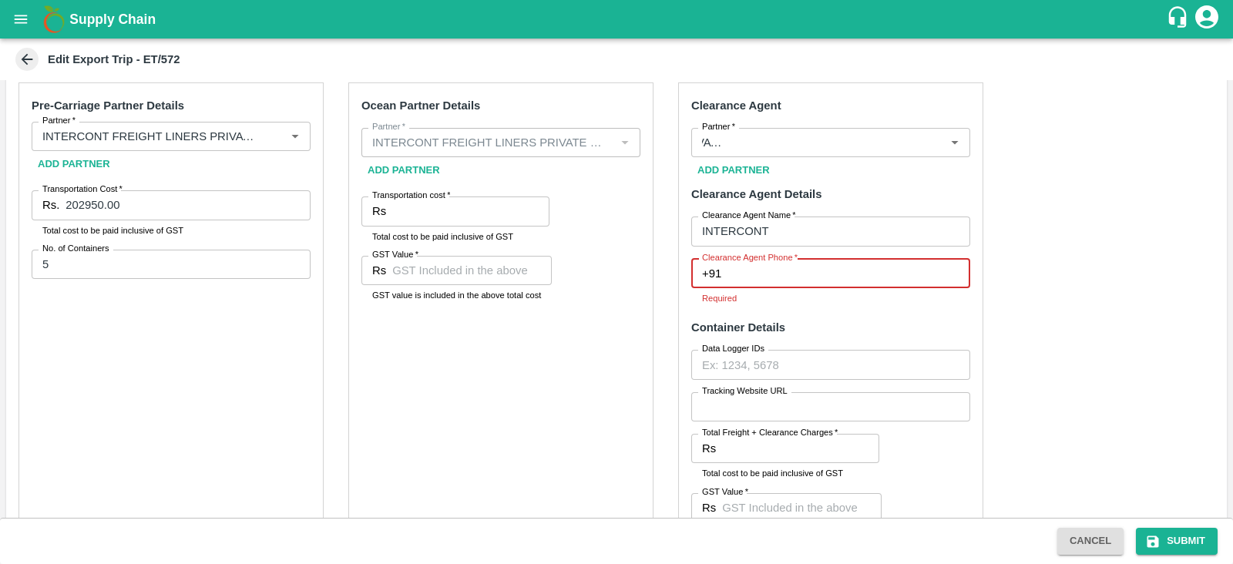
scroll to position [0, 0]
click at [802, 271] on input "Clearance Agent Phone   *" at bounding box center [849, 273] width 243 height 29
paste input "9673819490"
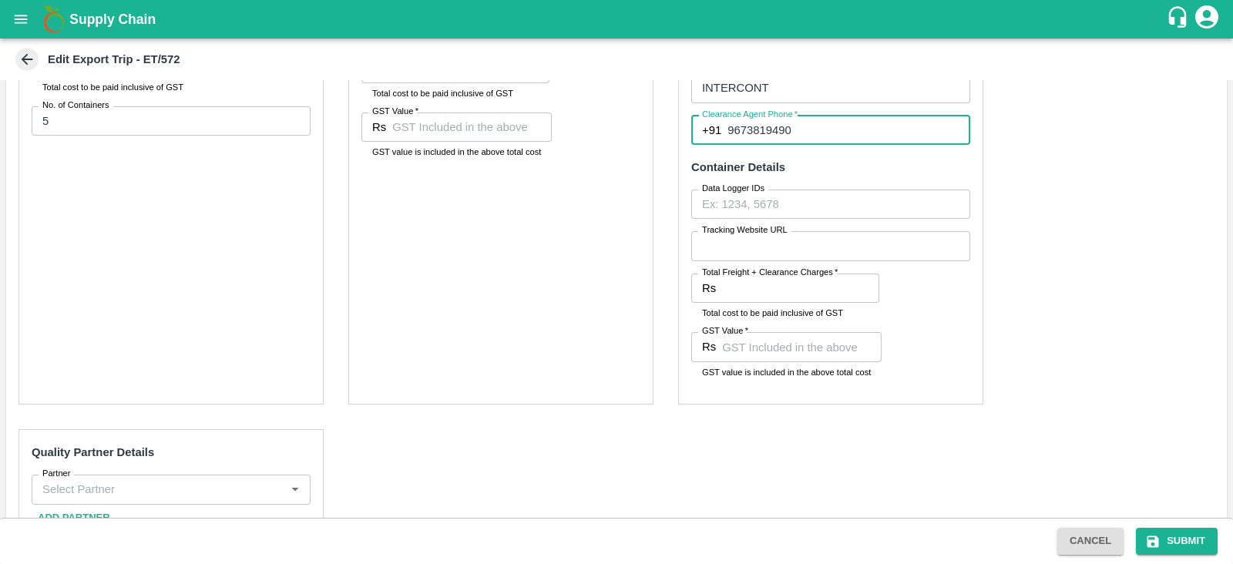
scroll to position [556, 0]
type input "9673819490"
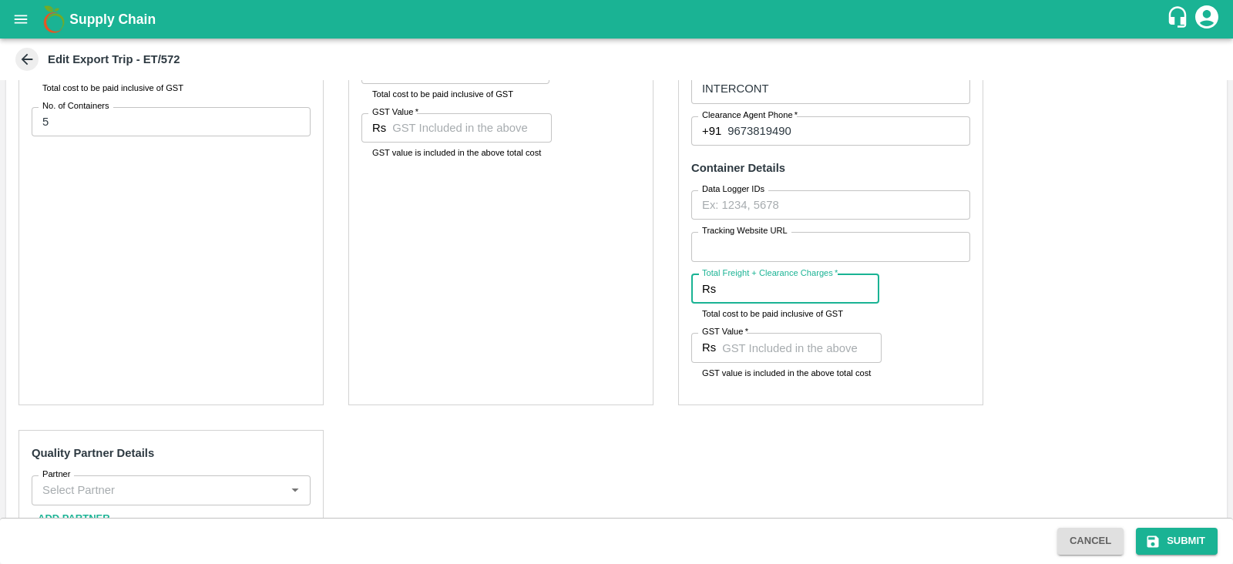
drag, startPoint x: 736, startPoint y: 288, endPoint x: 900, endPoint y: 178, distance: 196.7
click at [900, 178] on div "Clearance Agent Partner   * Partner   * Add Partner Clearance Agent Details Cle…" at bounding box center [830, 173] width 305 height 466
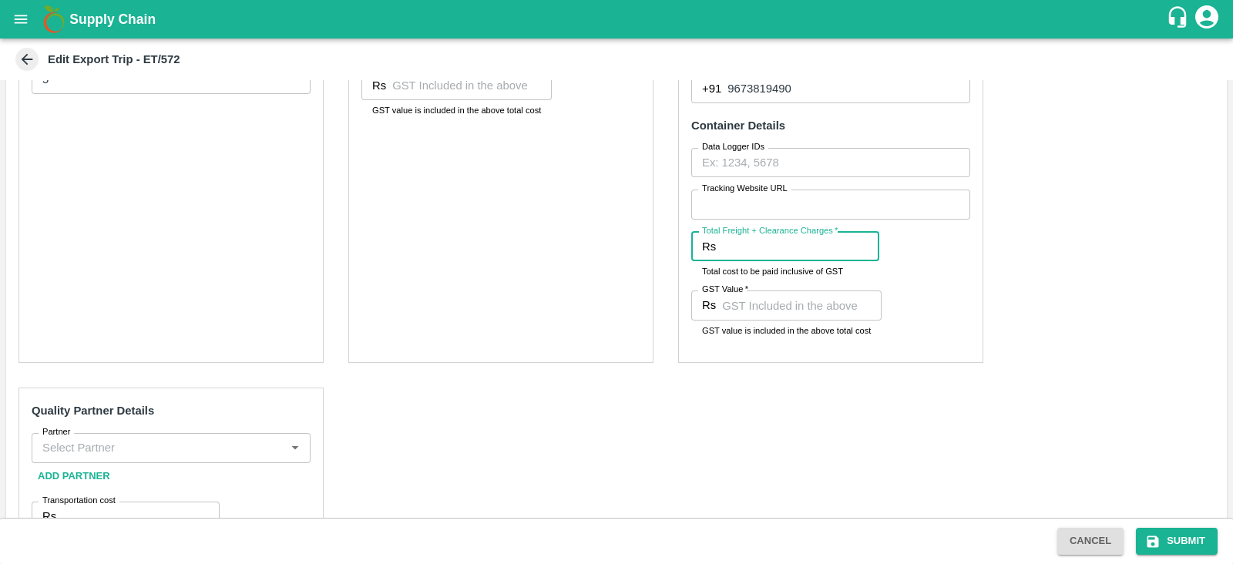
scroll to position [601, 0]
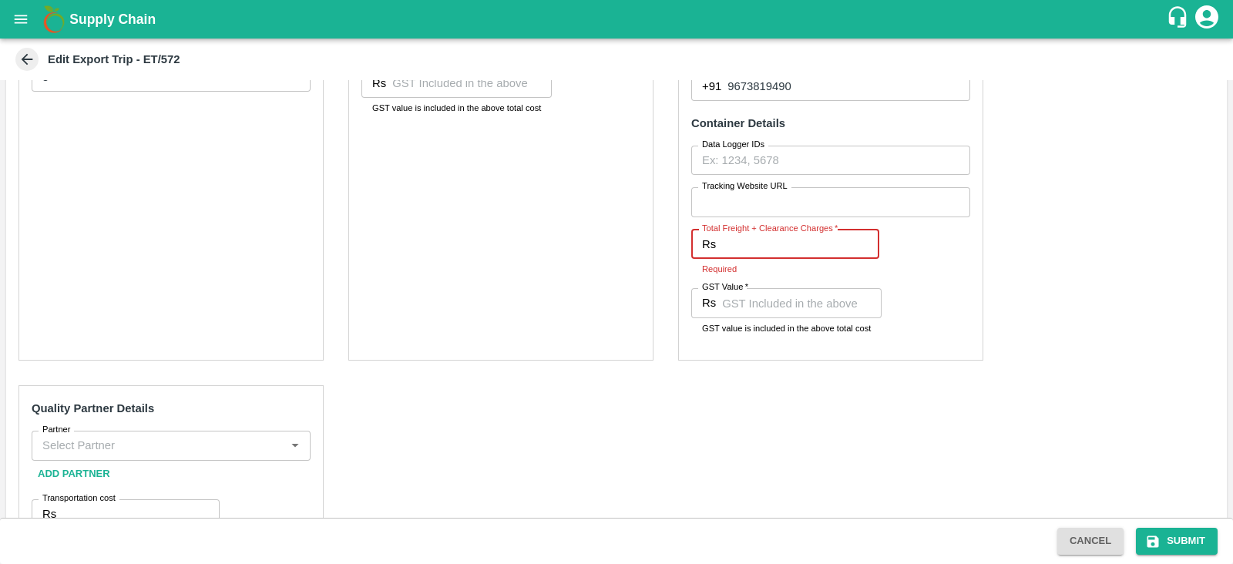
paste input "17700.00"
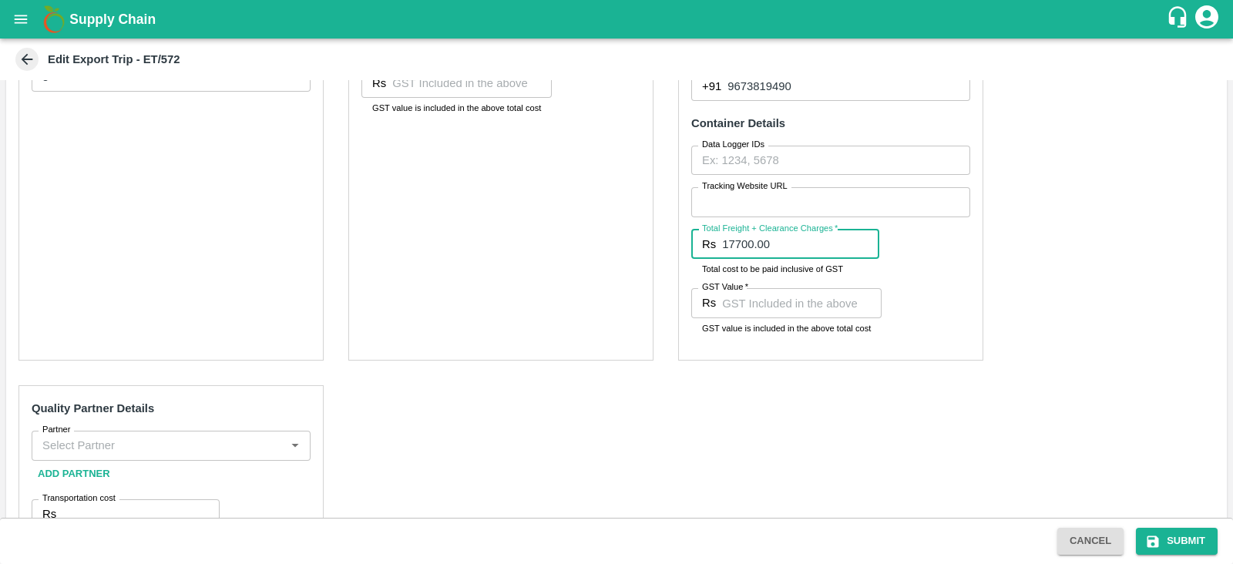
type input "17700.00"
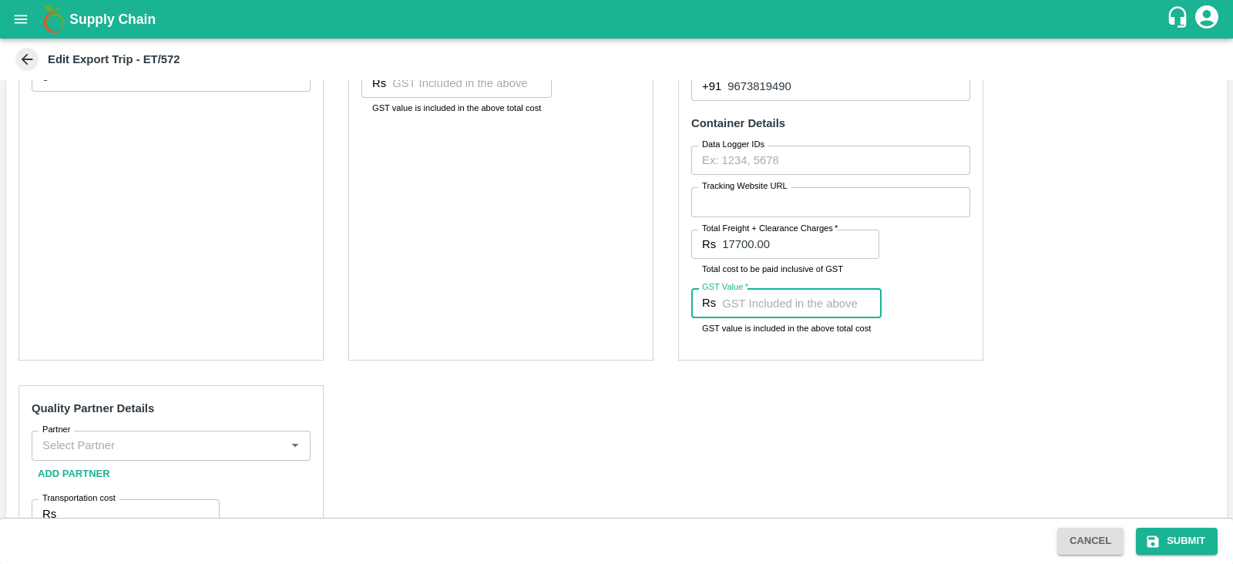
click at [791, 294] on input "GST Value   *" at bounding box center [802, 302] width 160 height 29
paste input "2700.00"
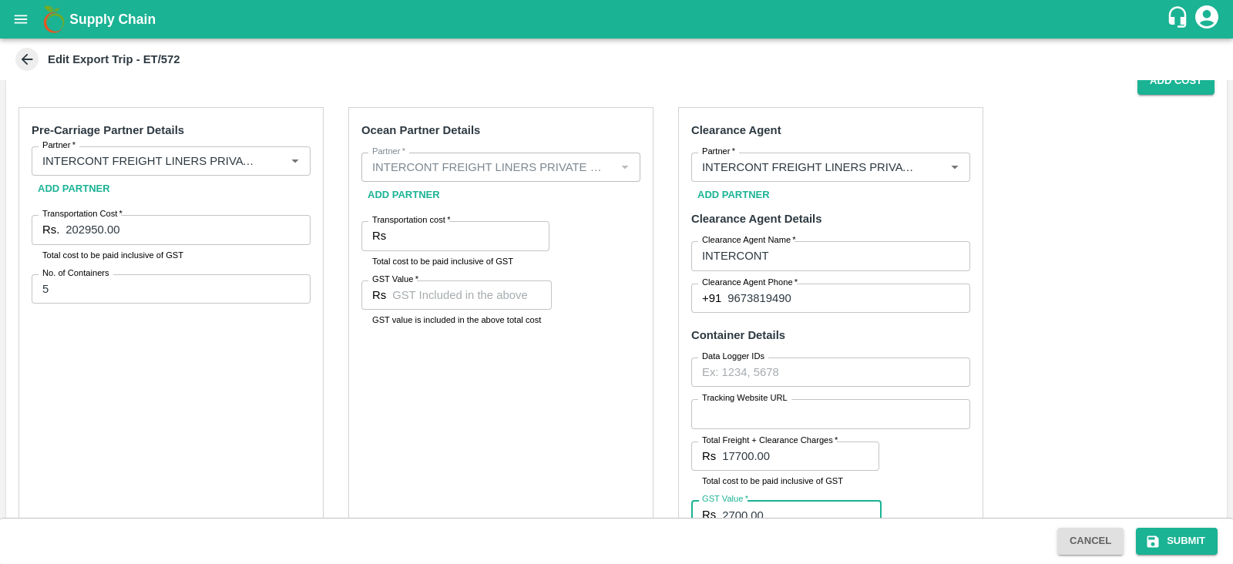
scroll to position [452, 0]
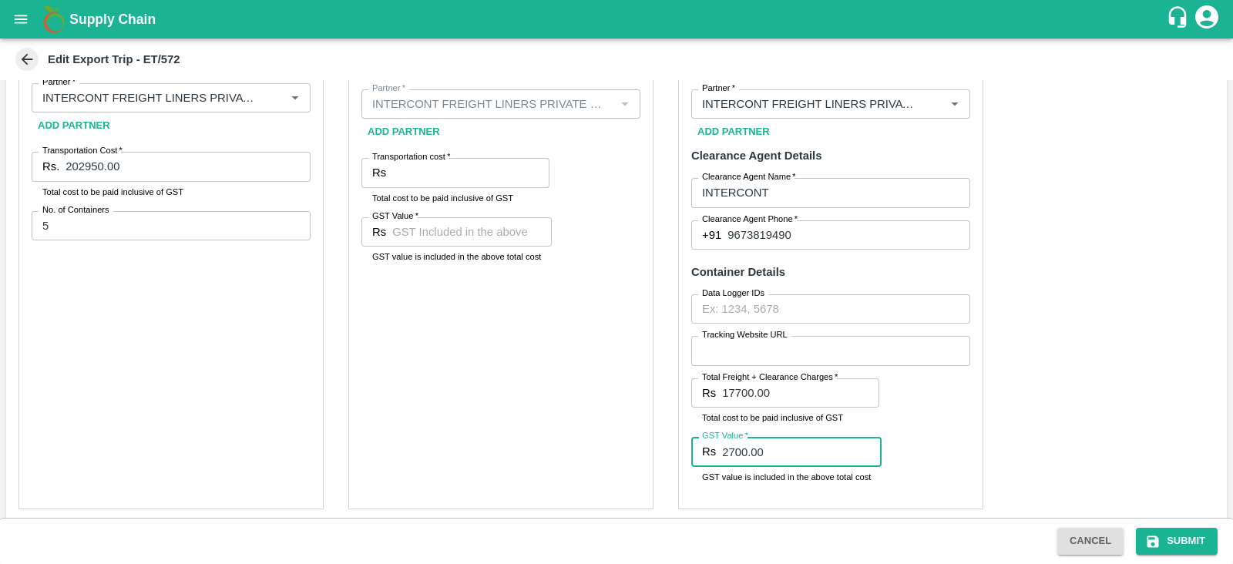
type input "2700.00"
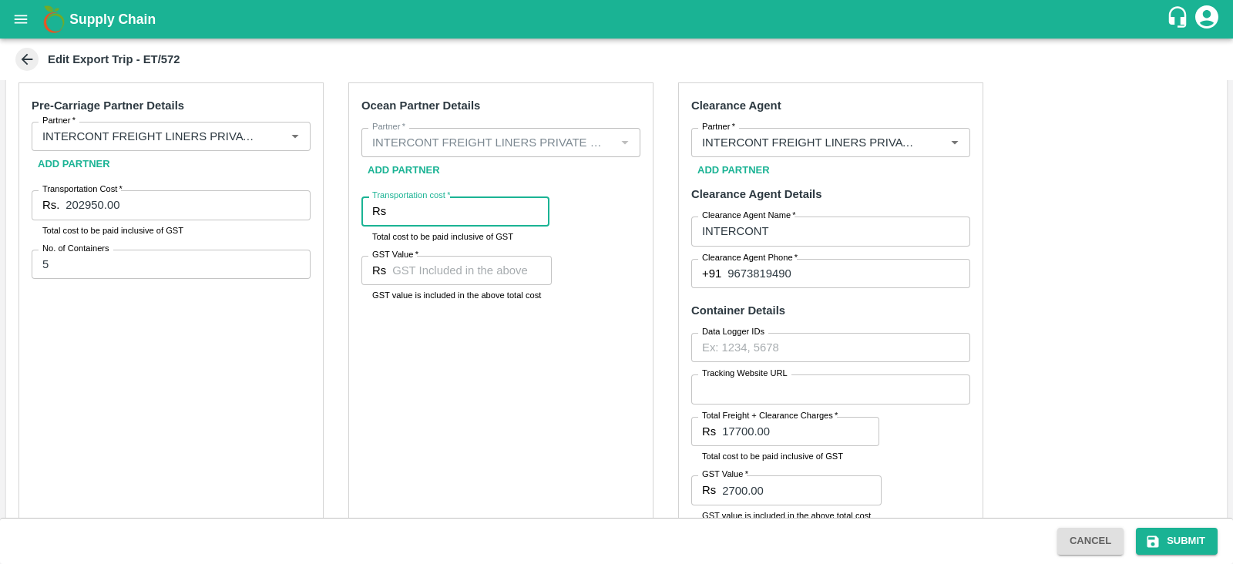
click at [469, 207] on input "Transportation cost   *" at bounding box center [470, 211] width 157 height 29
paste input "553355.00"
type input "553355.00"
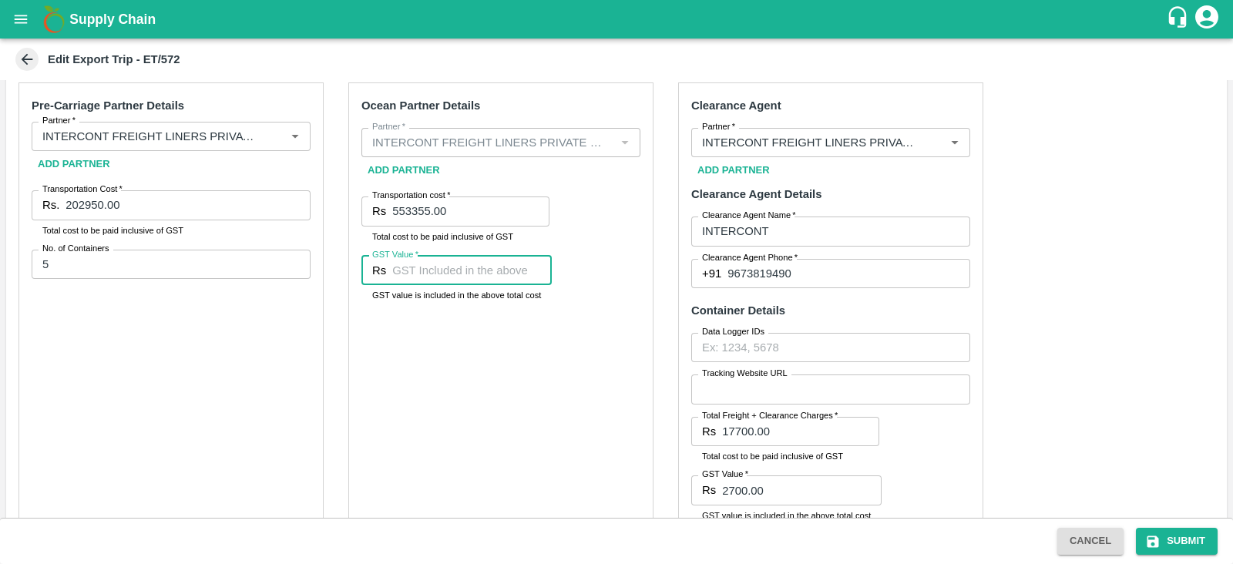
click at [447, 274] on input "GST Value   *" at bounding box center [472, 270] width 160 height 29
paste input "26350.24"
type input "26350.24"
click at [506, 358] on div "Ocean Partner Details Partner   * Partner   * Add Partner Transportation cost  …" at bounding box center [500, 315] width 305 height 466
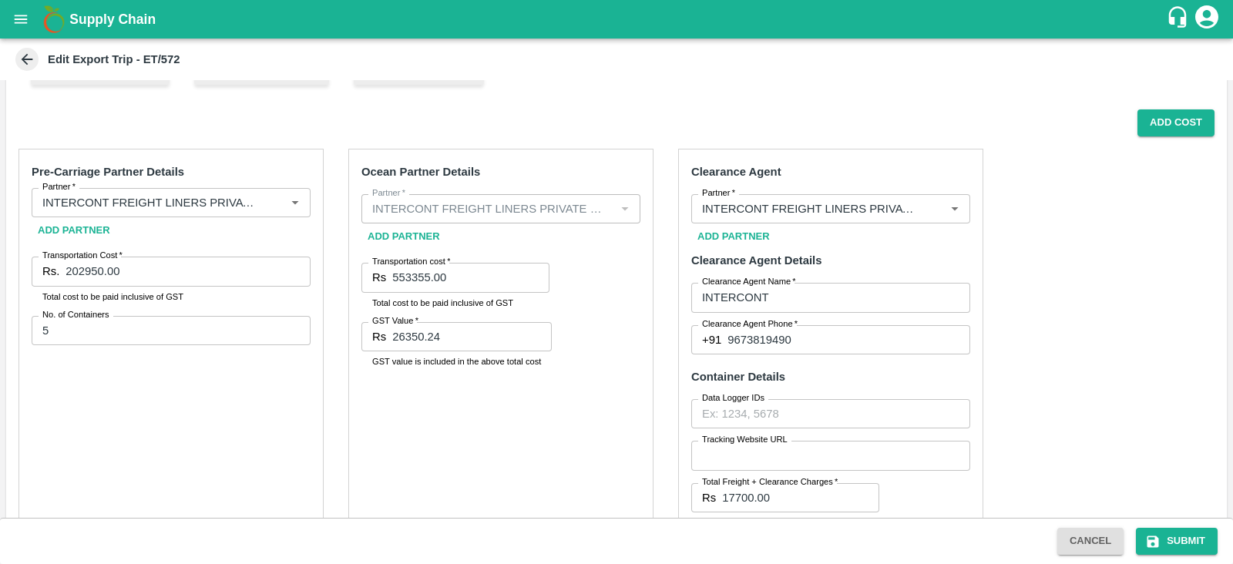
scroll to position [355, 0]
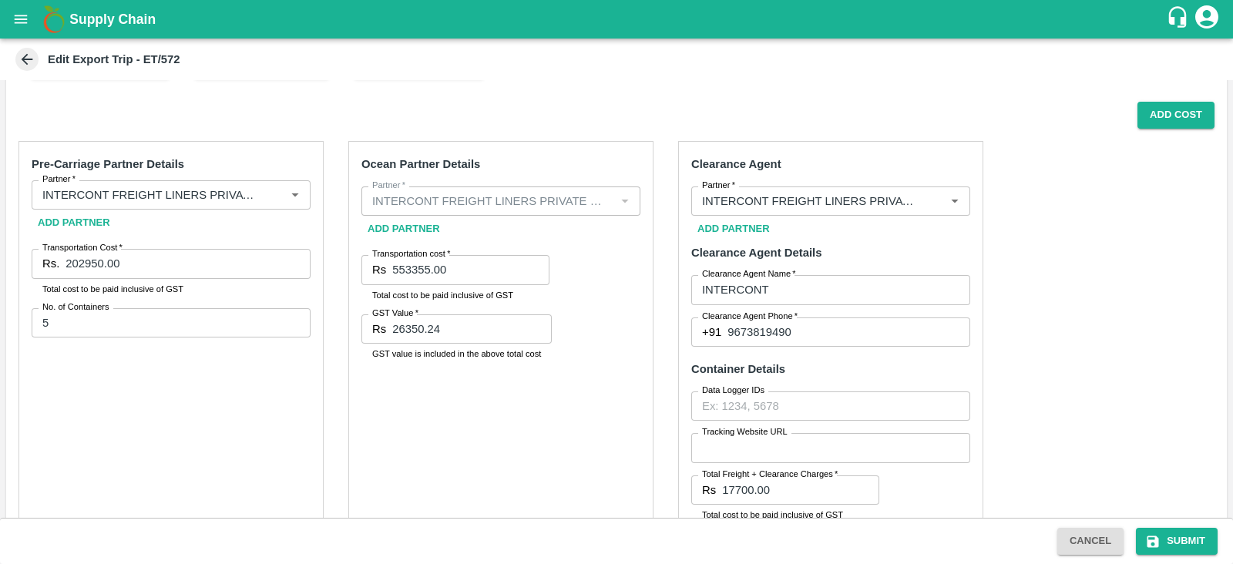
click at [629, 403] on div "Ocean Partner Details Partner   * Partner   * Add Partner Transportation cost  …" at bounding box center [500, 374] width 305 height 466
click at [1187, 113] on button "Add Cost" at bounding box center [1176, 115] width 77 height 27
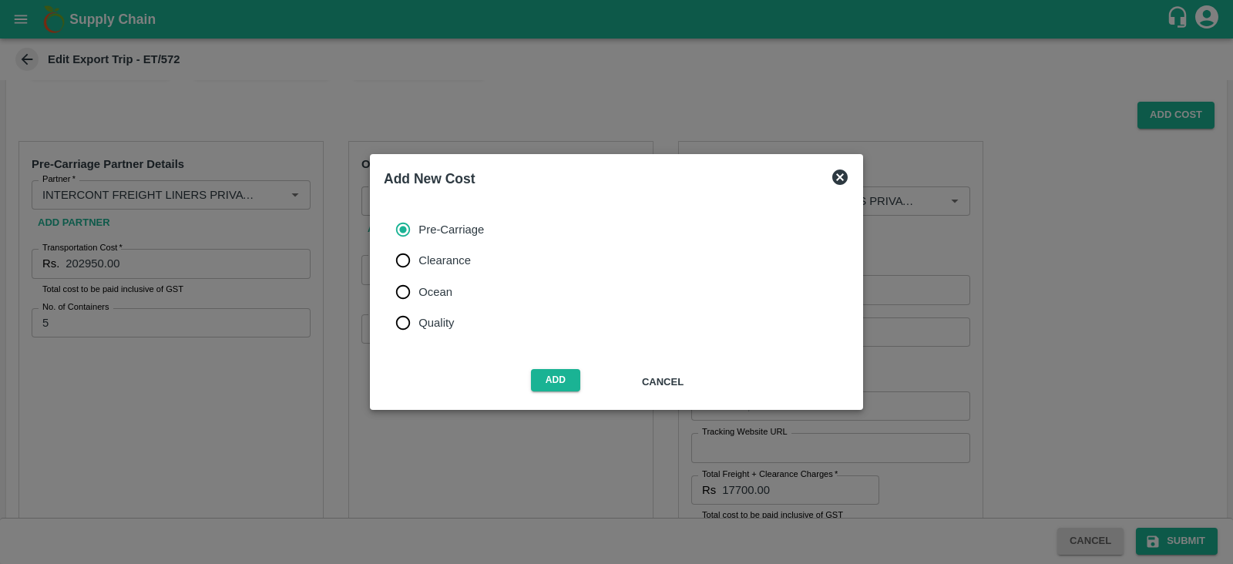
click at [442, 287] on span "Ocean" at bounding box center [436, 292] width 34 height 17
click at [419, 287] on input "Ocean" at bounding box center [403, 292] width 31 height 31
radio input "true"
click at [568, 379] on button "Add" at bounding box center [555, 380] width 49 height 22
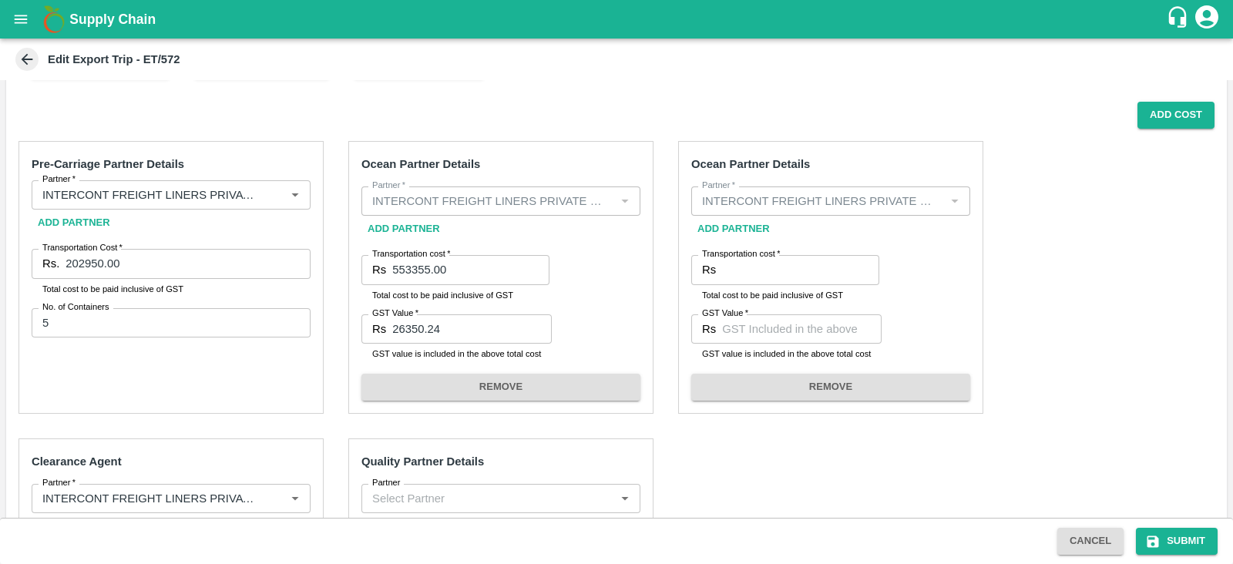
click at [744, 257] on label "Transportation cost   *" at bounding box center [741, 254] width 78 height 12
click at [744, 257] on input "Transportation cost   *" at bounding box center [800, 269] width 157 height 29
paste input "474468.00"
type input "474468.00"
click at [819, 321] on input "GST Value   *" at bounding box center [802, 329] width 160 height 29
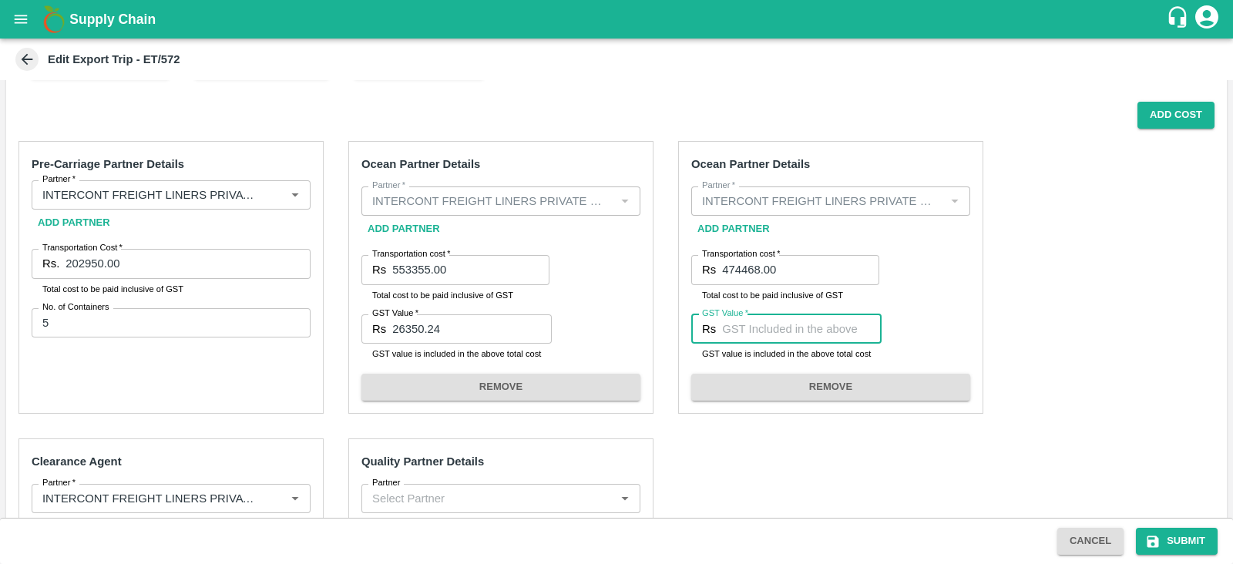
paste input "72376.50"
type input "72376.50"
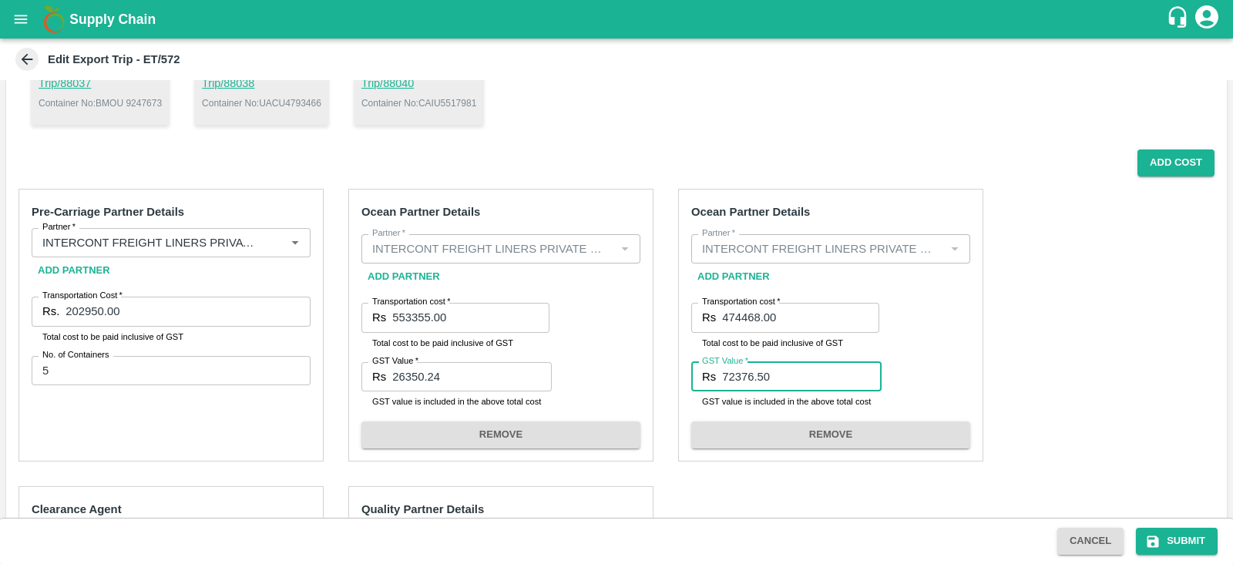
scroll to position [285, 0]
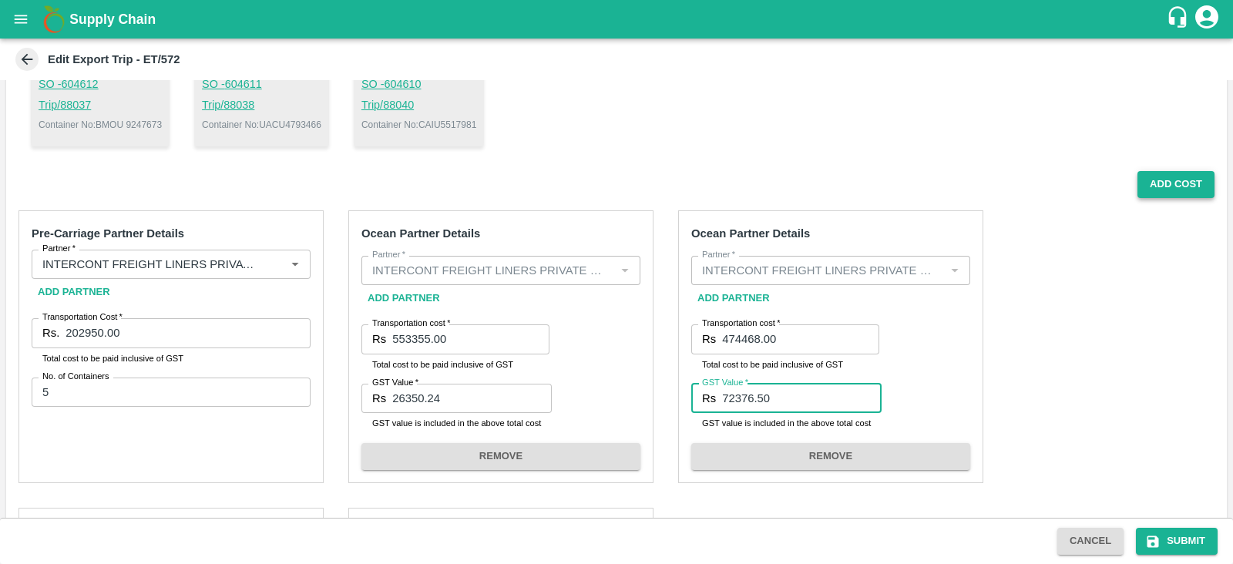
click at [1189, 179] on button "Add Cost" at bounding box center [1176, 184] width 77 height 27
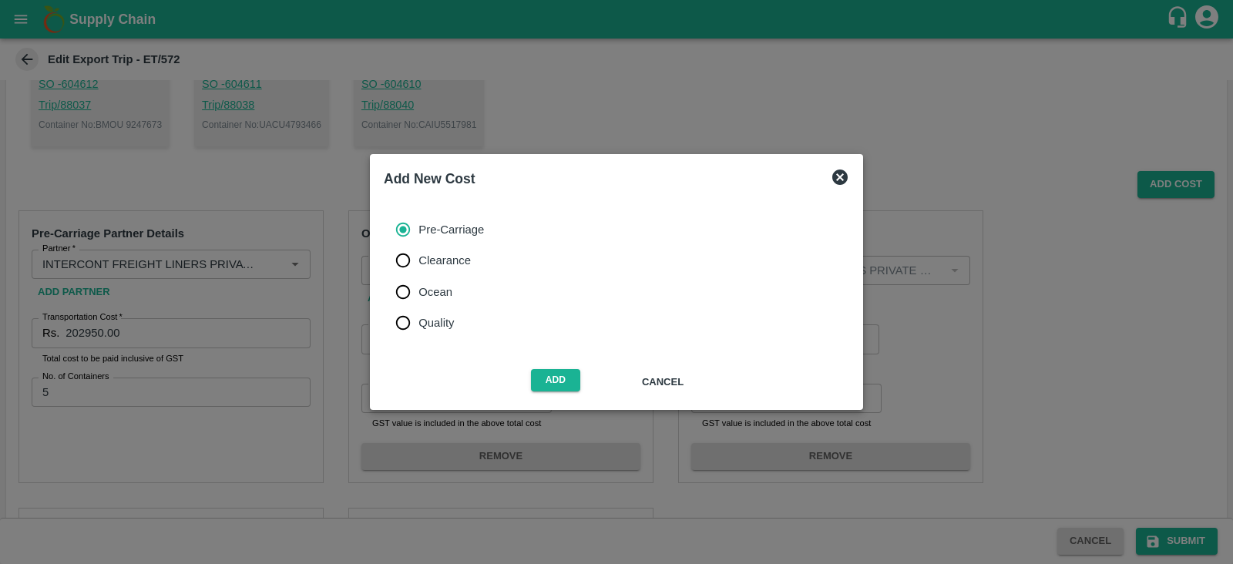
click at [447, 256] on span "Clearance" at bounding box center [445, 260] width 52 height 17
click at [419, 256] on input "Clearance" at bounding box center [403, 260] width 31 height 31
radio input "true"
click at [560, 376] on button "Add" at bounding box center [555, 380] width 49 height 22
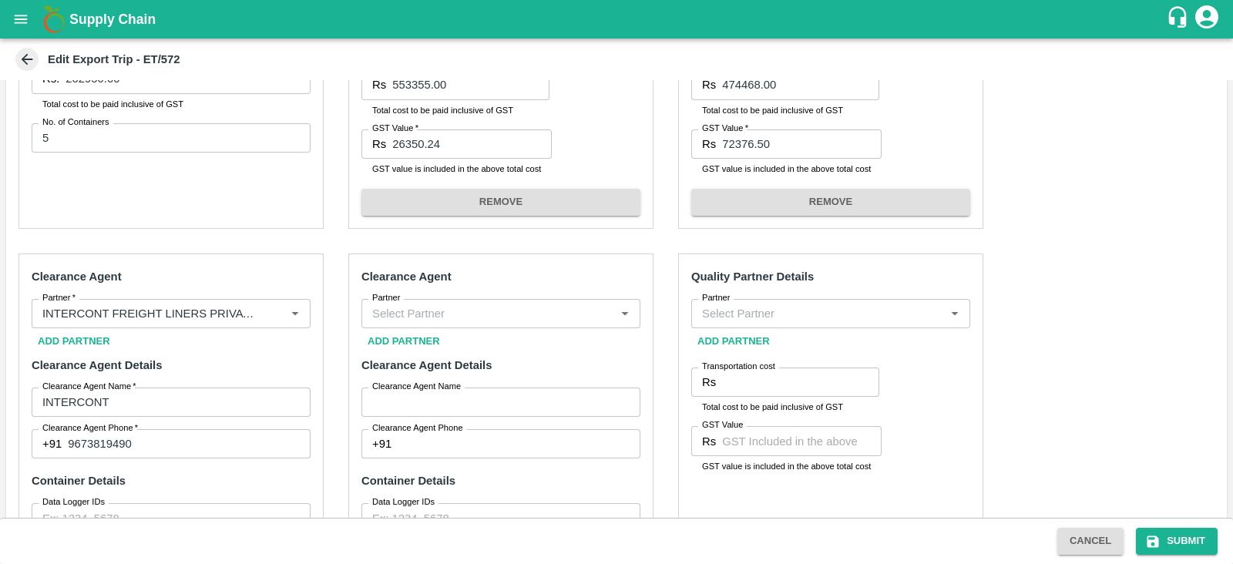
scroll to position [542, 0]
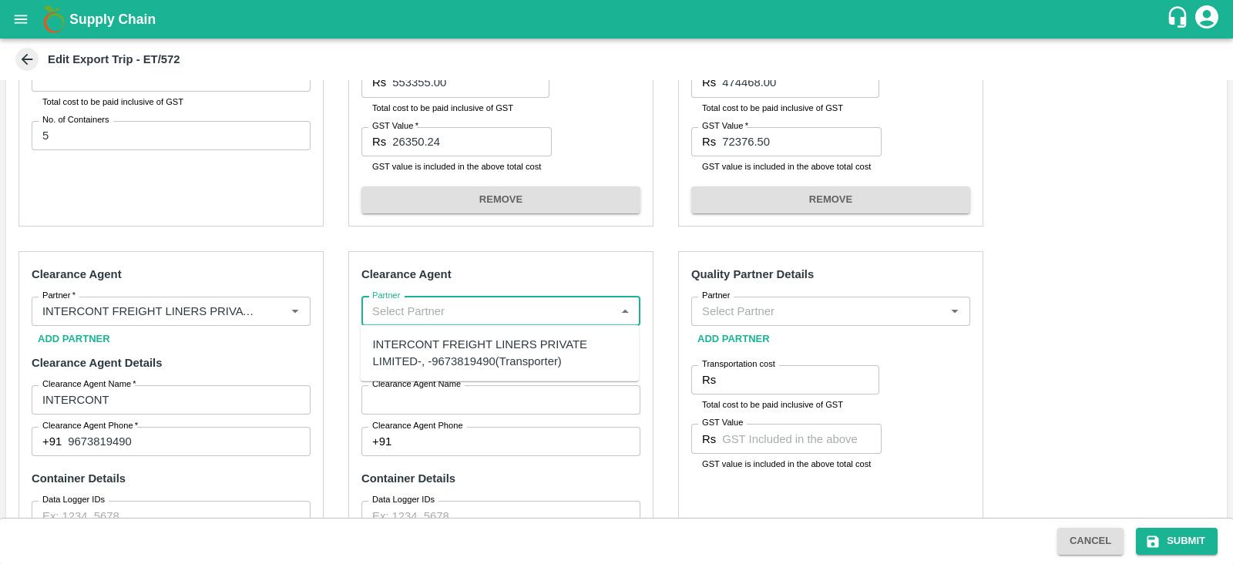
click at [529, 310] on input "Partner" at bounding box center [488, 311] width 244 height 20
click at [486, 348] on div "INTERCONT FREIGHT LINERS PRIVATE LIMITED-, -9673819490(Transporter)" at bounding box center [500, 353] width 254 height 35
type input "INTERCONT FREIGHT LINERS PRIVATE LIMITED-, -9673819490(Transporter)"
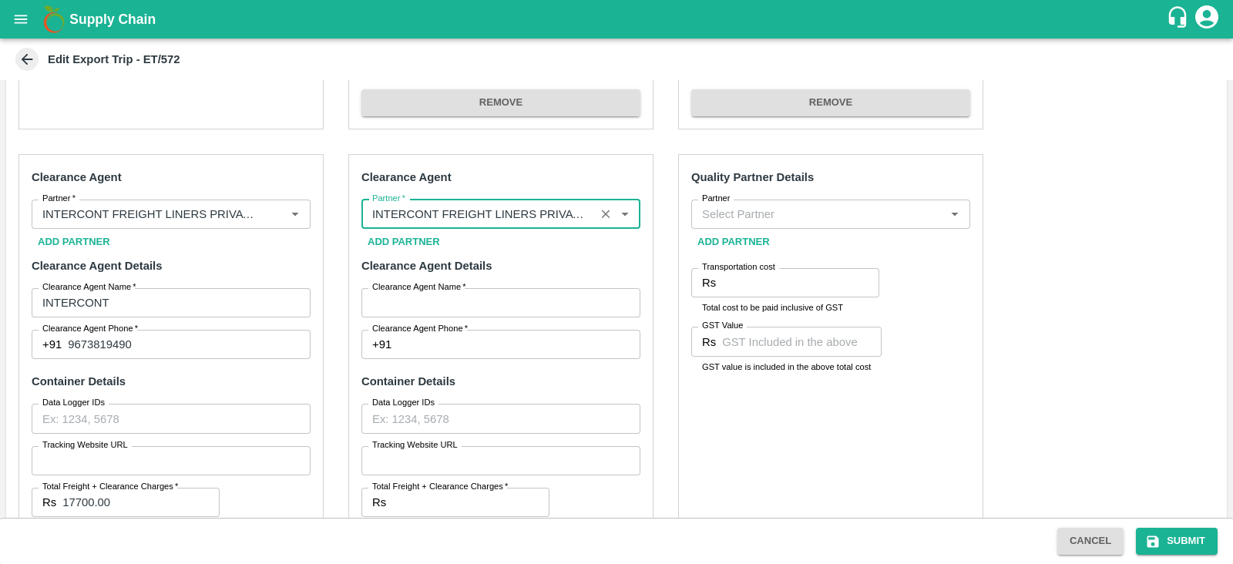
scroll to position [644, 0]
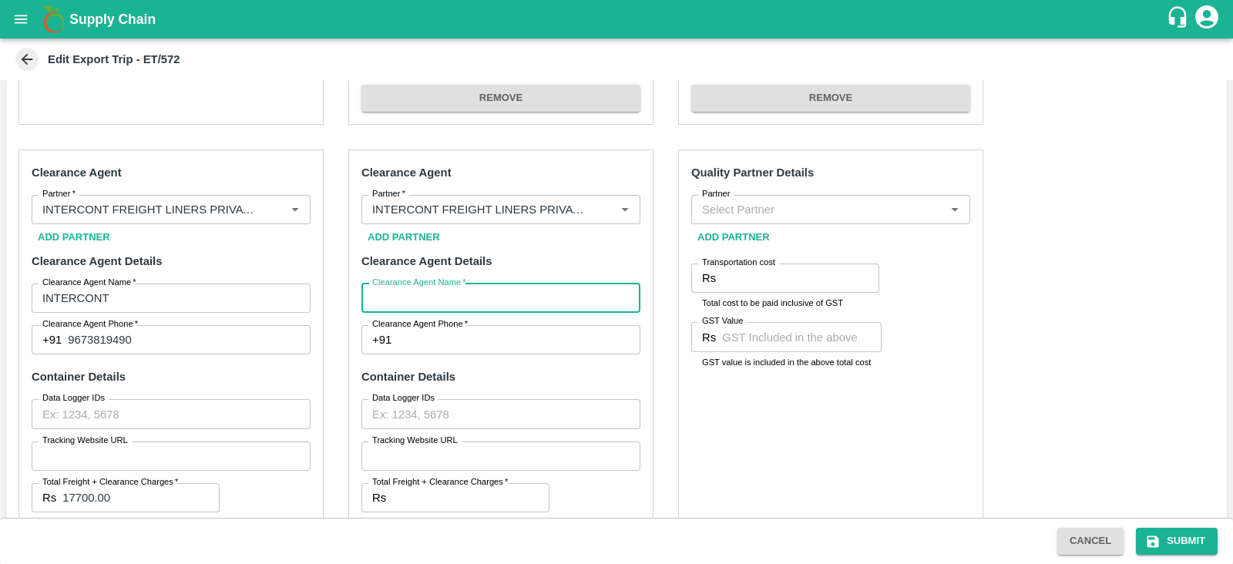
click at [426, 301] on input "Clearance Agent Name   *" at bounding box center [501, 298] width 279 height 29
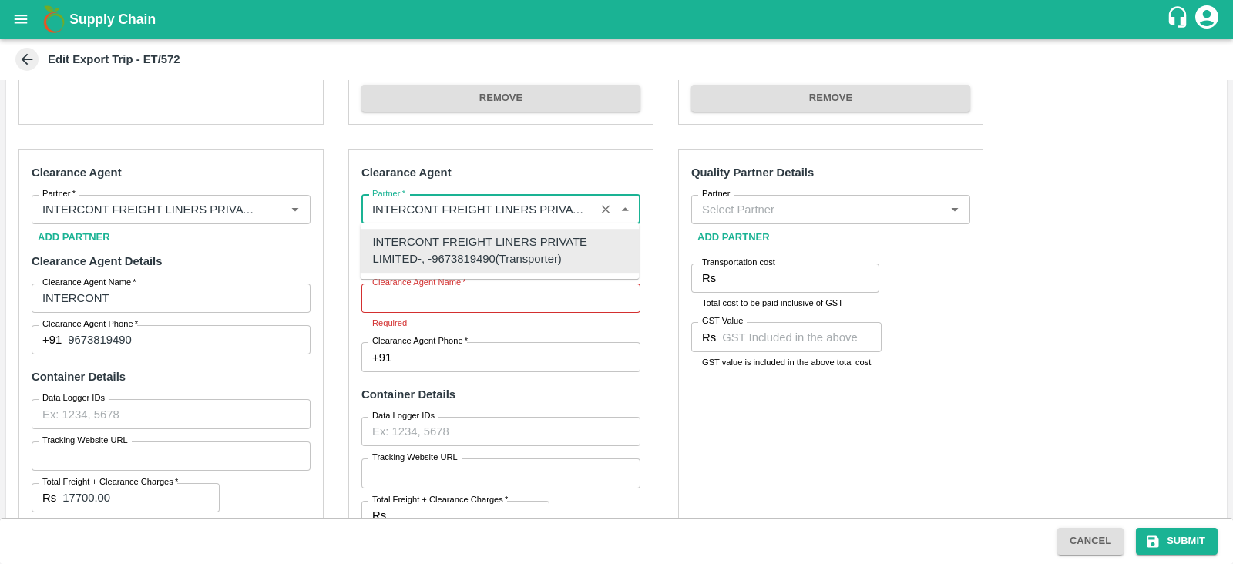
click at [391, 210] on input "Partner   *" at bounding box center [478, 210] width 224 height 20
click at [423, 217] on input "Partner   *" at bounding box center [478, 210] width 224 height 20
click at [389, 242] on div "INTERCONT FREIGHT LINERS PRIVATE LIMITED-, -9673819490(Transporter)" at bounding box center [500, 251] width 254 height 35
drag, startPoint x: 371, startPoint y: 210, endPoint x: 437, endPoint y: 211, distance: 66.3
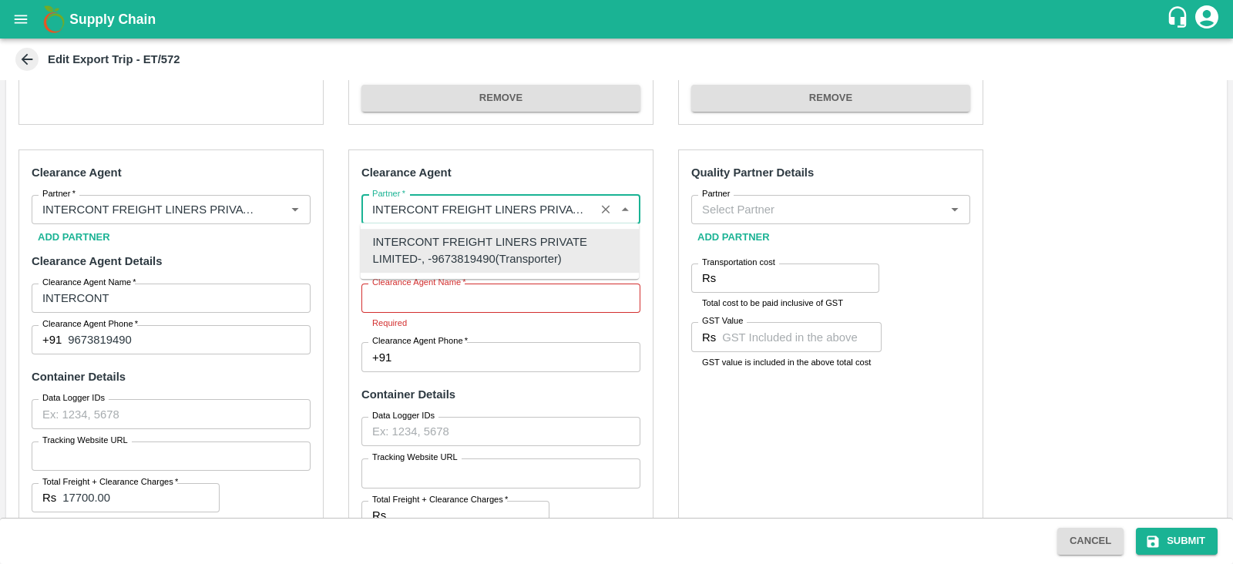
click at [437, 211] on input "Partner   *" at bounding box center [478, 210] width 224 height 20
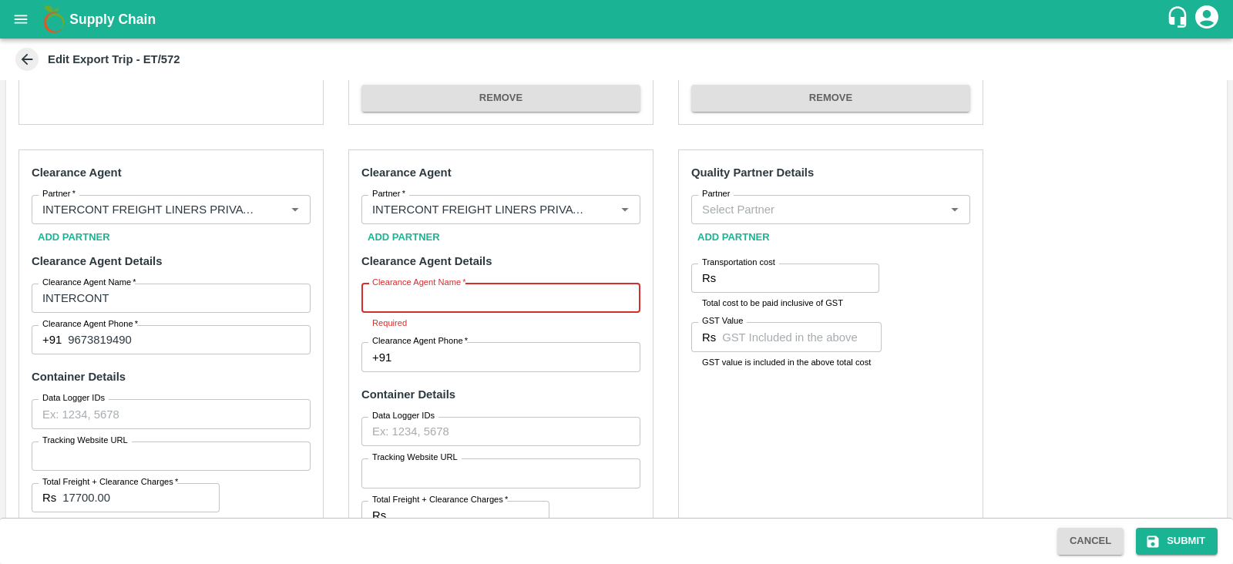
click at [434, 291] on input "Clearance Agent Name   *" at bounding box center [501, 298] width 279 height 29
paste input "INTERCONT"
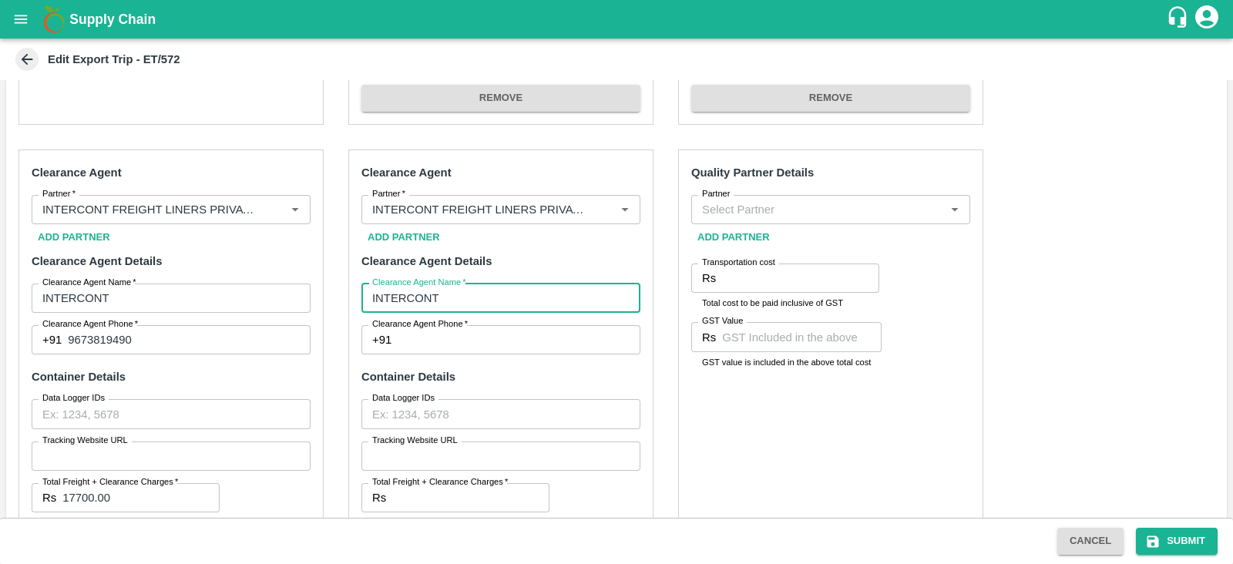
type input "INTERCONT"
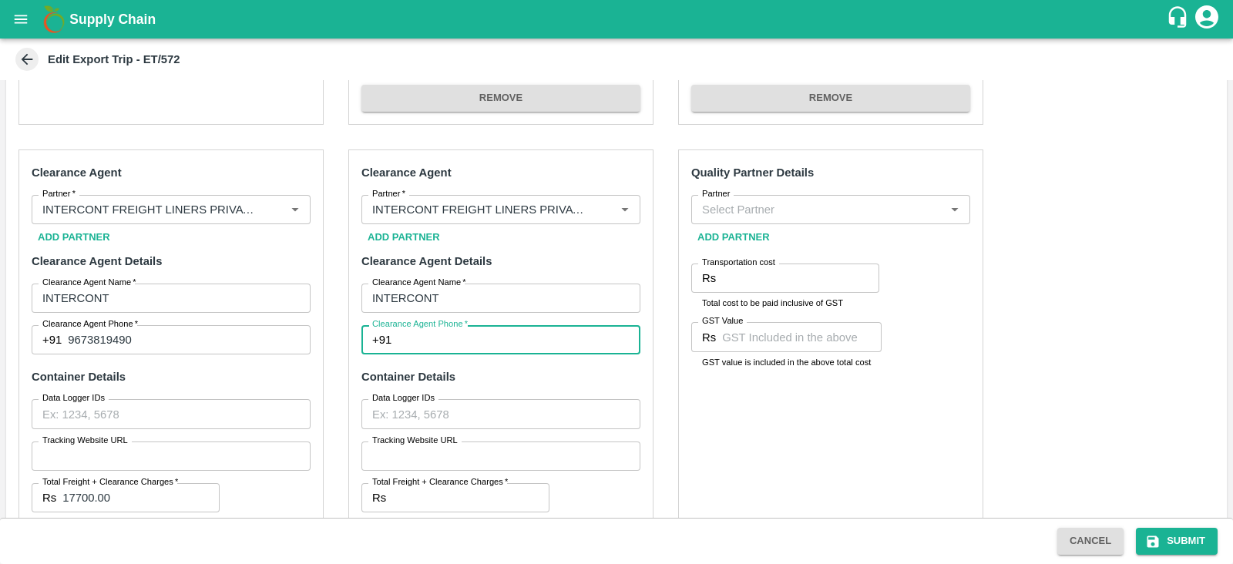
click at [478, 333] on input "Clearance Agent Phone   *" at bounding box center [519, 339] width 243 height 29
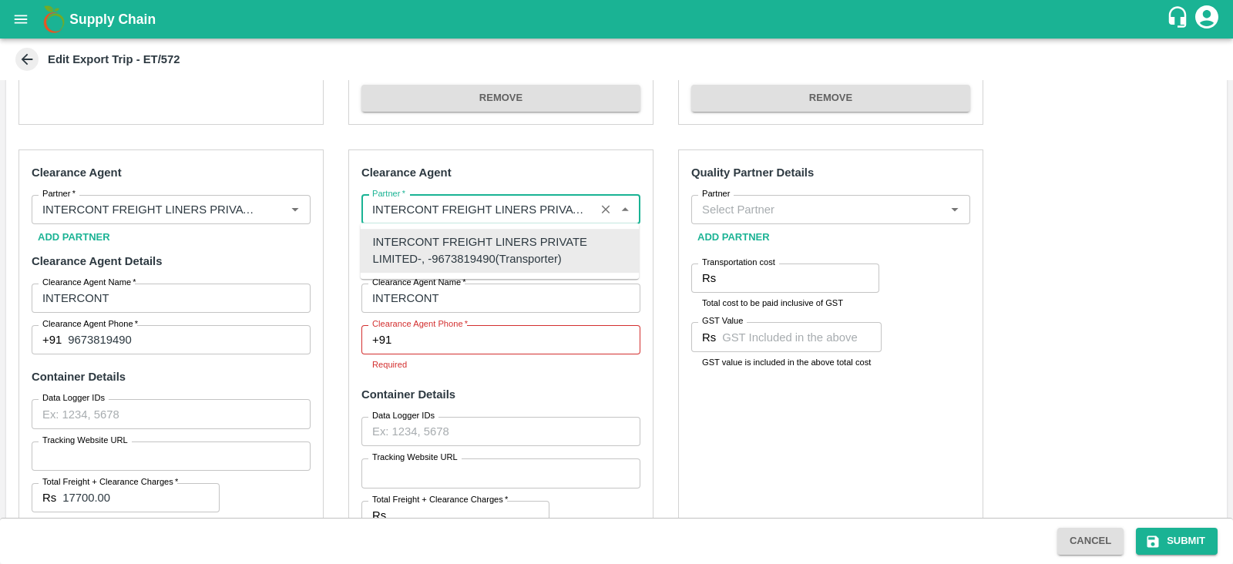
click at [523, 214] on input "Partner   *" at bounding box center [478, 210] width 224 height 20
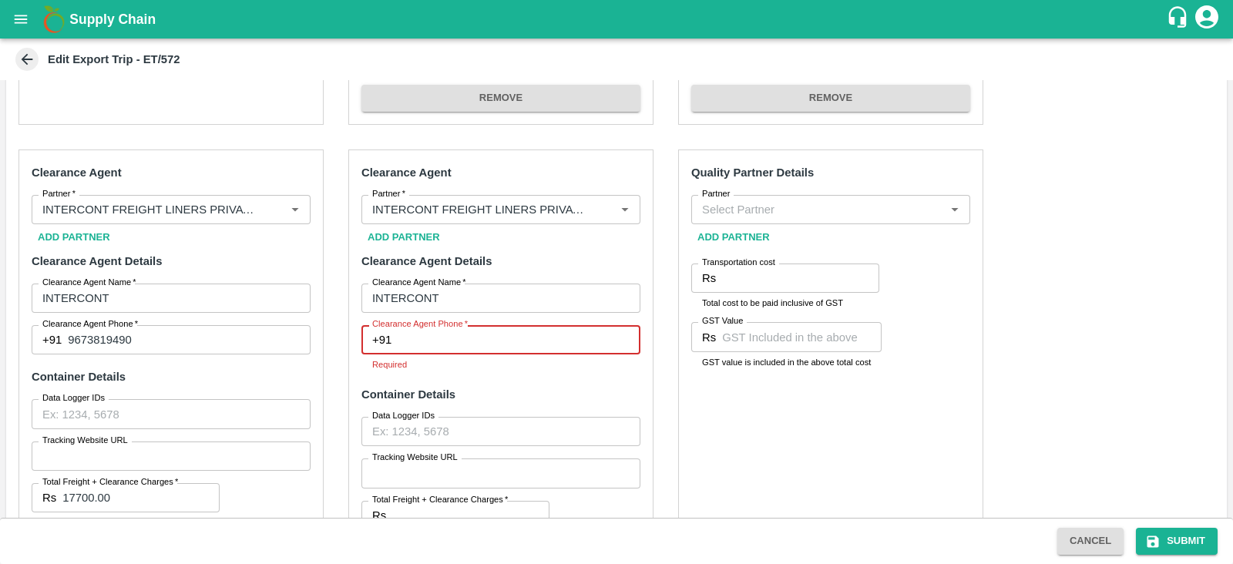
click at [485, 333] on input "Clearance Agent Phone   *" at bounding box center [519, 339] width 243 height 29
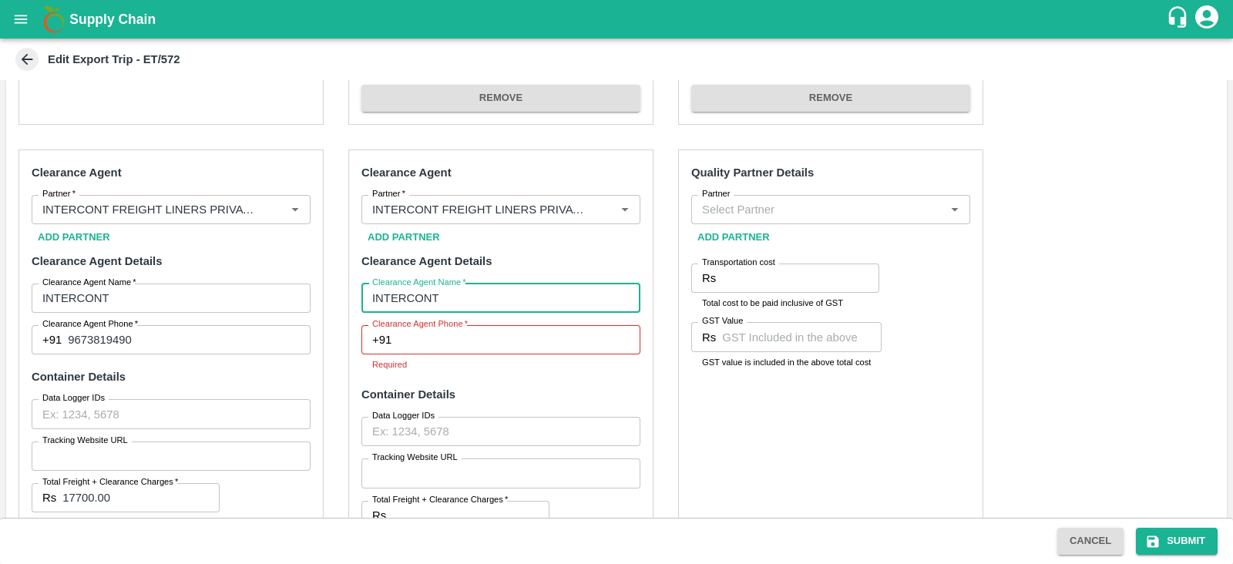
click at [475, 294] on input "INTERCONT" at bounding box center [501, 298] width 279 height 29
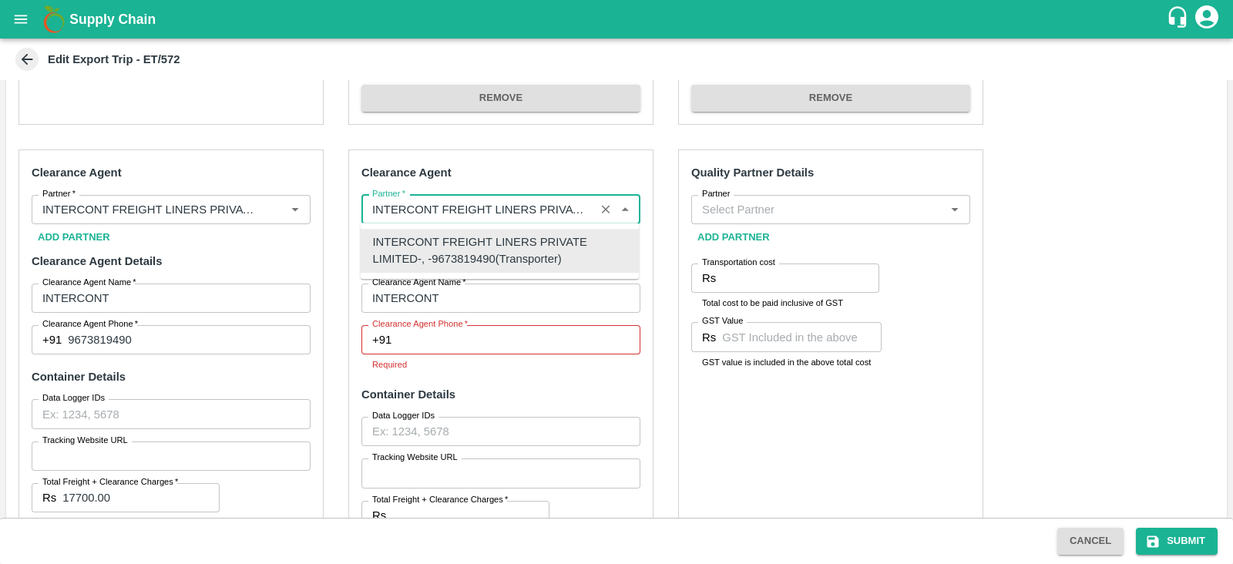
click at [491, 207] on input "Partner   *" at bounding box center [478, 210] width 224 height 20
click at [432, 257] on div "INTERCONT FREIGHT LINERS PRIVATE LIMITED-, -9673819490(Transporter)" at bounding box center [500, 251] width 254 height 35
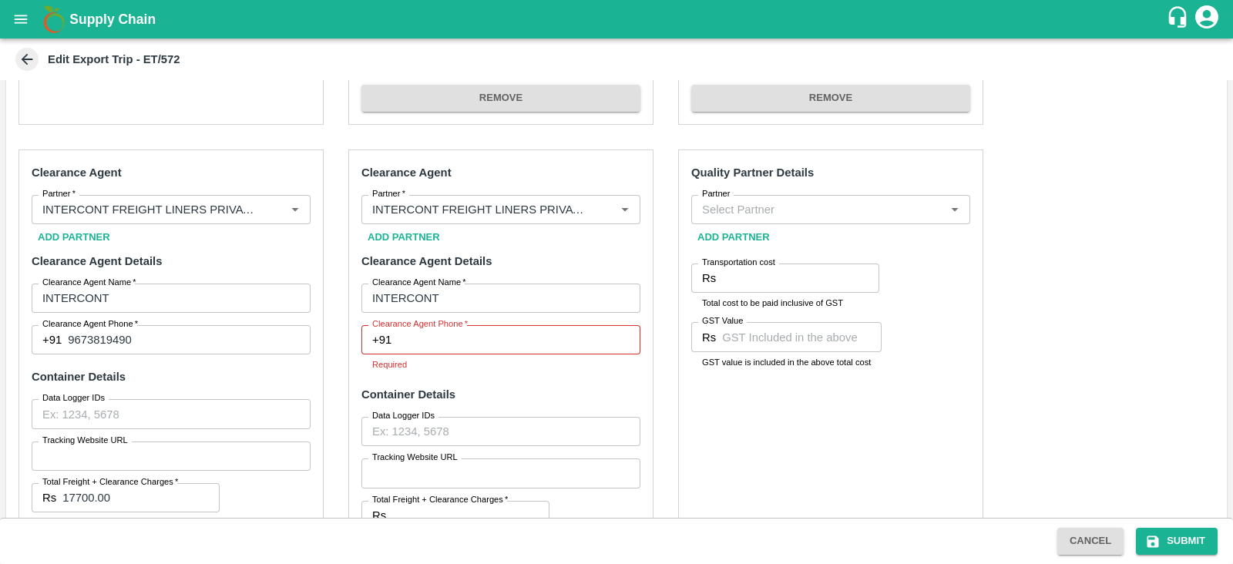
click at [432, 257] on strong "Clearance Agent Details" at bounding box center [427, 261] width 130 height 12
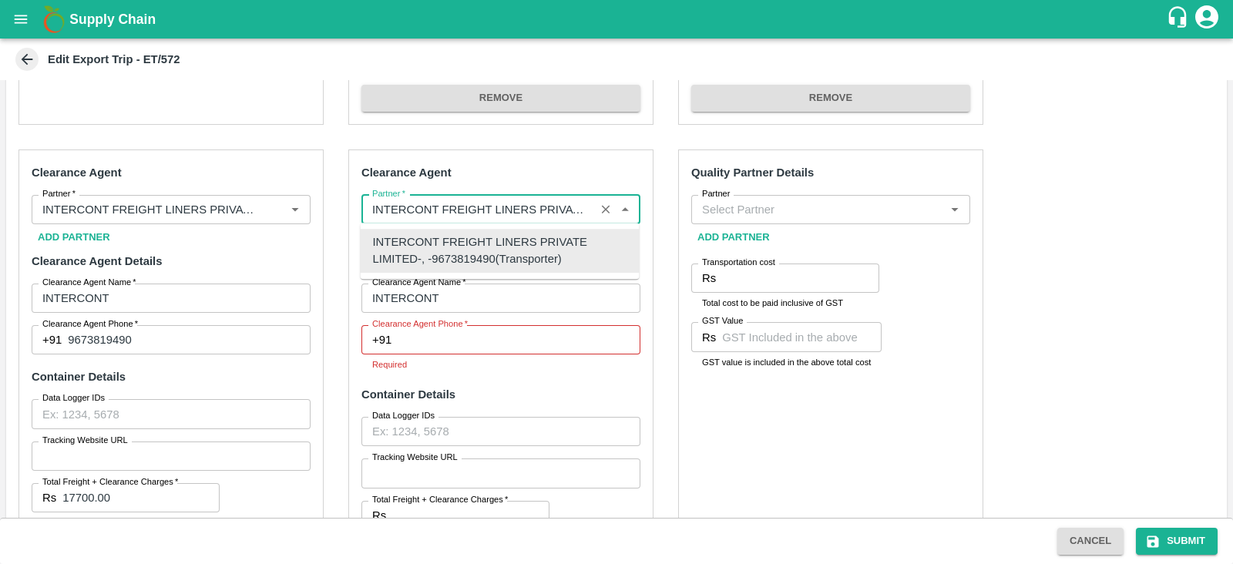
click at [475, 206] on input "Partner   *" at bounding box center [478, 210] width 224 height 20
click at [476, 220] on div "Partner   *" at bounding box center [501, 209] width 279 height 29
click at [475, 214] on input "Partner   *" at bounding box center [478, 210] width 224 height 20
drag, startPoint x: 500, startPoint y: 206, endPoint x: 566, endPoint y: 205, distance: 65.5
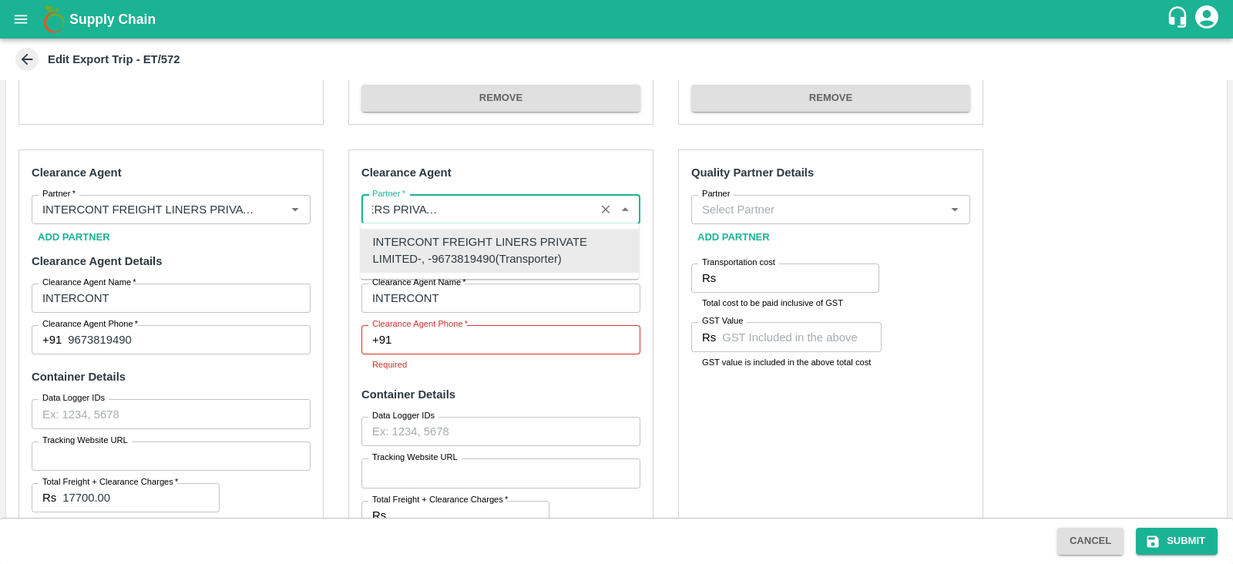
click at [566, 205] on input "Partner   *" at bounding box center [478, 210] width 224 height 20
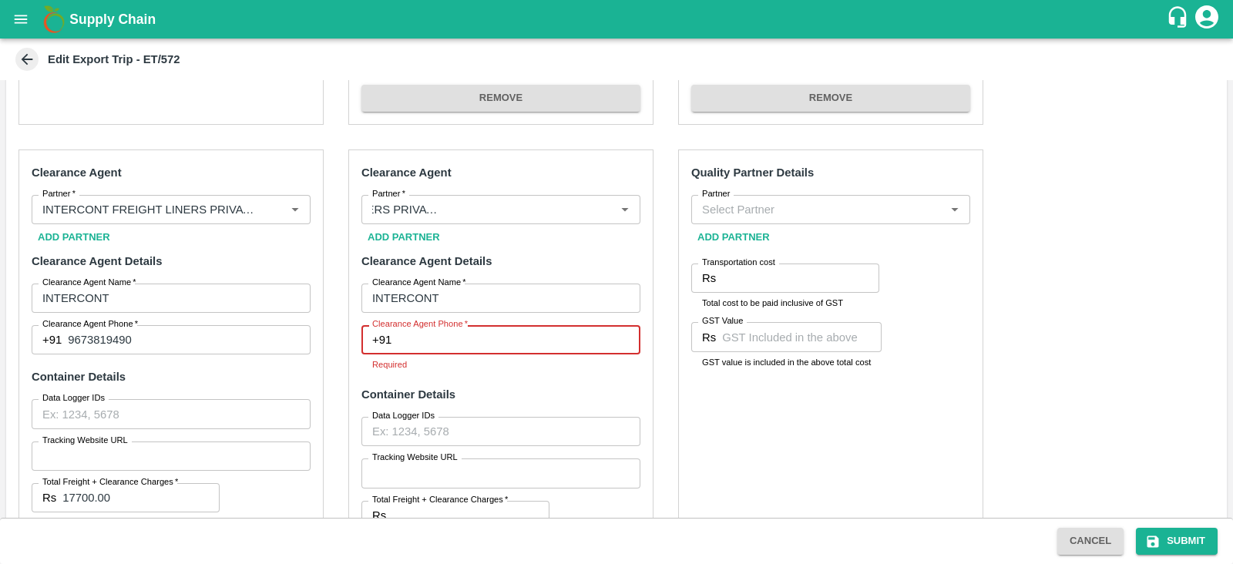
scroll to position [0, 0]
click at [467, 347] on input "Clearance Agent Phone   *" at bounding box center [519, 339] width 243 height 29
paste input "9673819490"
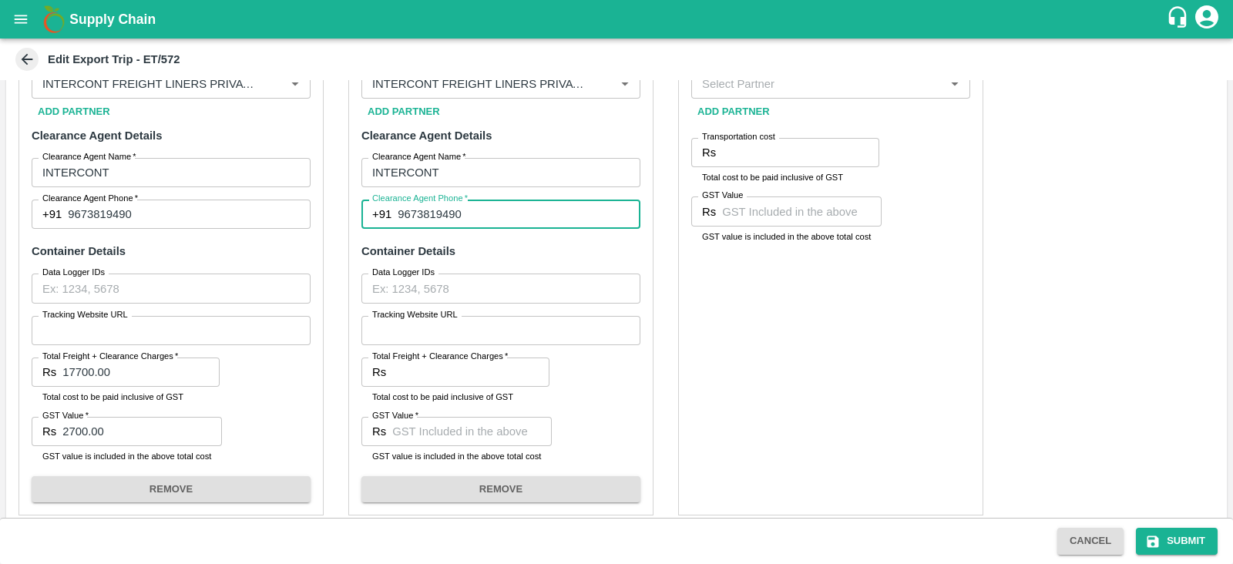
scroll to position [784, 0]
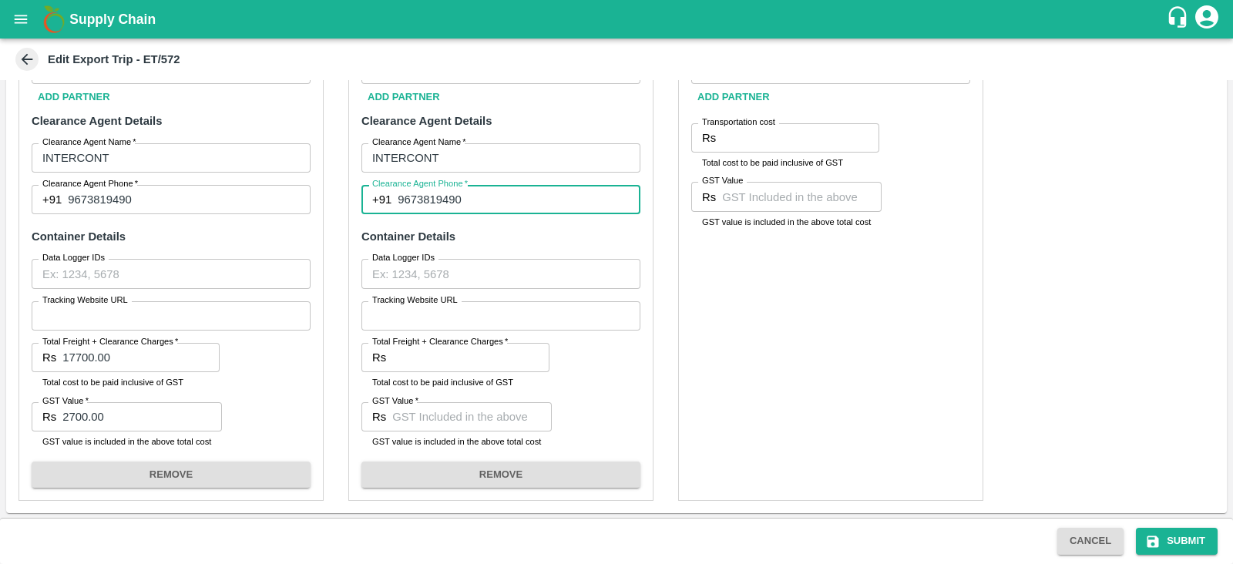
type input "9673819490"
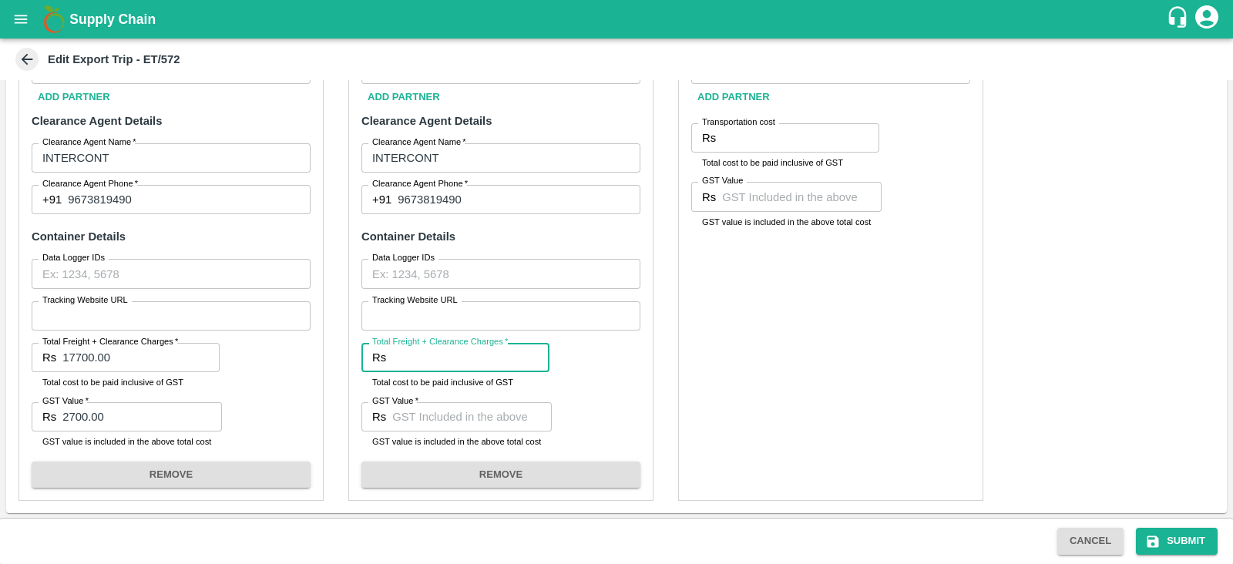
click at [465, 356] on input "Total Freight + Clearance Charges   *" at bounding box center [470, 357] width 157 height 29
paste input "17700.00"
type input "17700.00"
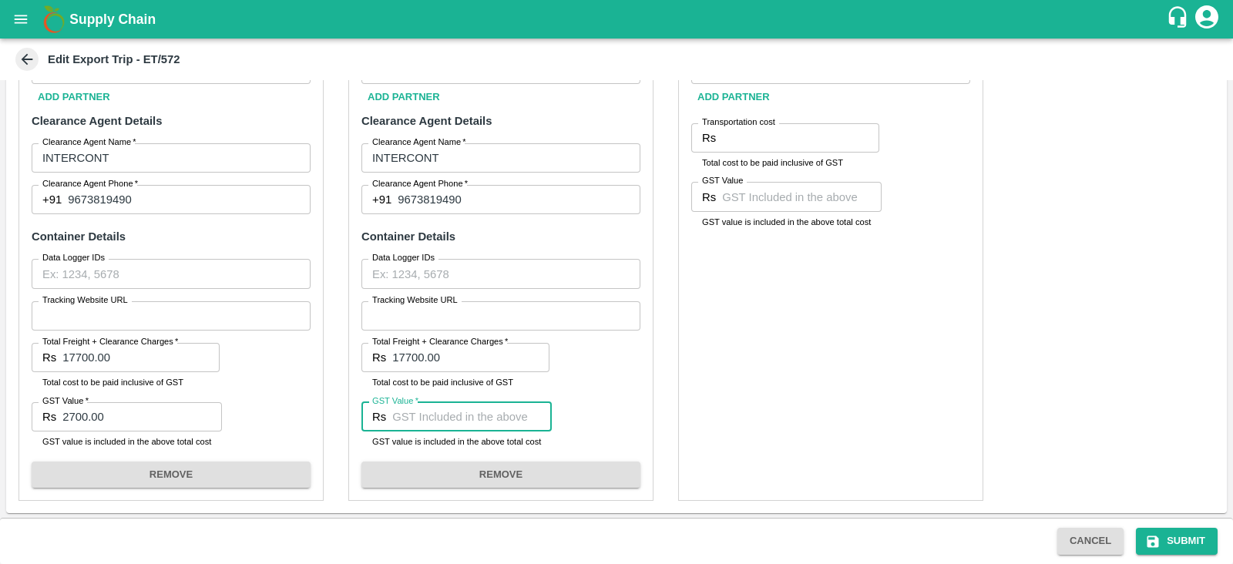
click at [450, 419] on input "GST Value   *" at bounding box center [472, 416] width 160 height 29
paste input "2700.00"
type input "2700.00"
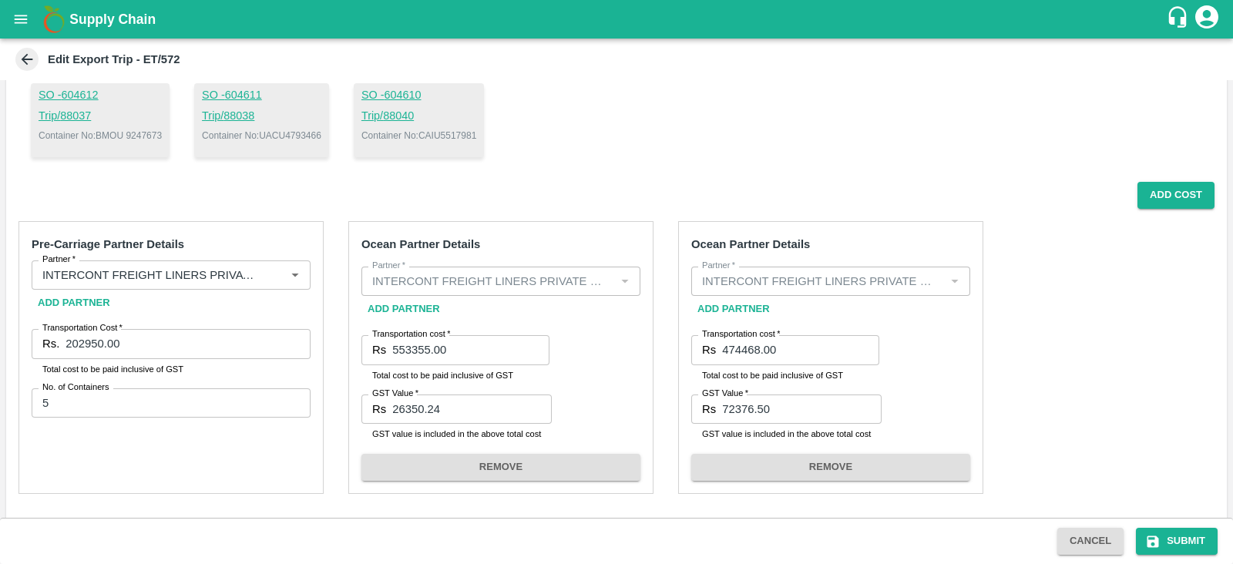
scroll to position [267, 0]
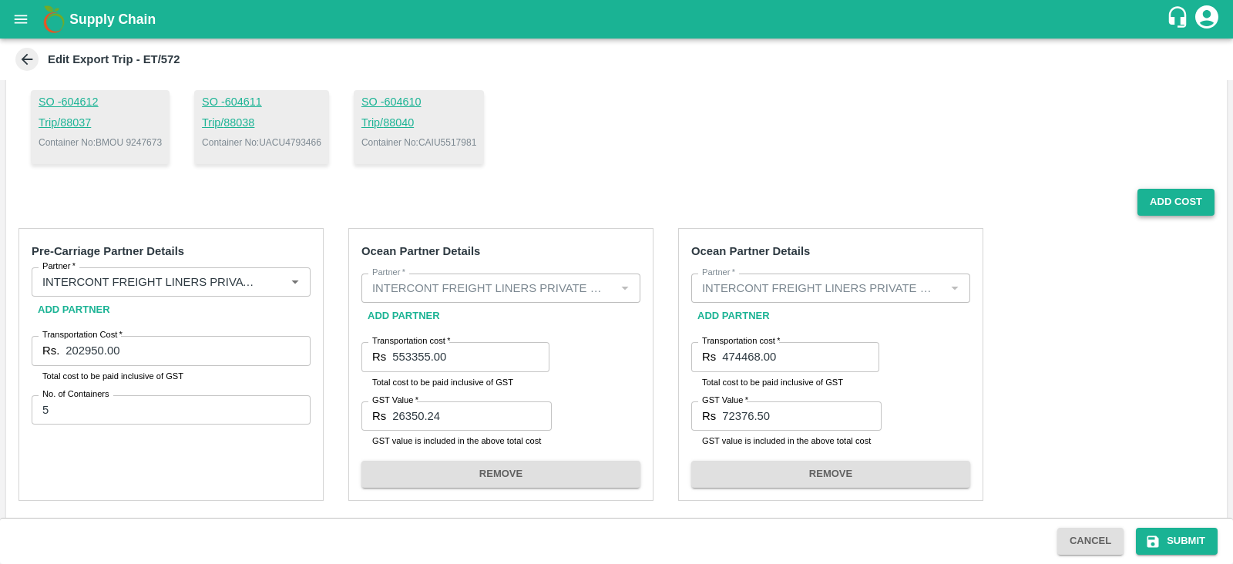
click at [1173, 202] on button "Add Cost" at bounding box center [1176, 202] width 77 height 27
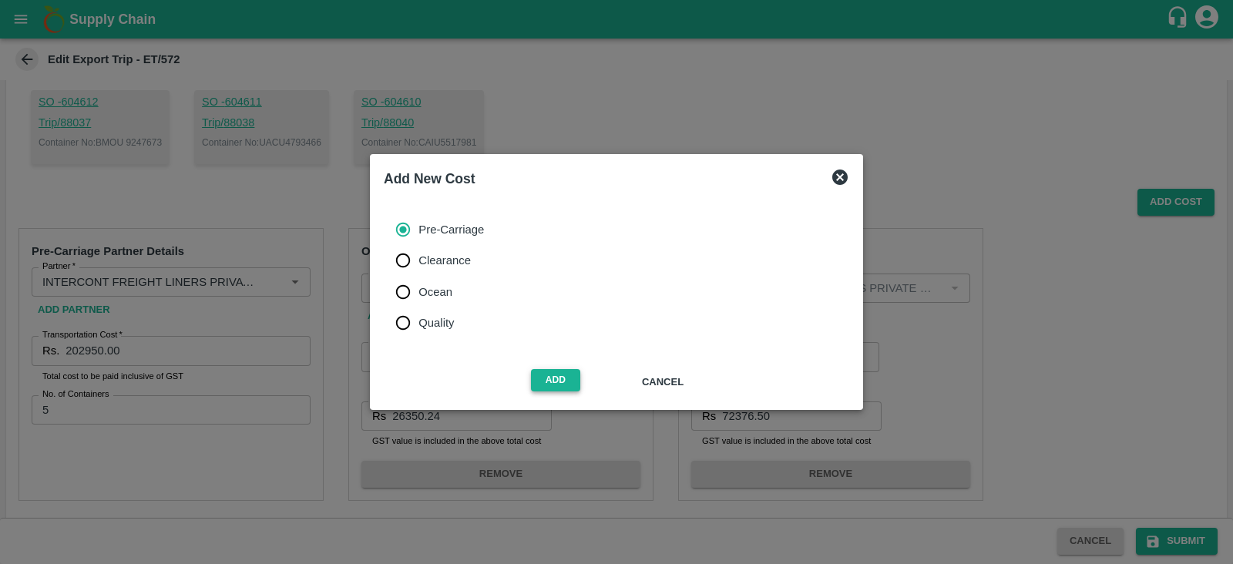
click at [560, 379] on button "Add" at bounding box center [555, 380] width 49 height 22
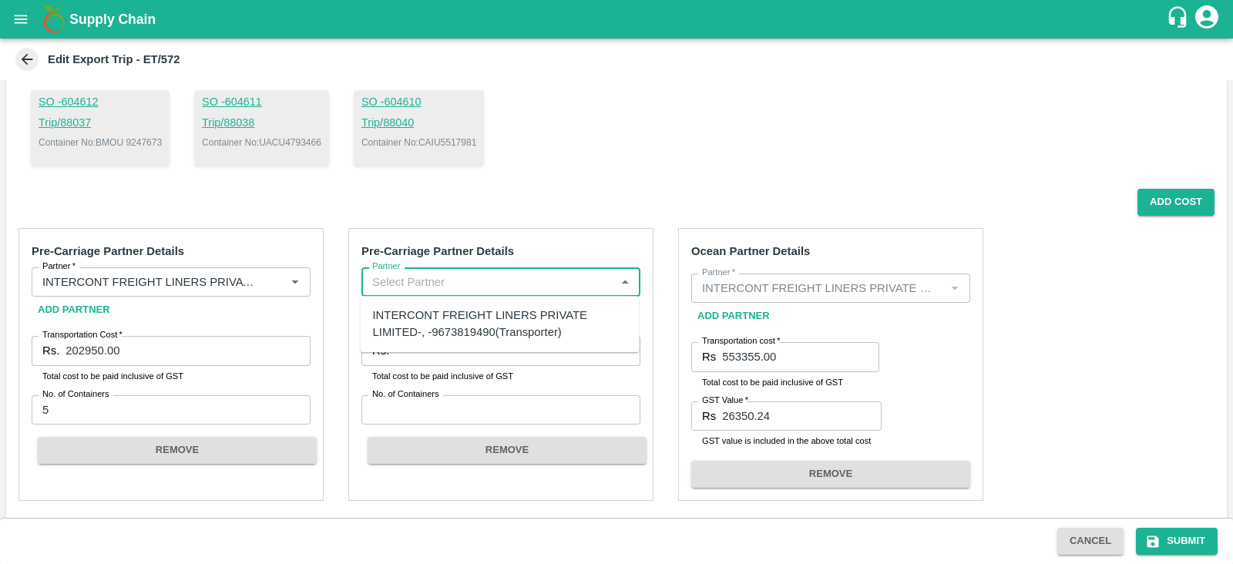
click at [441, 291] on input "Partner" at bounding box center [488, 282] width 244 height 20
click at [449, 325] on div "INTERCONT FREIGHT LINERS PRIVATE LIMITED-, -9673819490(Transporter)" at bounding box center [500, 324] width 254 height 35
type input "INTERCONT FREIGHT LINERS PRIVATE LIMITED-, -9673819490(Transporter)"
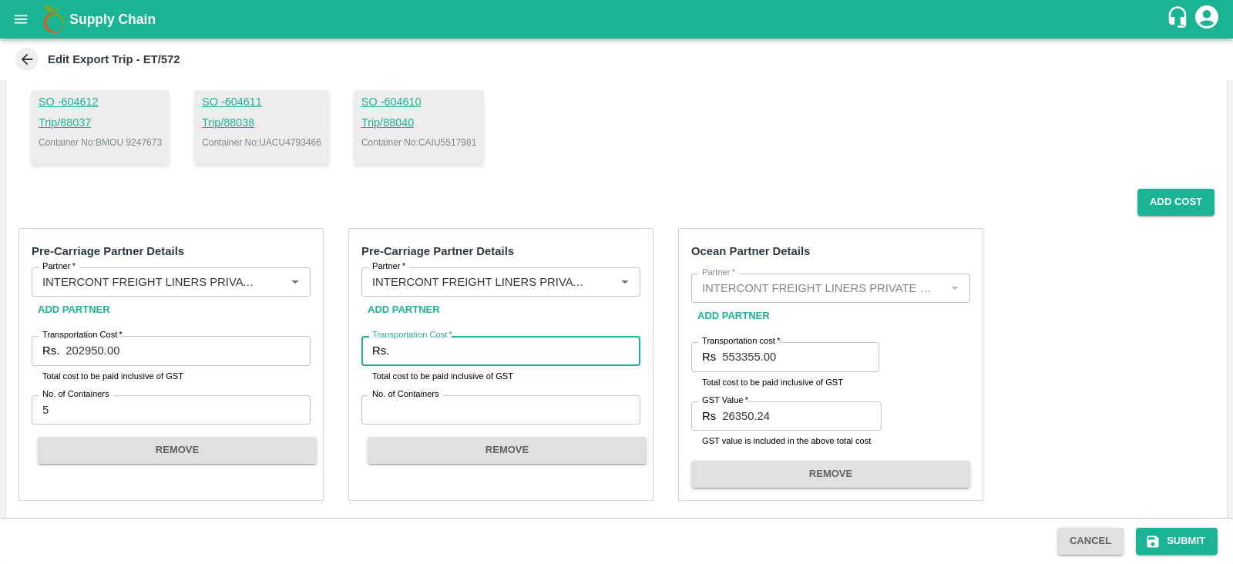
click at [428, 353] on input "Transportation Cost   *" at bounding box center [517, 350] width 245 height 29
paste input "192950.00"
type input "192950.00"
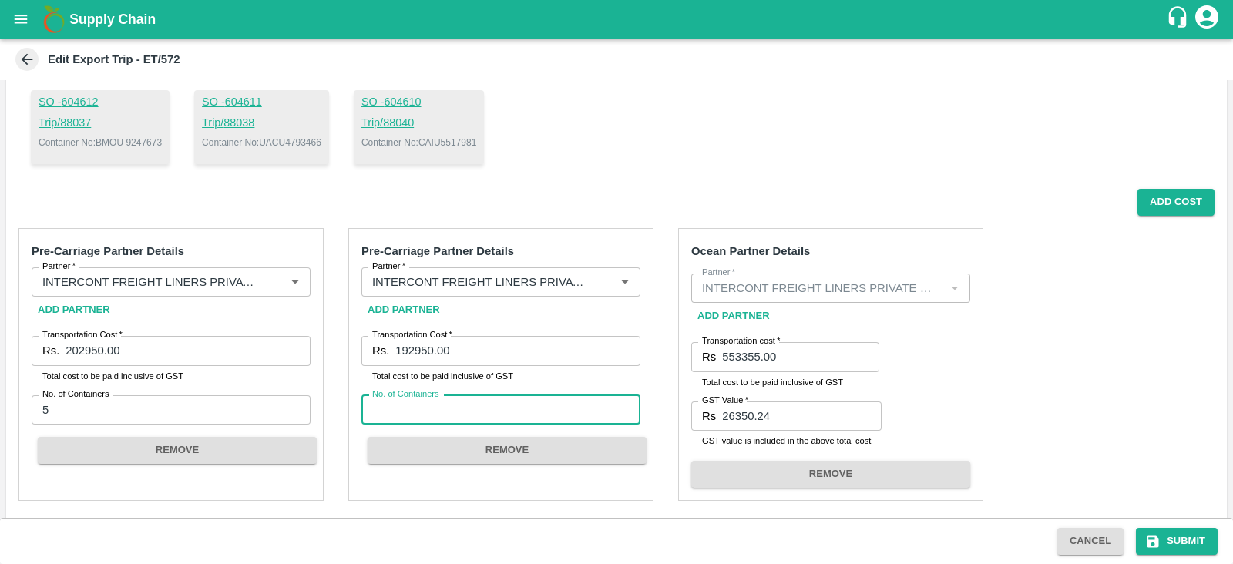
click at [401, 420] on input "No. of Containers" at bounding box center [501, 409] width 279 height 29
type input "5"
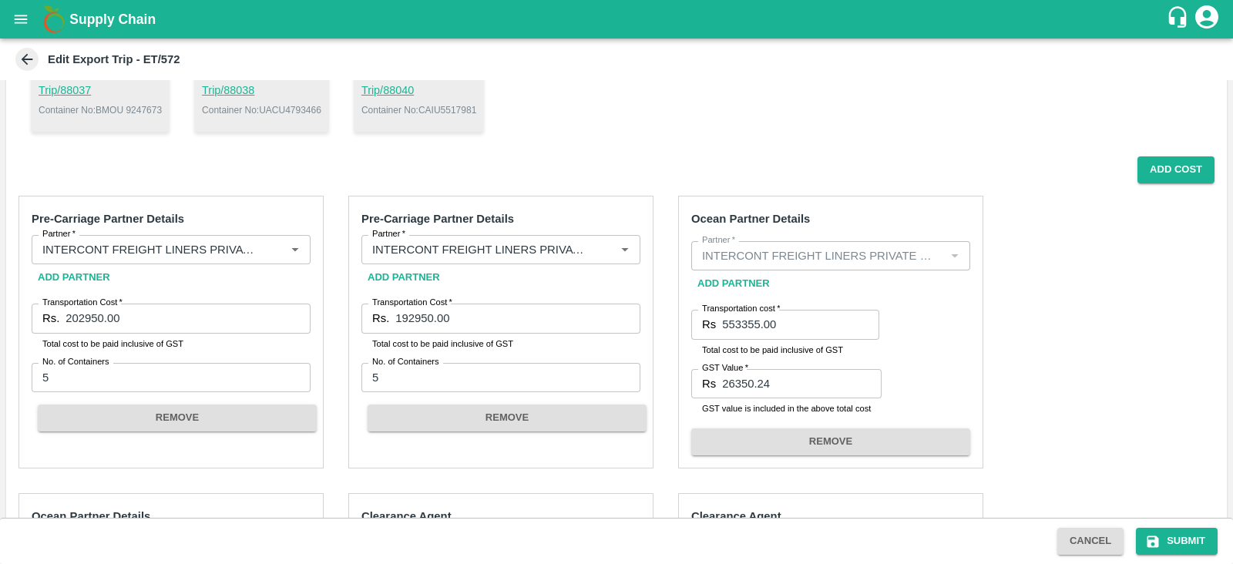
scroll to position [298, 0]
click at [1164, 175] on button "Add Cost" at bounding box center [1176, 171] width 77 height 27
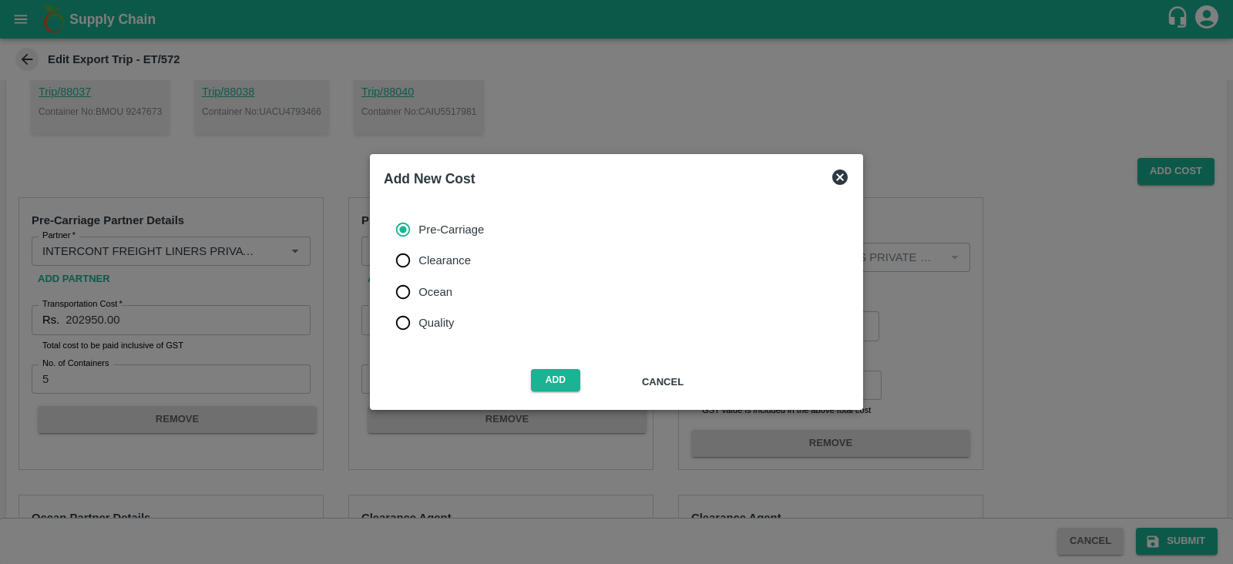
click at [443, 287] on span "Ocean" at bounding box center [436, 292] width 34 height 17
click at [419, 287] on input "Ocean" at bounding box center [403, 292] width 31 height 31
radio input "true"
click at [559, 378] on button "Add" at bounding box center [555, 380] width 49 height 22
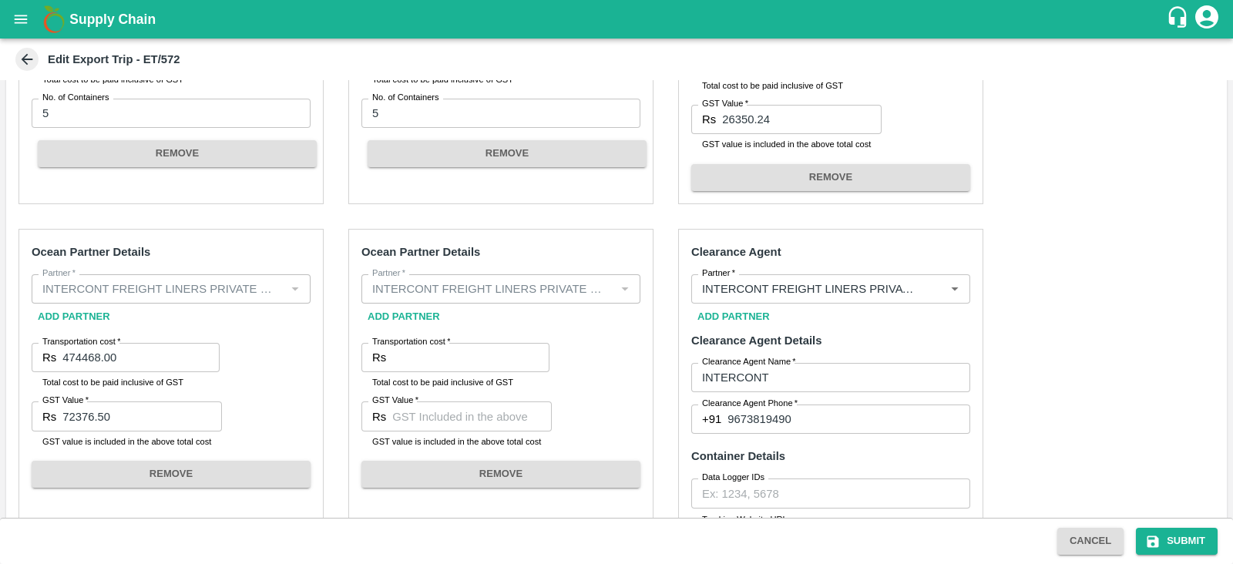
scroll to position [670, 0]
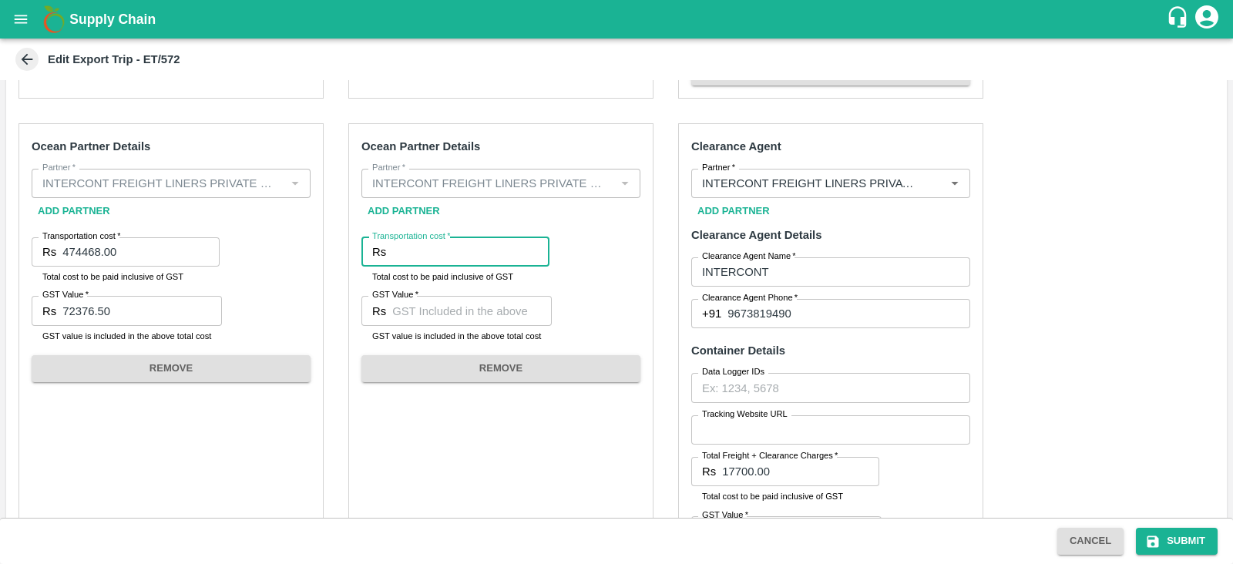
click at [456, 256] on input "Transportation cost   *" at bounding box center [470, 251] width 157 height 29
paste input "474468.00"
type input "474468.00"
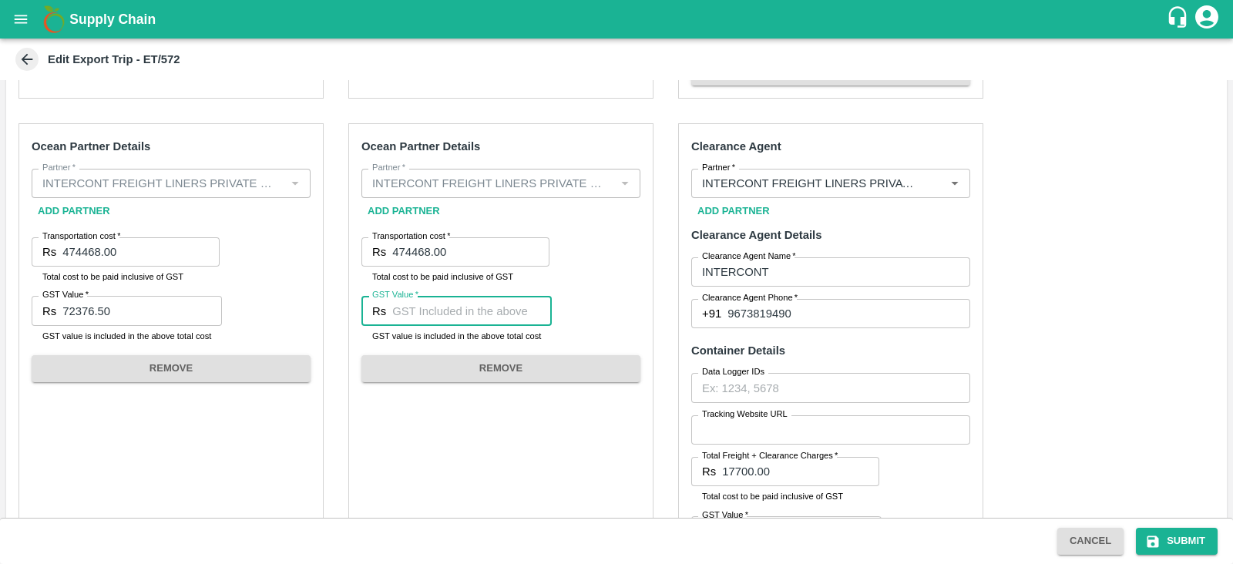
click at [470, 313] on input "GST Value   *" at bounding box center [472, 310] width 160 height 29
paste input "72376.50"
type input "72376.50"
click at [996, 144] on div "Pre-Carriage Partner Details Partner   * Partner   * Add Partner Transportation…" at bounding box center [616, 478] width 1221 height 1331
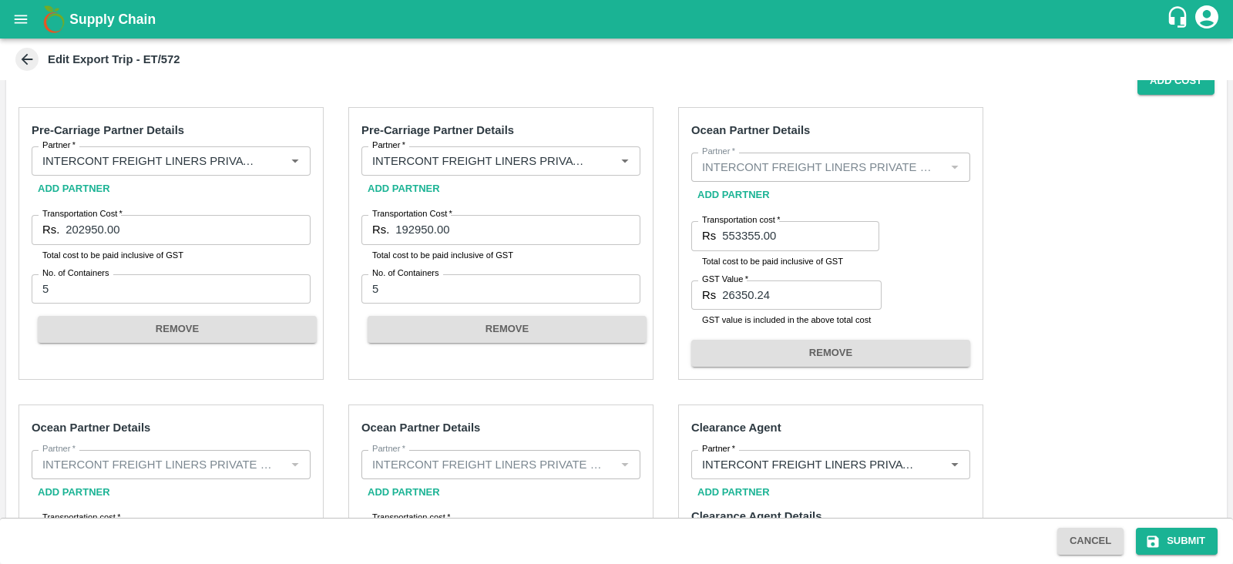
scroll to position [394, 0]
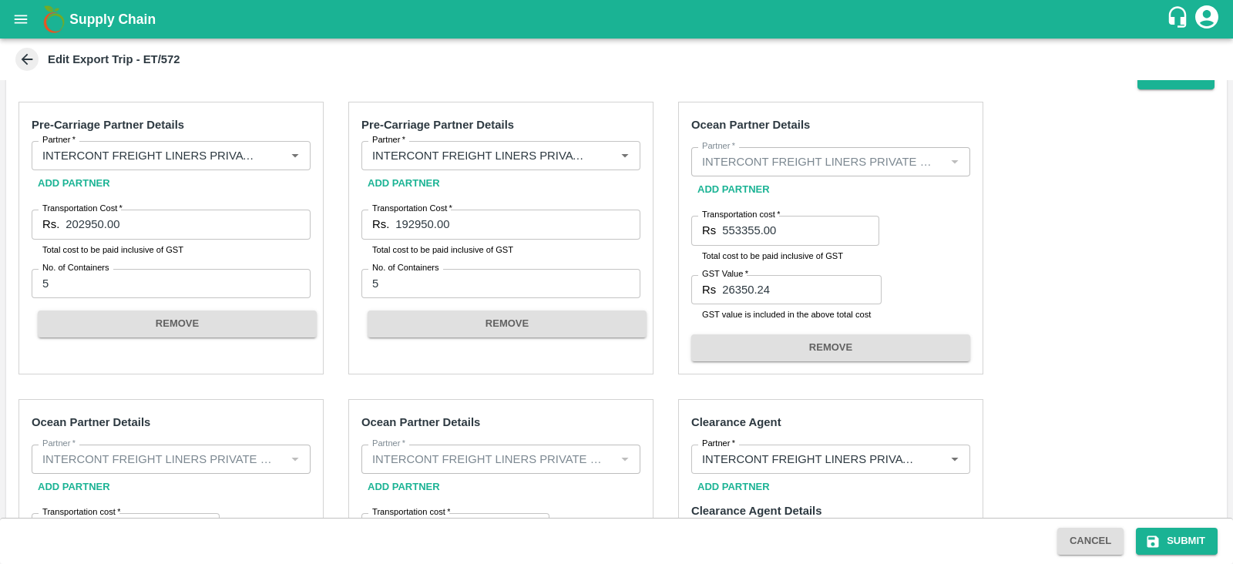
click at [266, 180] on div "Add Partner" at bounding box center [171, 183] width 279 height 27
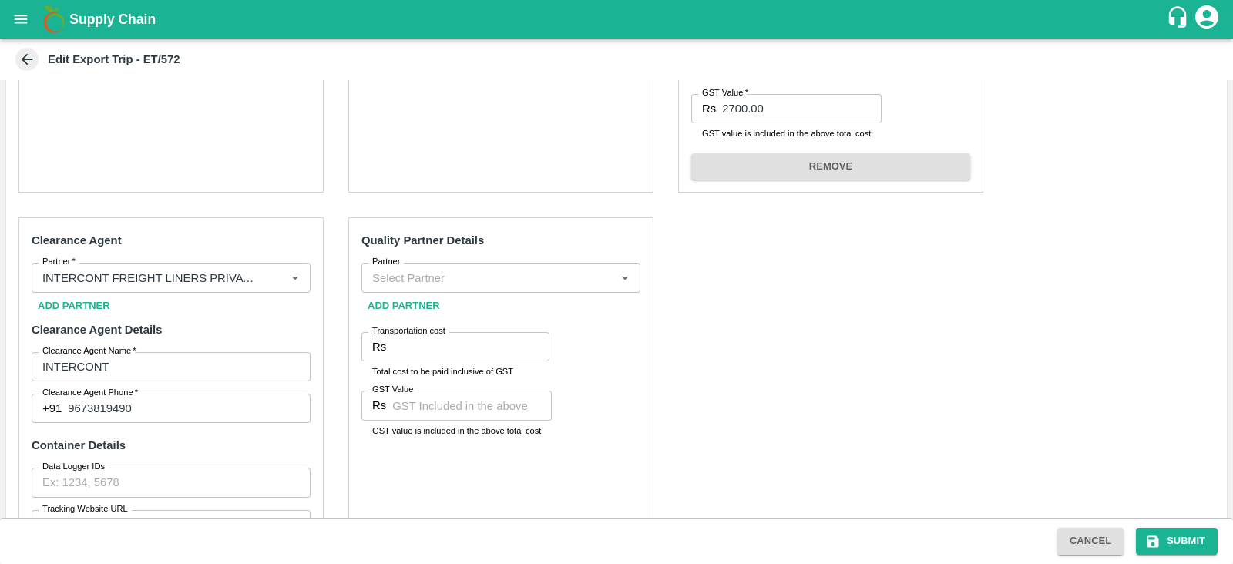
scroll to position [1068, 0]
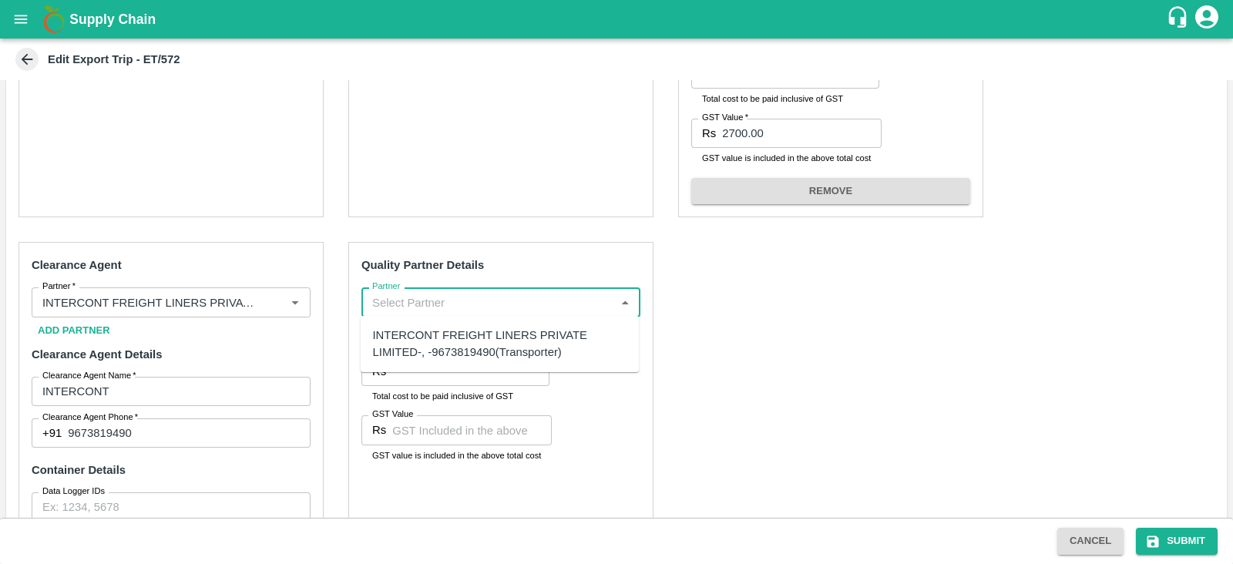
click at [533, 310] on input "Partner" at bounding box center [488, 302] width 244 height 20
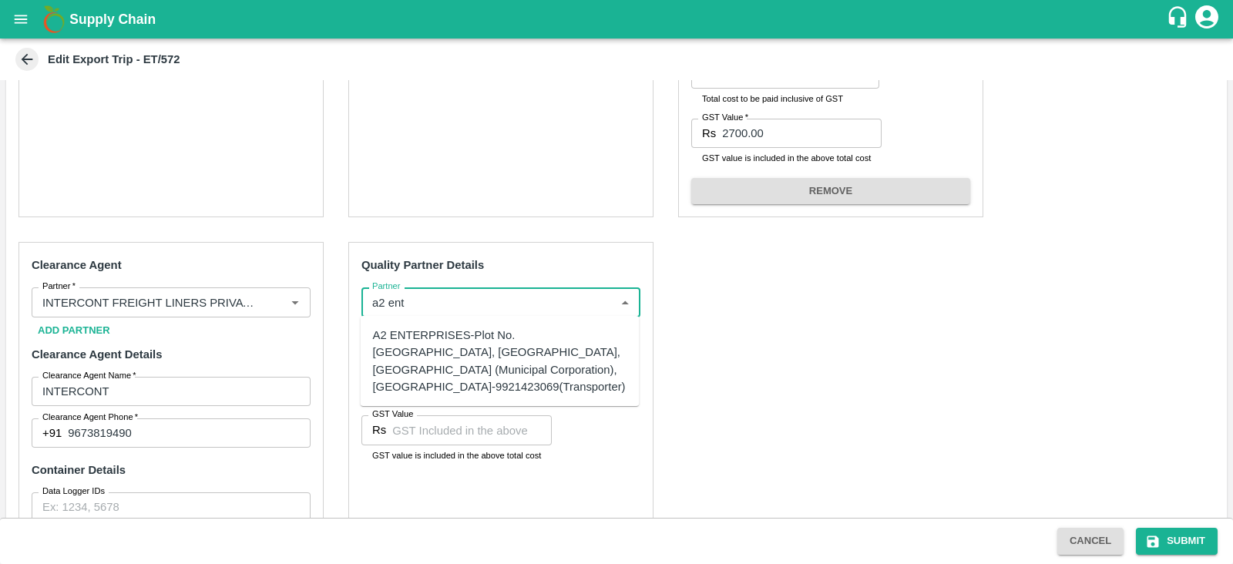
click at [476, 342] on div "A2 ENTERPRISES-Plot No.16 Devikanandan Apartment, Mahadev Bagh, Near Godavari C…" at bounding box center [500, 361] width 254 height 69
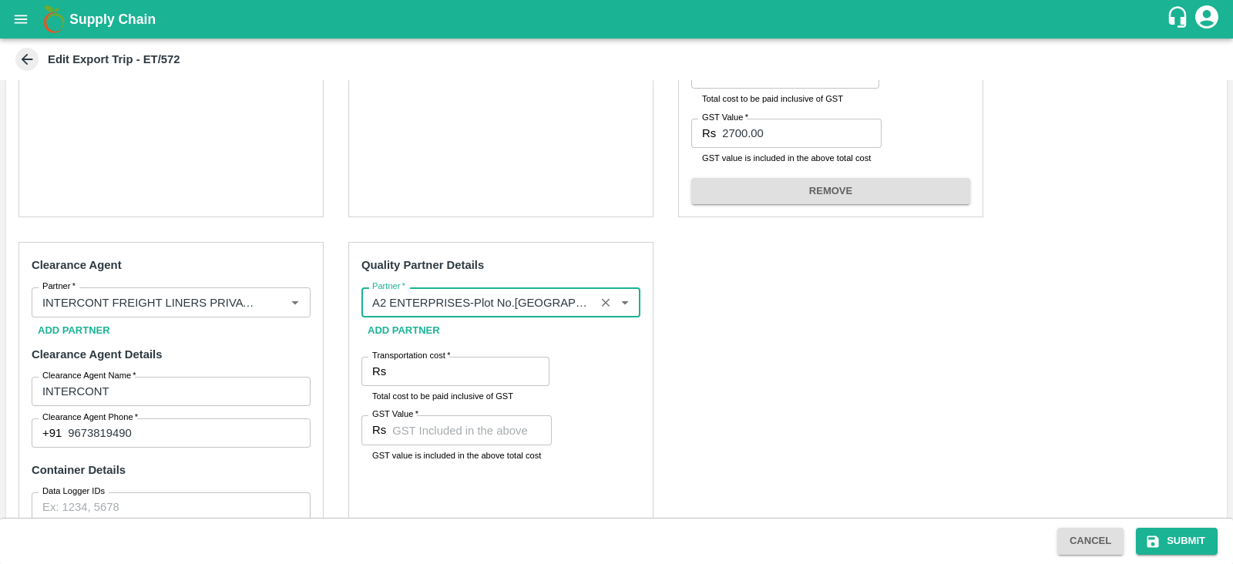
type input "A2 ENTERPRISES-Plot No.16 Devikanandan Apartment, Mahadev Bagh, Near Godavari C…"
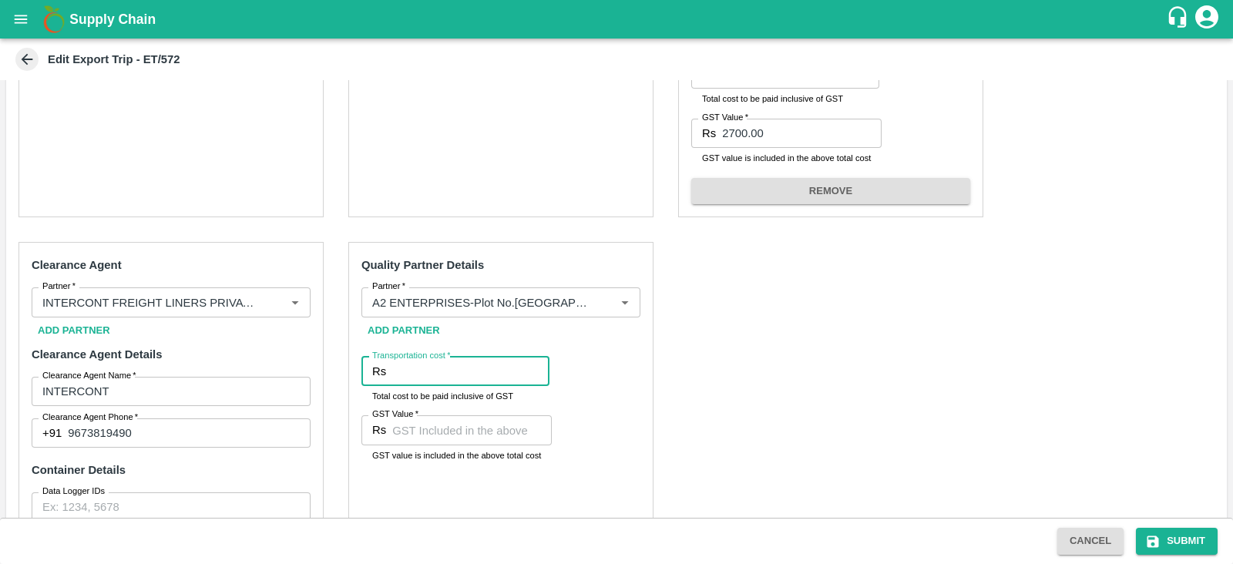
click at [431, 365] on input "Transportation cost   *" at bounding box center [470, 371] width 157 height 29
type input "6100"
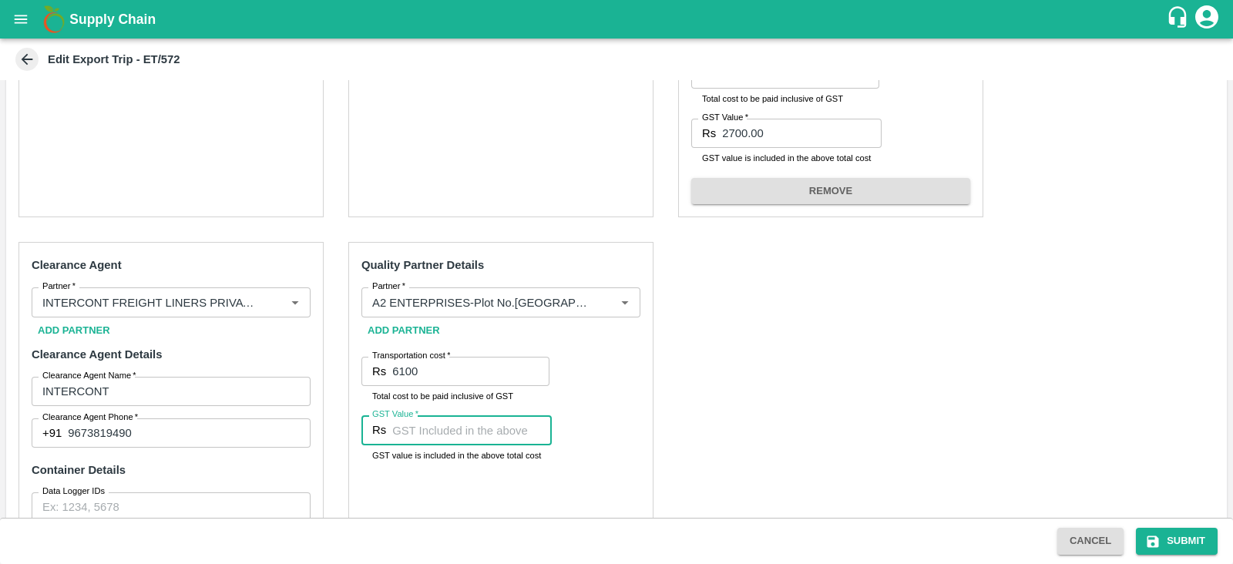
click at [446, 429] on input "GST Value   *" at bounding box center [472, 430] width 160 height 29
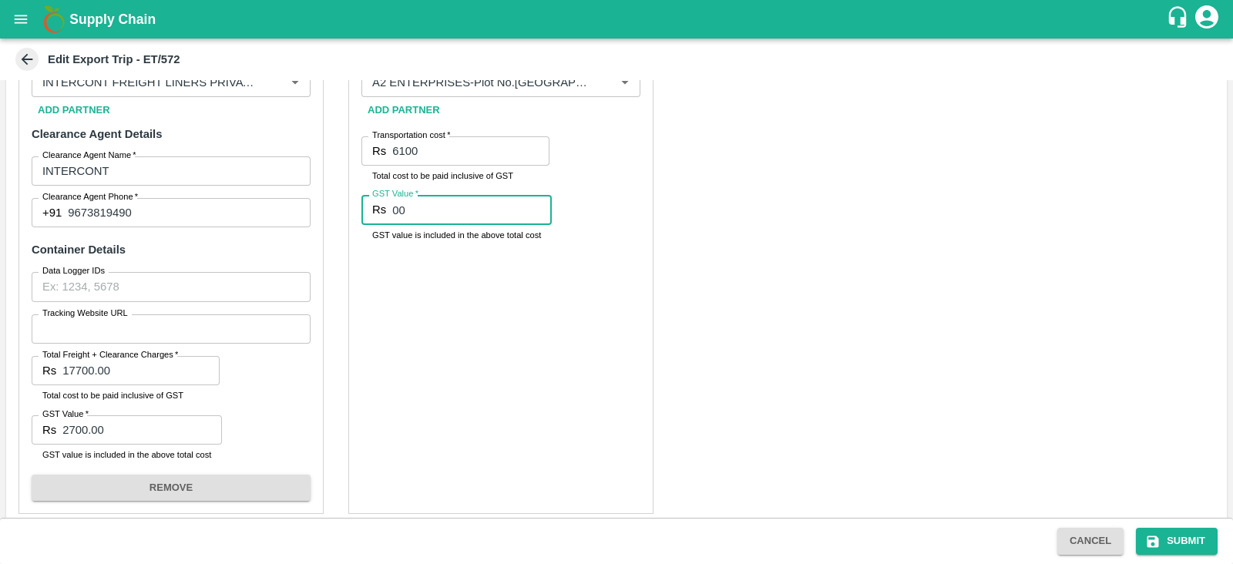
scroll to position [1300, 0]
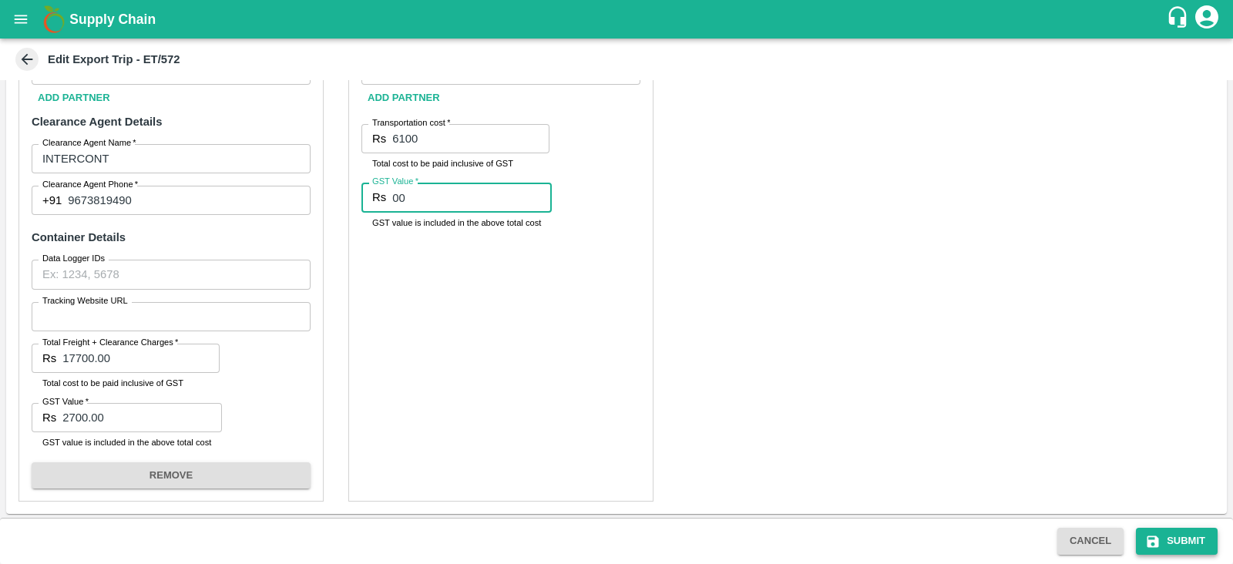
type input "00"
click at [1164, 533] on button "Submit" at bounding box center [1177, 541] width 82 height 27
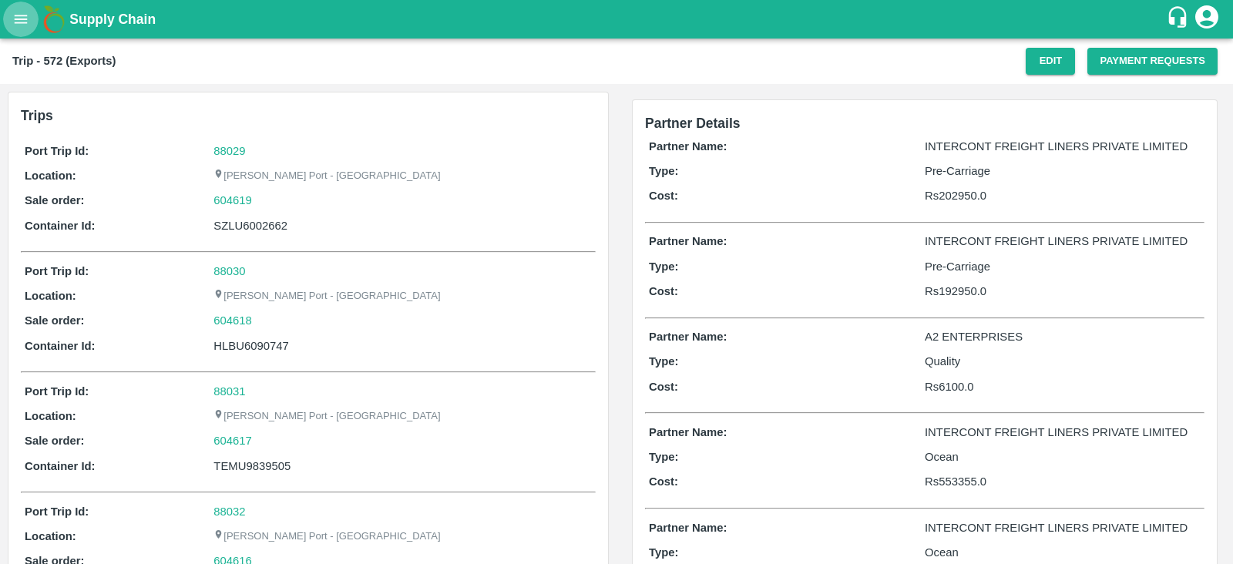
click at [27, 21] on icon "open drawer" at bounding box center [20, 19] width 17 height 17
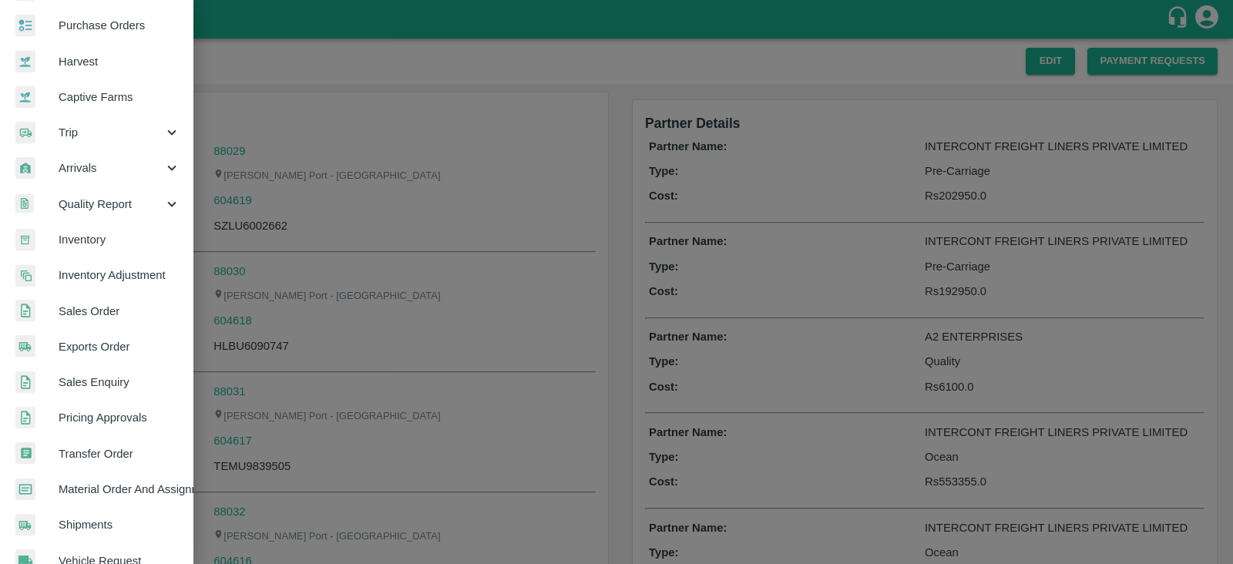
scroll to position [313, 0]
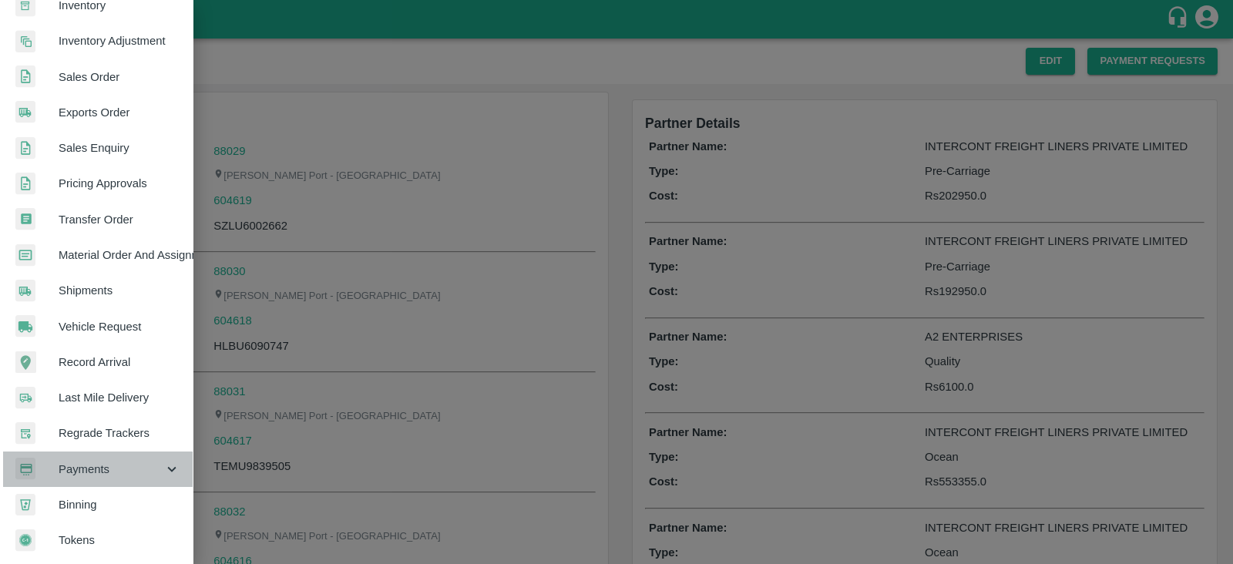
click at [111, 461] on span "Payments" at bounding box center [111, 469] width 105 height 17
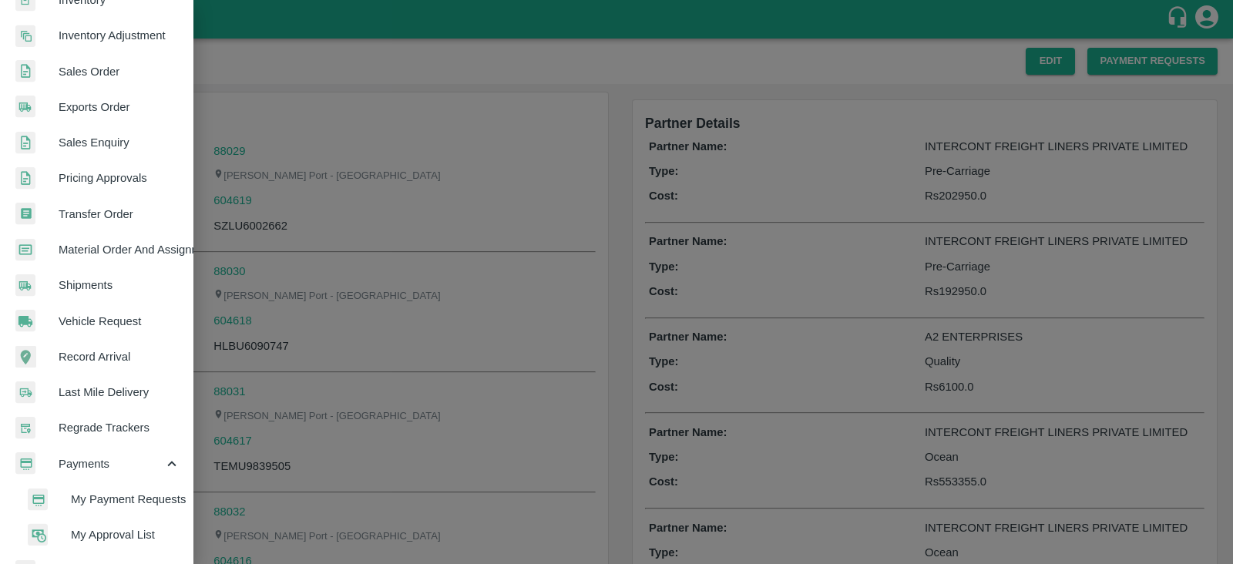
click at [137, 495] on span "My Payment Requests" at bounding box center [125, 499] width 109 height 17
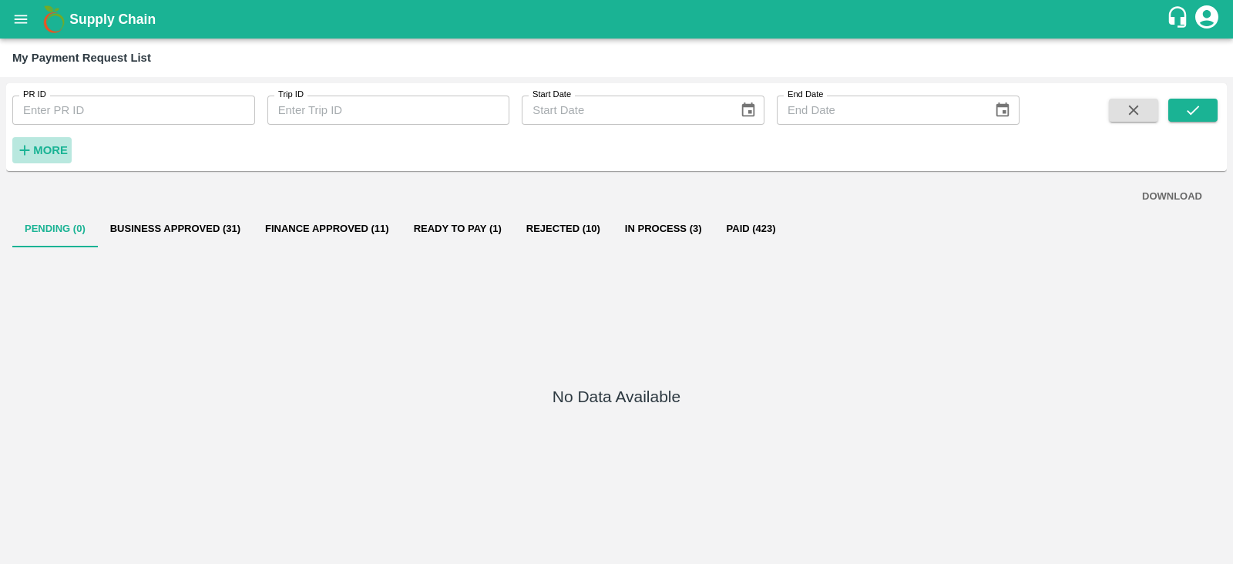
click at [62, 152] on strong "More" at bounding box center [50, 150] width 35 height 12
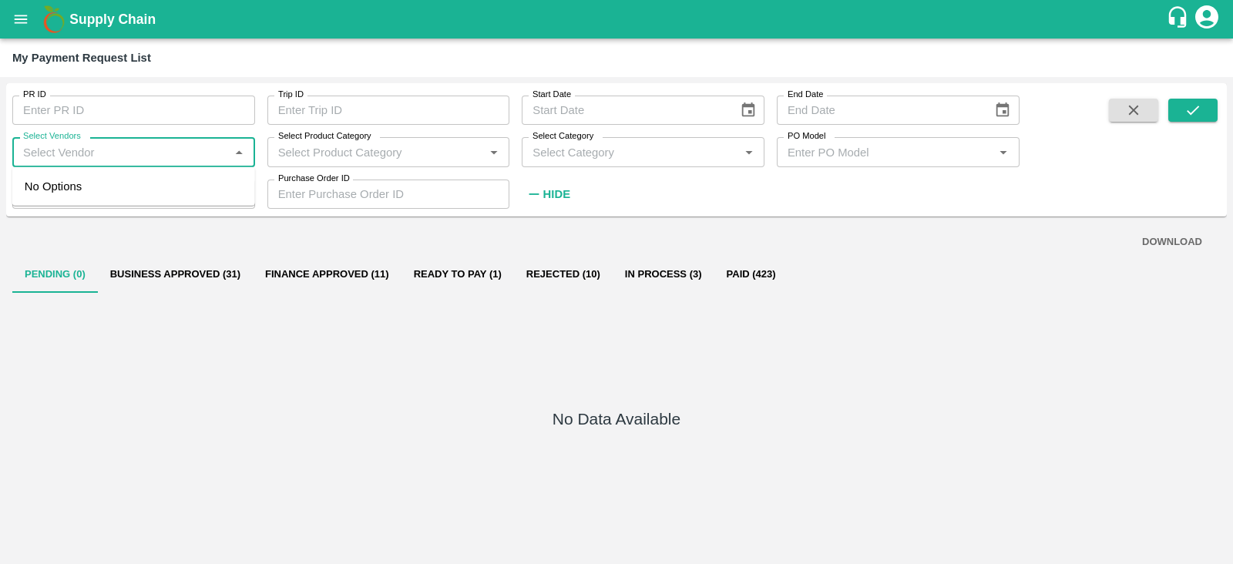
click at [160, 147] on input "Select Vendors" at bounding box center [121, 152] width 208 height 20
click at [110, 194] on div "INTERCONT FREIGHT LINERS PRIVATE LIMITED-Transporter" at bounding box center [137, 195] width 212 height 35
type input "INTERCONT FREIGHT LINERS PRIVATE LIMITED-Transporter"
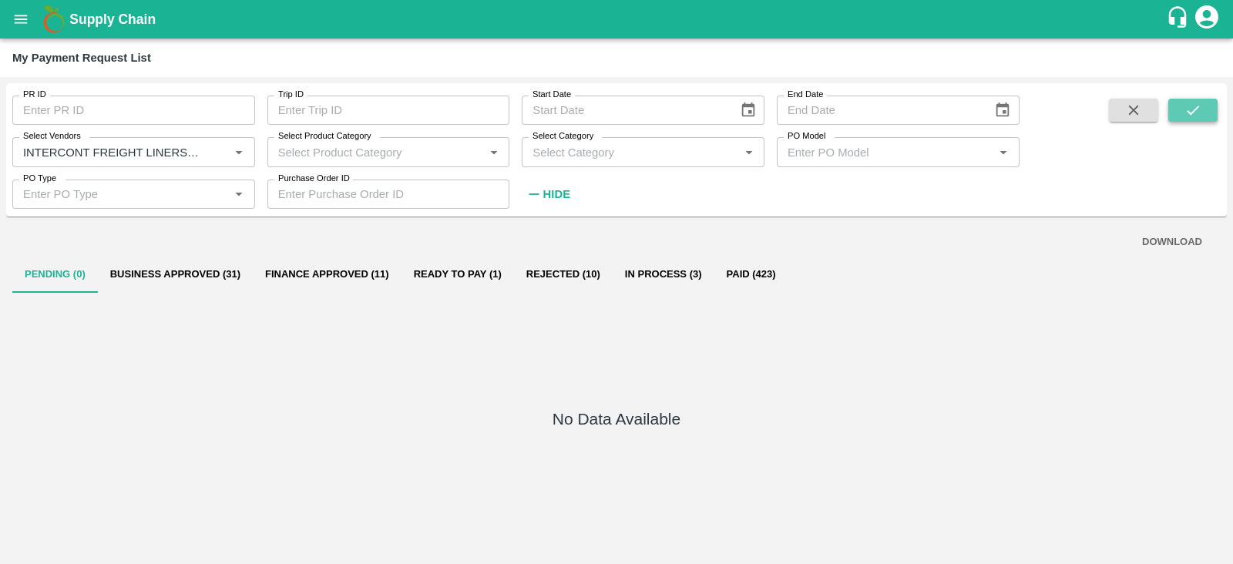
click at [1196, 102] on icon "submit" at bounding box center [1193, 110] width 17 height 17
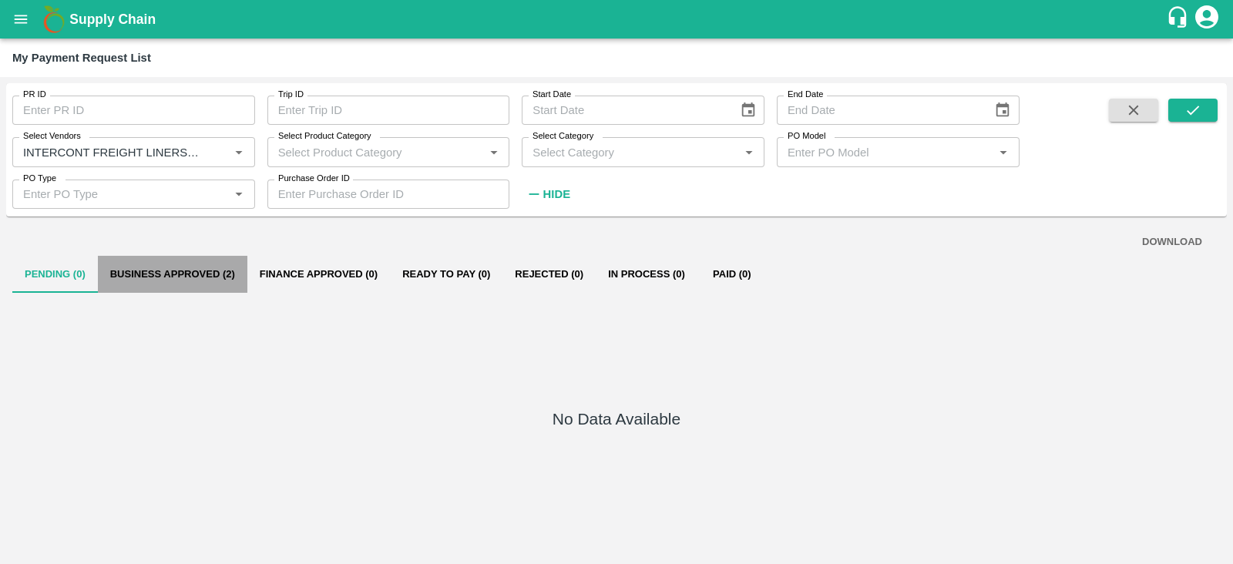
click at [214, 271] on button "Business Approved (2)" at bounding box center [173, 274] width 150 height 37
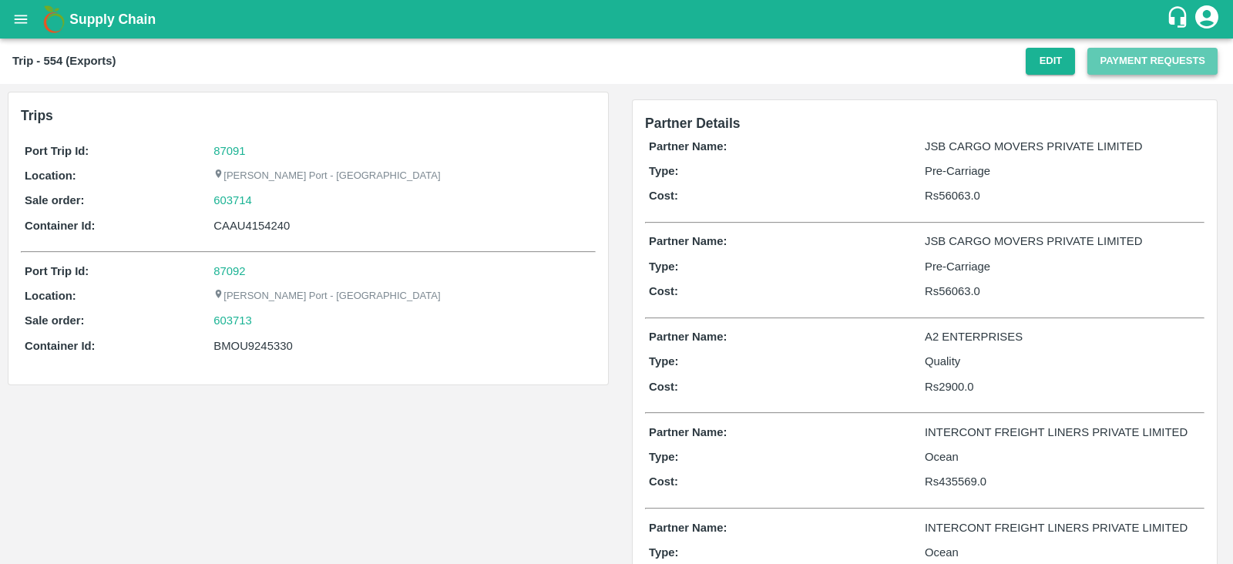
click at [1117, 68] on button "Payment Requests" at bounding box center [1153, 61] width 130 height 27
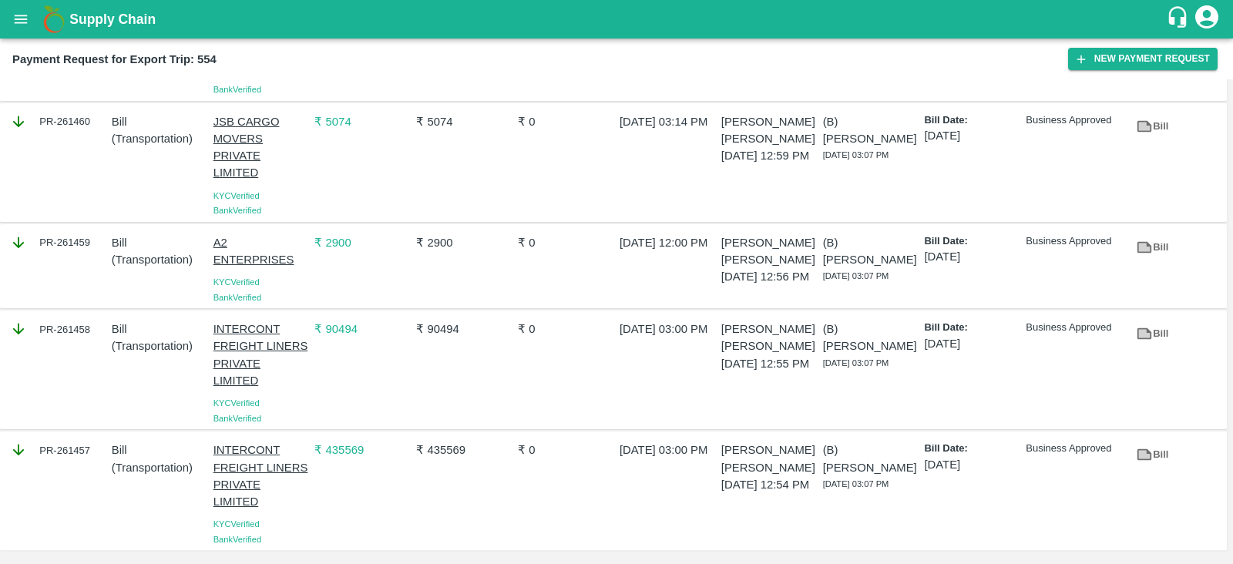
scroll to position [381, 0]
click at [1151, 456] on link "Bill" at bounding box center [1152, 455] width 49 height 27
